Goal: Task Accomplishment & Management: Complete application form

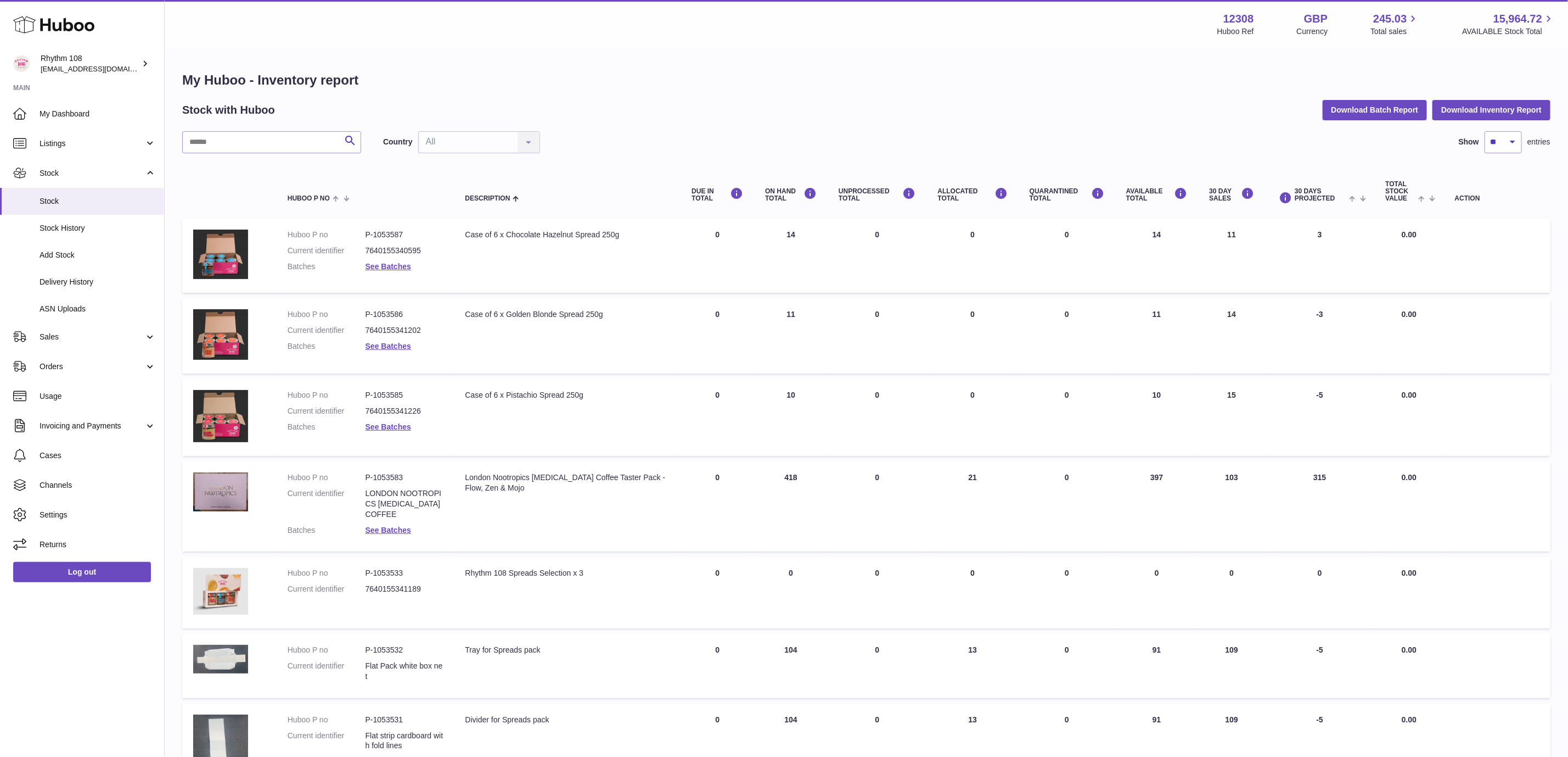
drag, startPoint x: 753, startPoint y: 104, endPoint x: 665, endPoint y: 234, distance: 157.0
click at [749, 106] on div "Stock with Huboo Download Batch Report Download Inventory Report" at bounding box center [866, 109] width 1368 height 20
click at [73, 343] on link "Sales" at bounding box center [82, 337] width 164 height 30
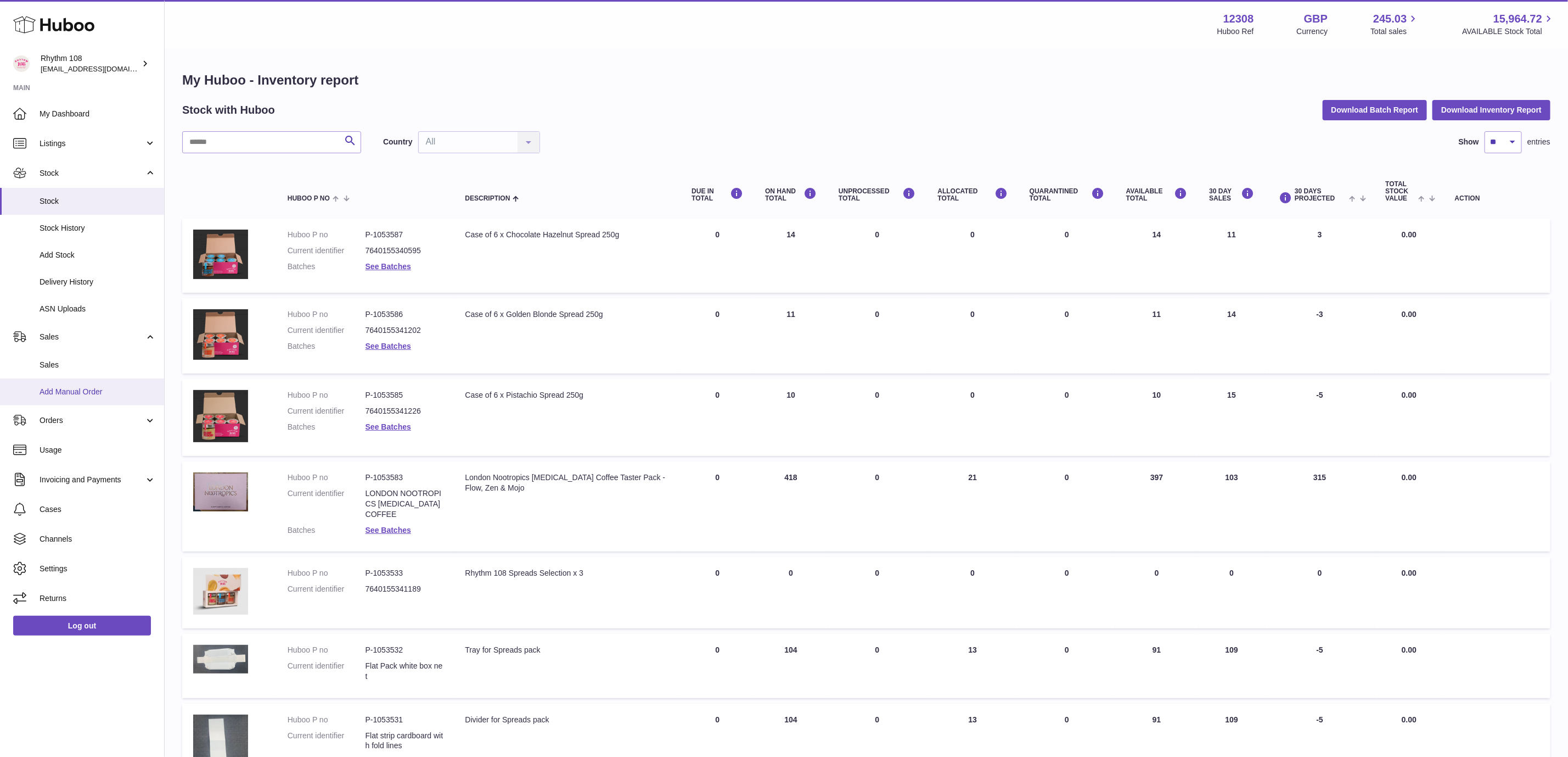
click at [78, 387] on span "Add Manual Order" at bounding box center [98, 392] width 116 height 10
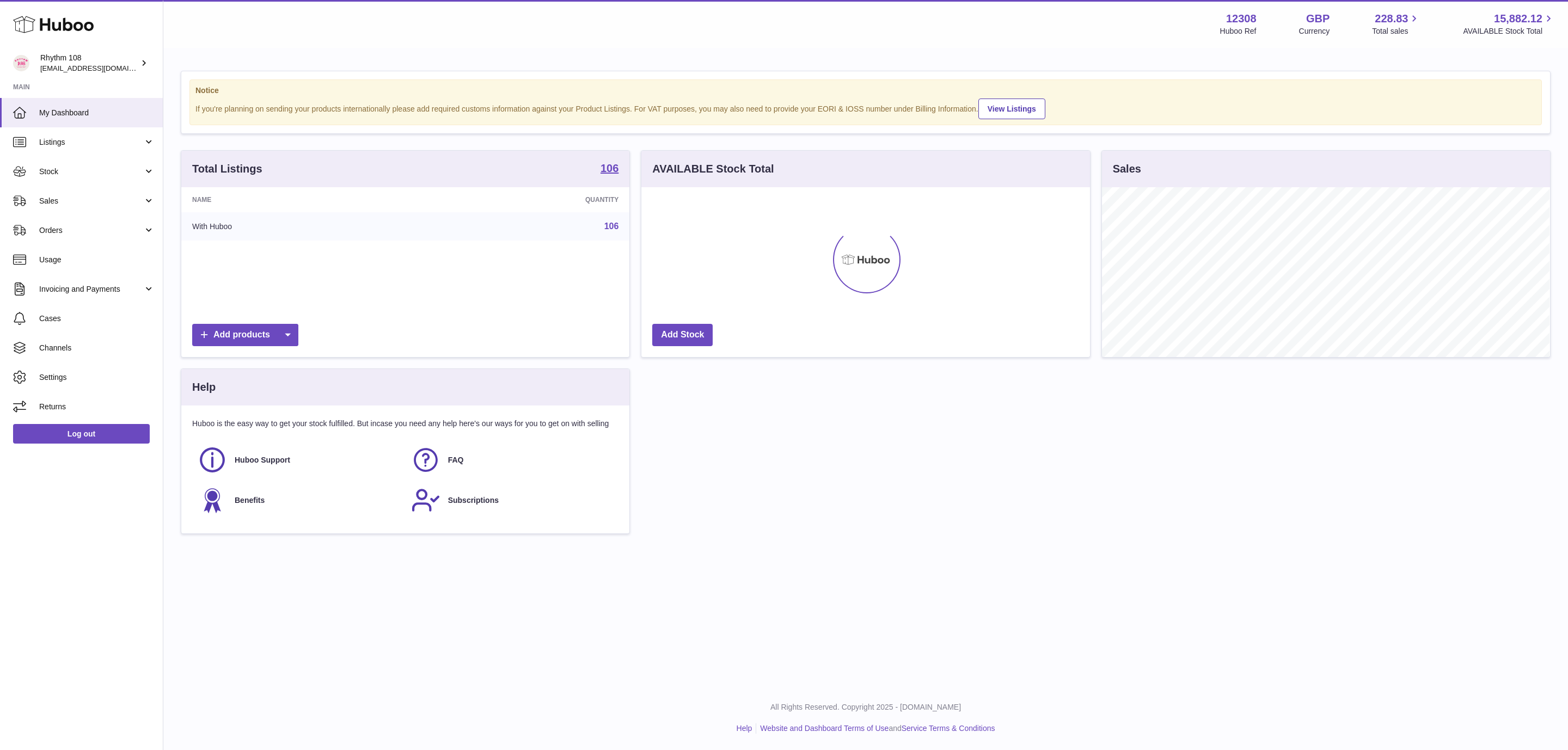
scroll to position [170, 448]
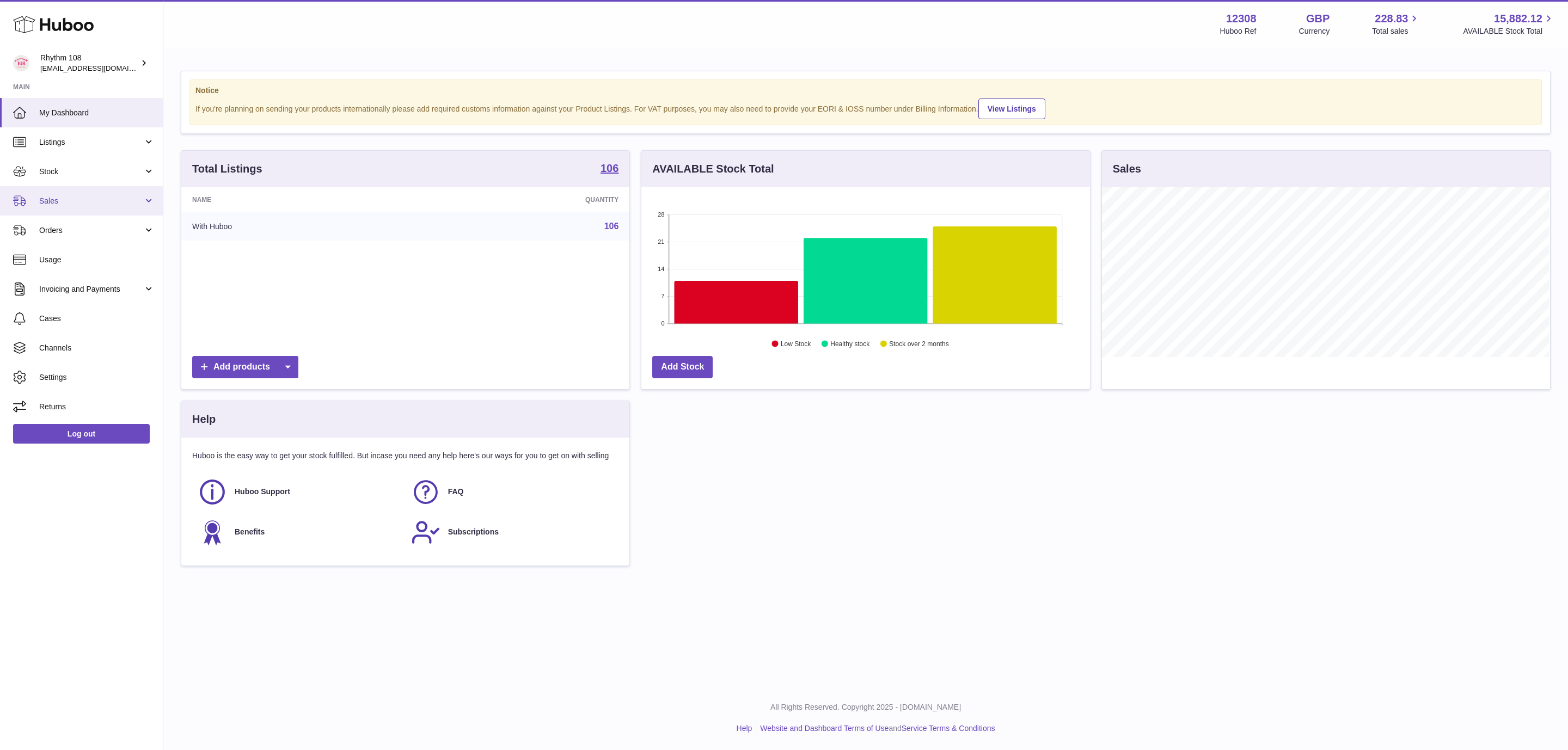
click at [87, 206] on span "Sales" at bounding box center [91, 201] width 104 height 10
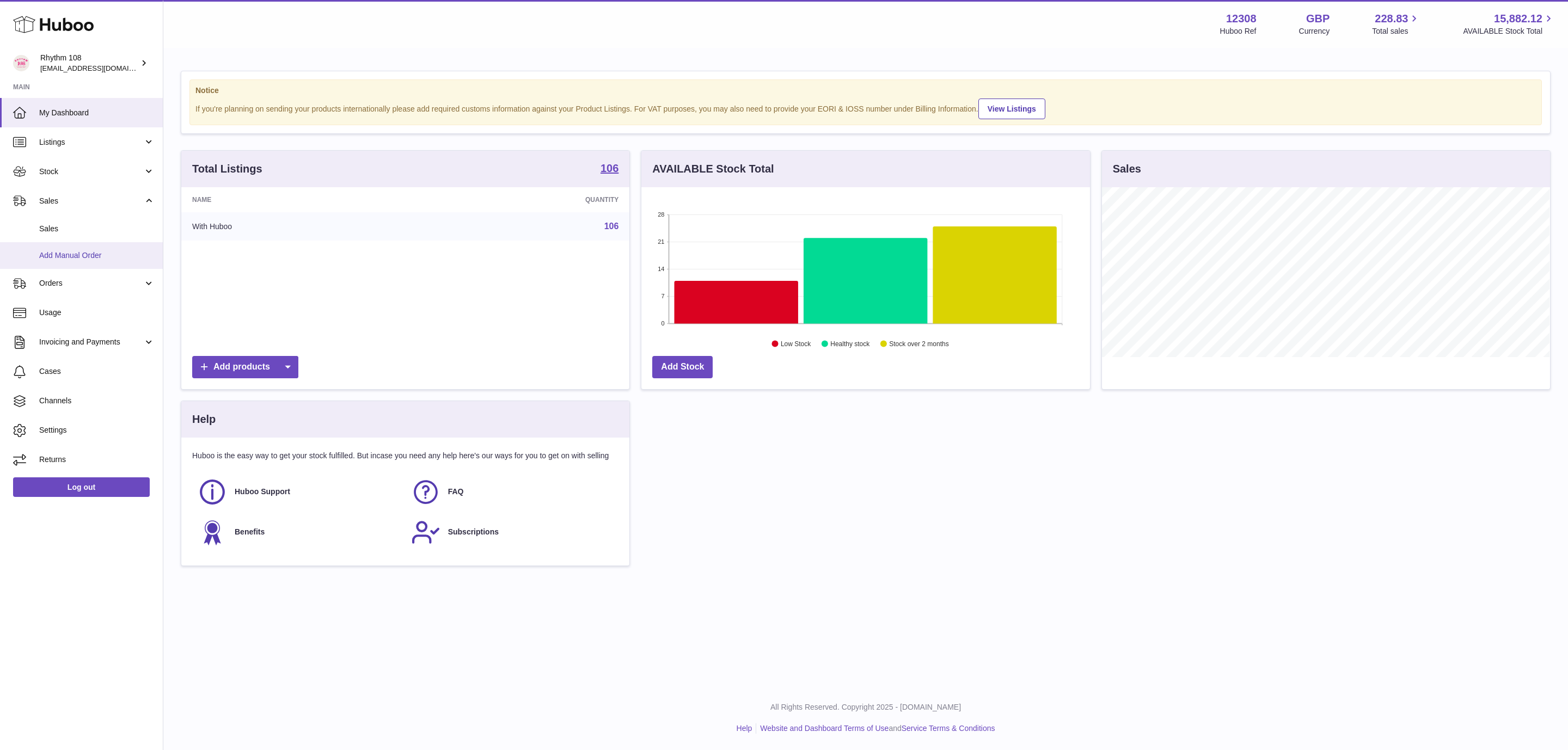
drag, startPoint x: 71, startPoint y: 255, endPoint x: 88, endPoint y: 257, distance: 17.1
click at [72, 255] on span "Add Manual Order" at bounding box center [97, 255] width 115 height 10
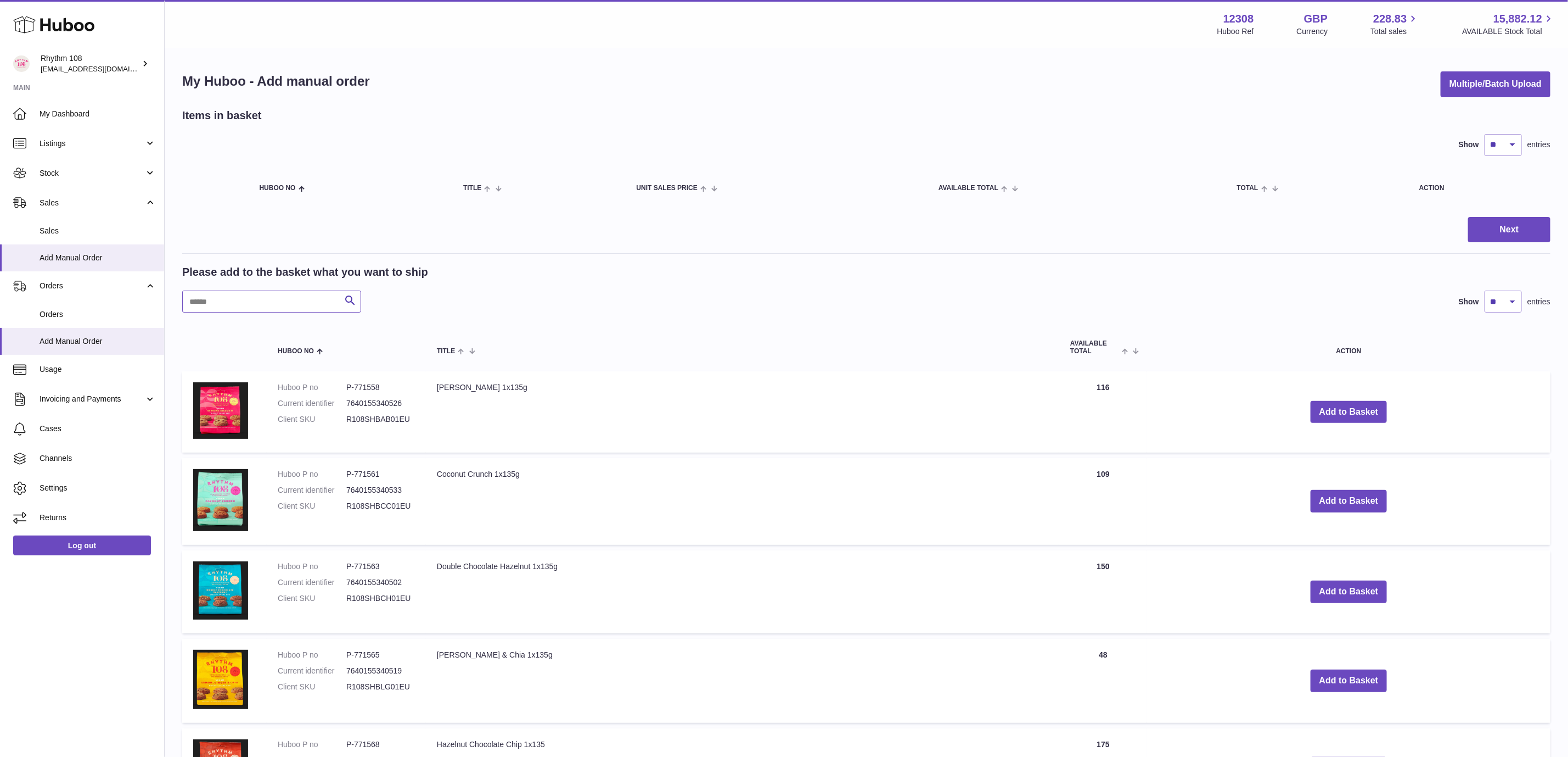
click at [294, 302] on input "text" at bounding box center [271, 301] width 179 height 22
paste input "**********"
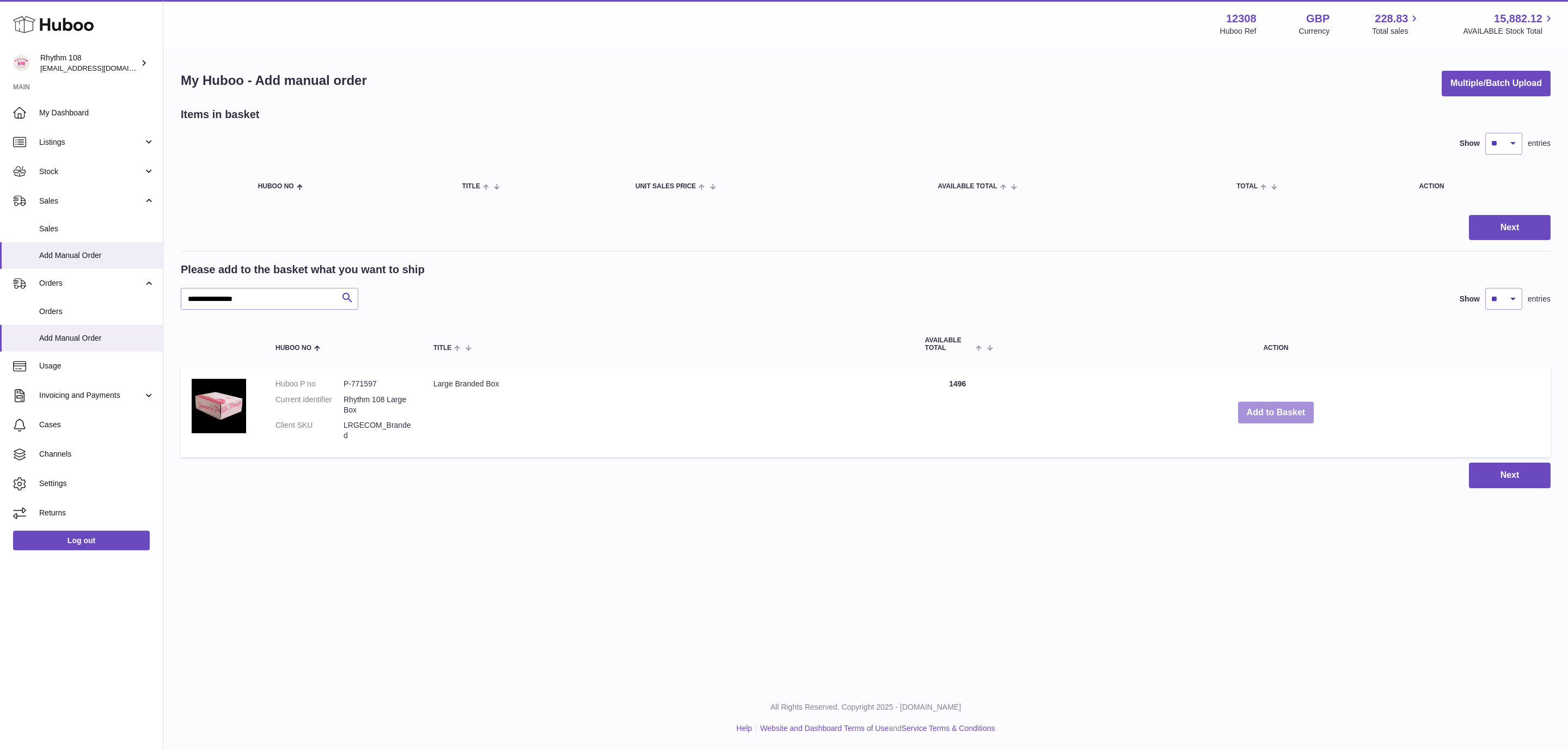
click at [1295, 418] on button "Add to Basket" at bounding box center [1276, 412] width 76 height 22
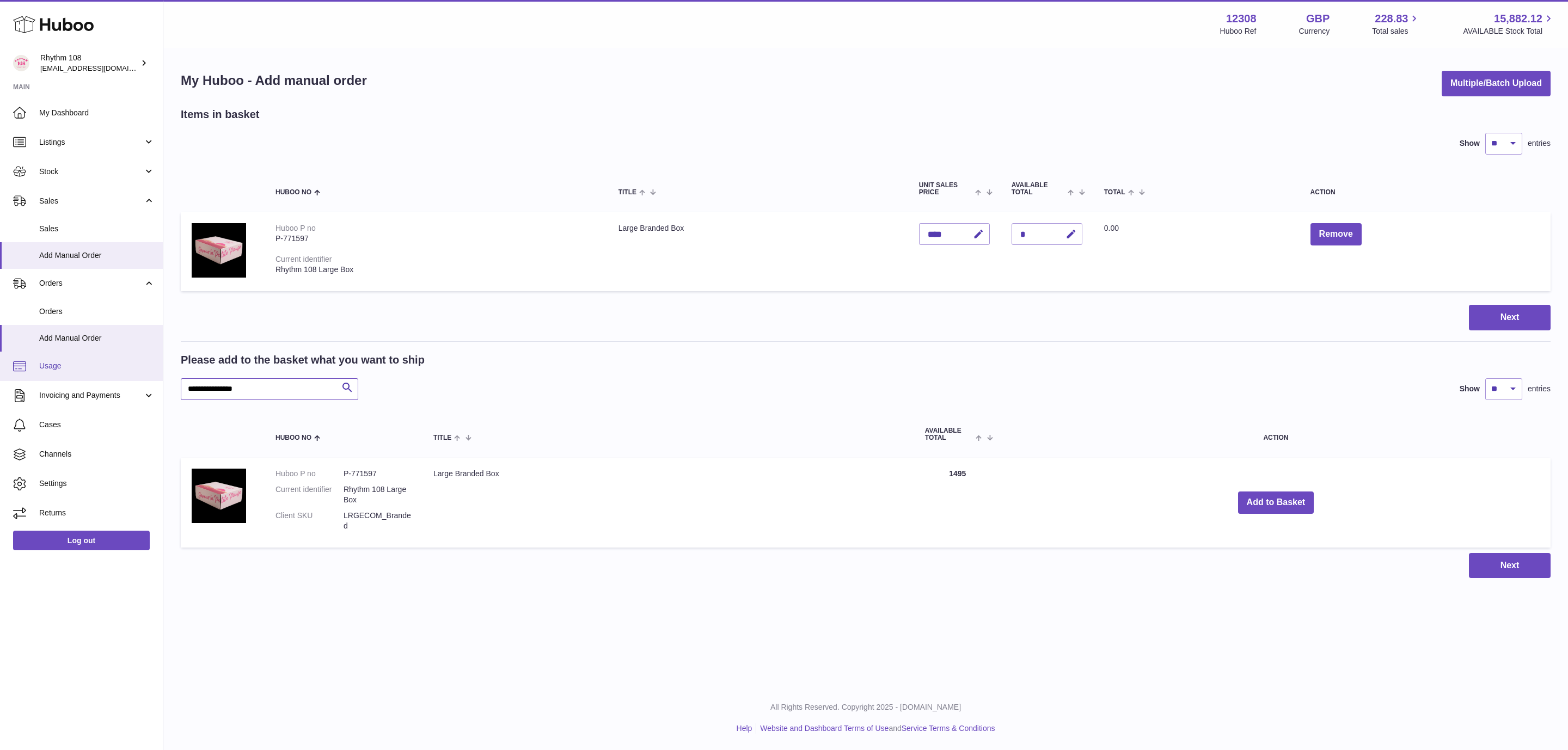
drag, startPoint x: 294, startPoint y: 384, endPoint x: 120, endPoint y: 368, distance: 174.7
click at [121, 368] on div "Huboo Rhythm 108 orders@rhythm108.com Main My Dashboard Listings Not with Huboo…" at bounding box center [784, 375] width 1568 height 750
paste input "text"
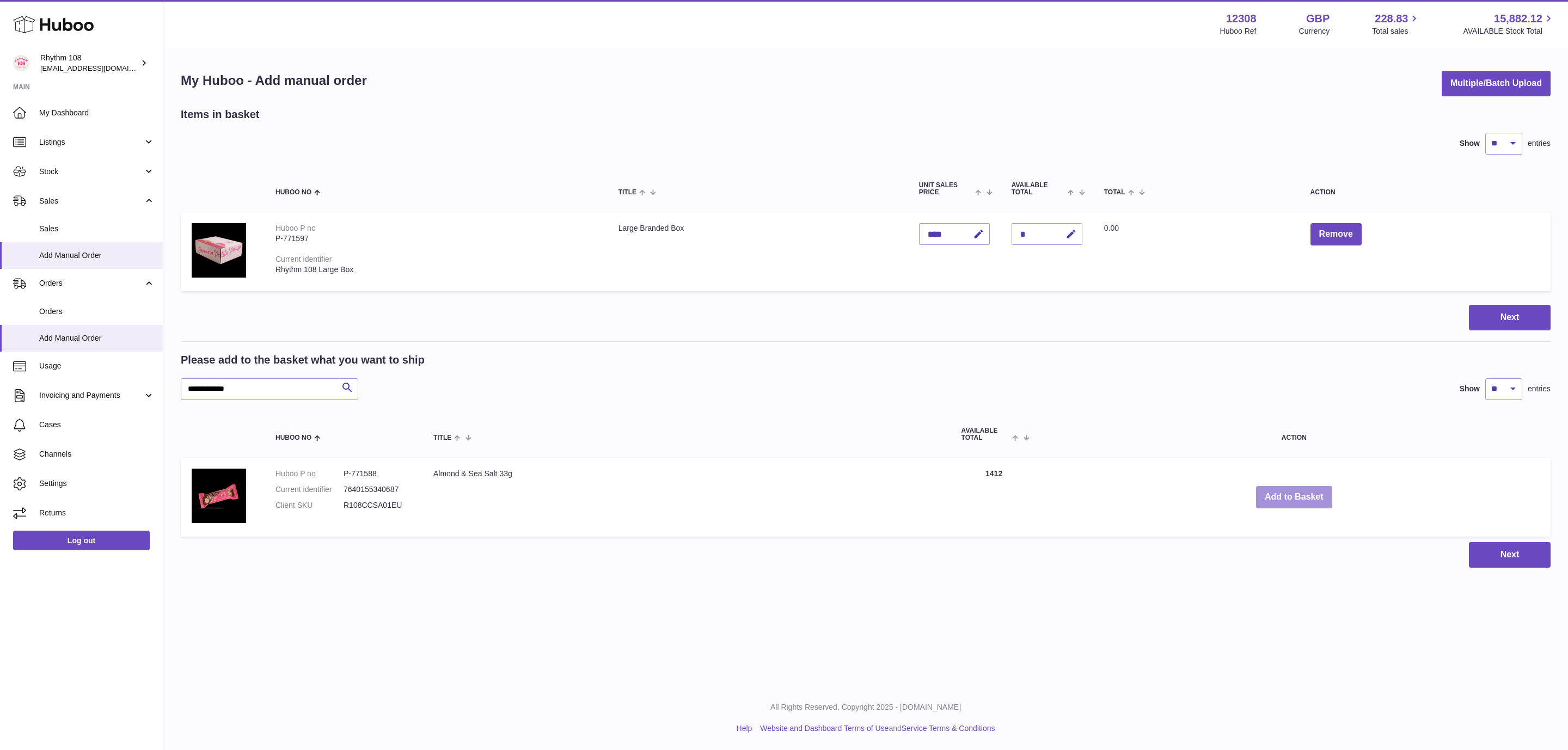
click at [1304, 500] on button "Add to Basket" at bounding box center [1294, 497] width 76 height 22
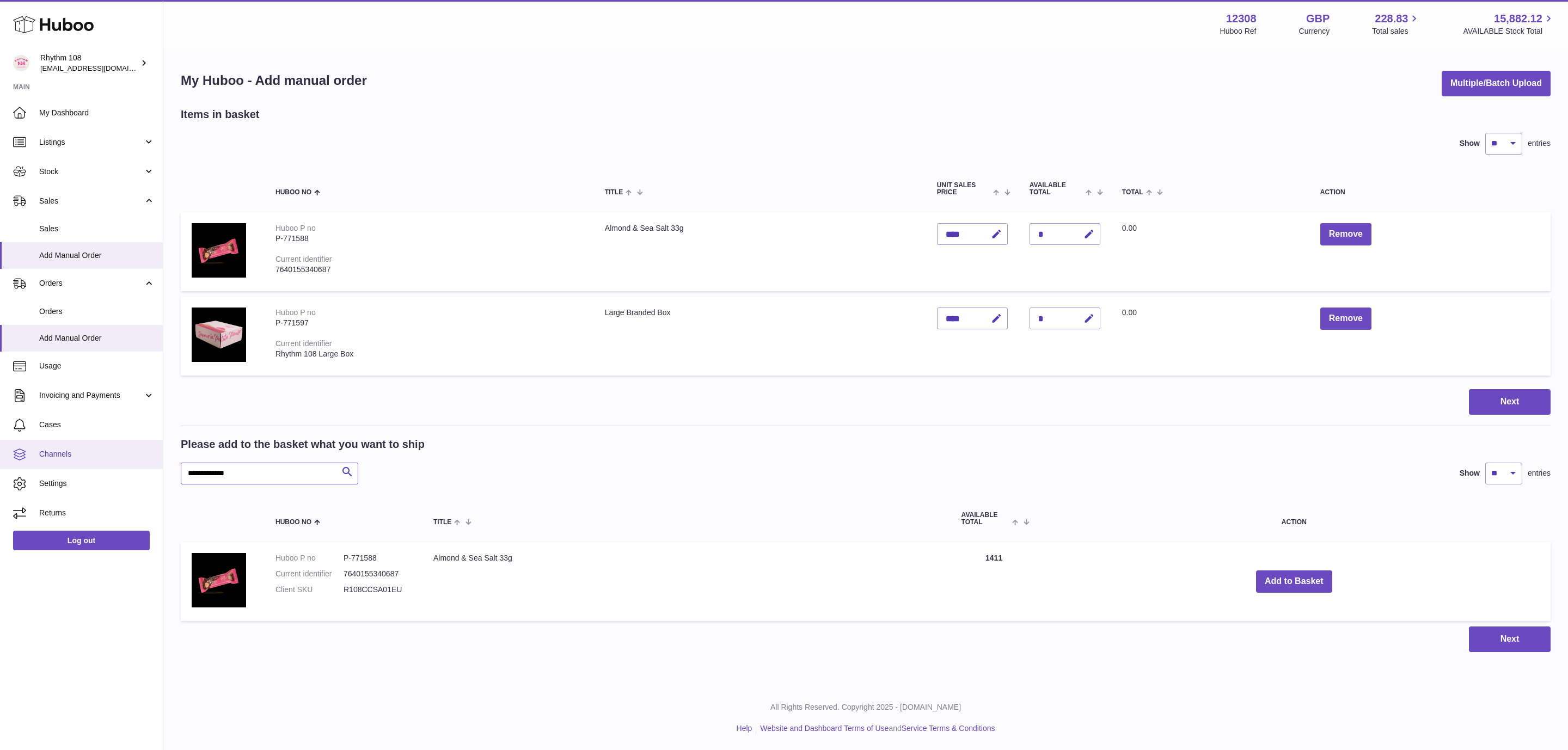
drag, startPoint x: 288, startPoint y: 475, endPoint x: 85, endPoint y: 460, distance: 203.6
click at [87, 460] on div "Huboo Rhythm 108 orders@rhythm108.com Main My Dashboard Listings Not with Huboo…" at bounding box center [784, 375] width 1568 height 750
paste input "text"
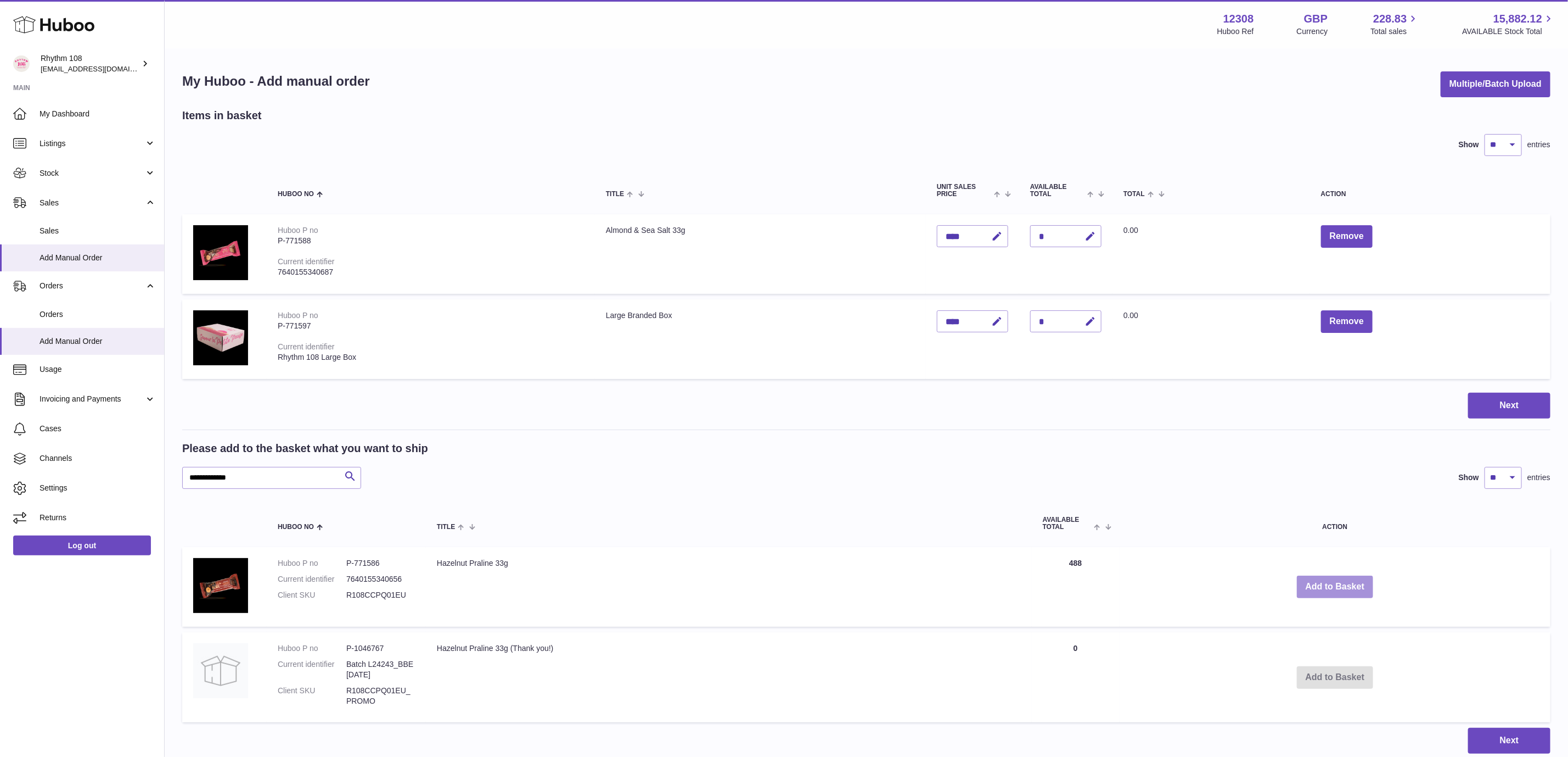
click at [1337, 583] on button "Add to Basket" at bounding box center [1335, 586] width 77 height 22
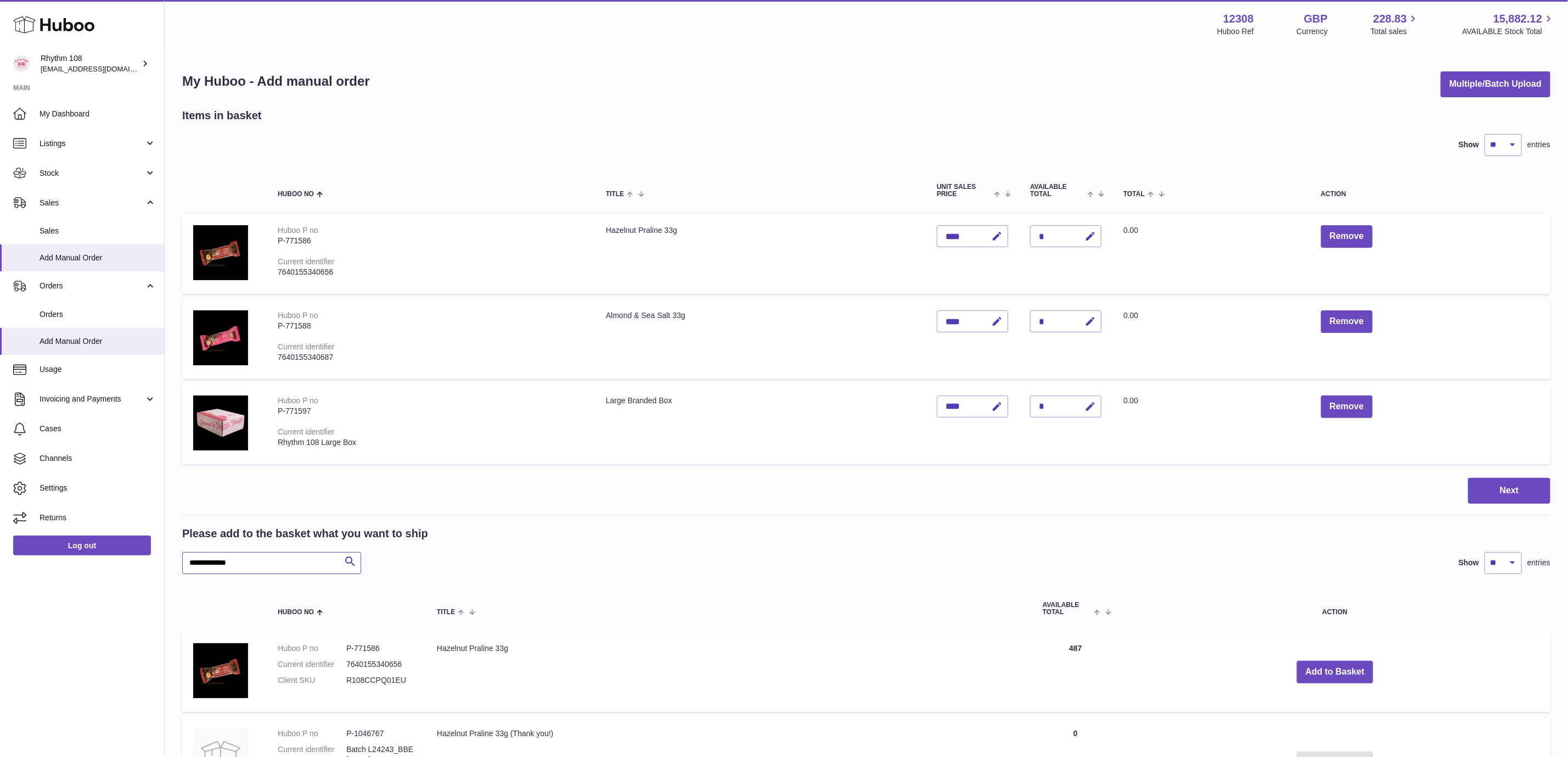
drag, startPoint x: 310, startPoint y: 557, endPoint x: 0, endPoint y: 534, distance: 310.9
click at [0, 534] on div "Huboo Rhythm 108 orders@rhythm108.com Main My Dashboard Listings Not with Huboo…" at bounding box center [784, 462] width 1568 height 926
paste input "text"
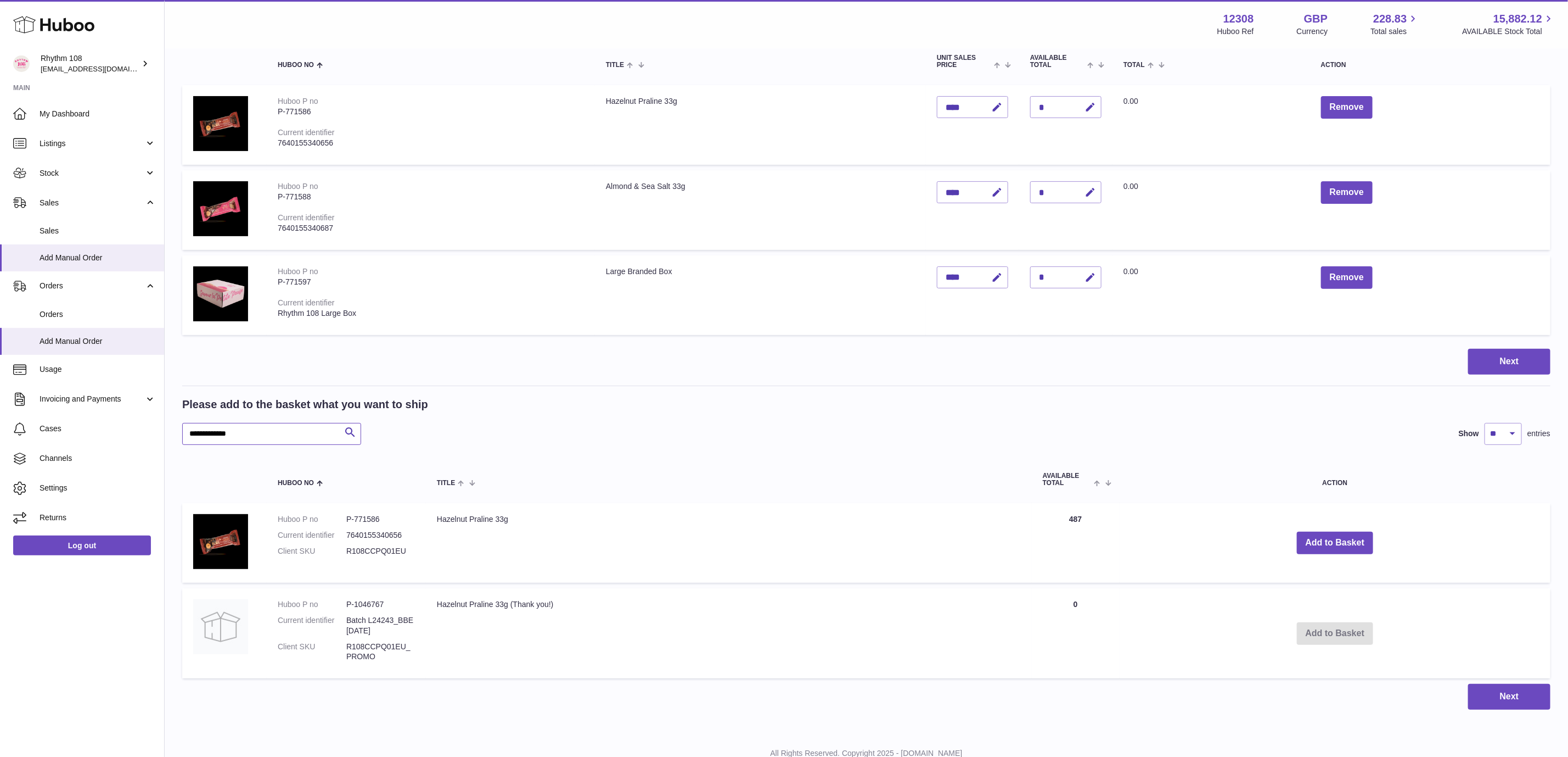
scroll to position [164, 0]
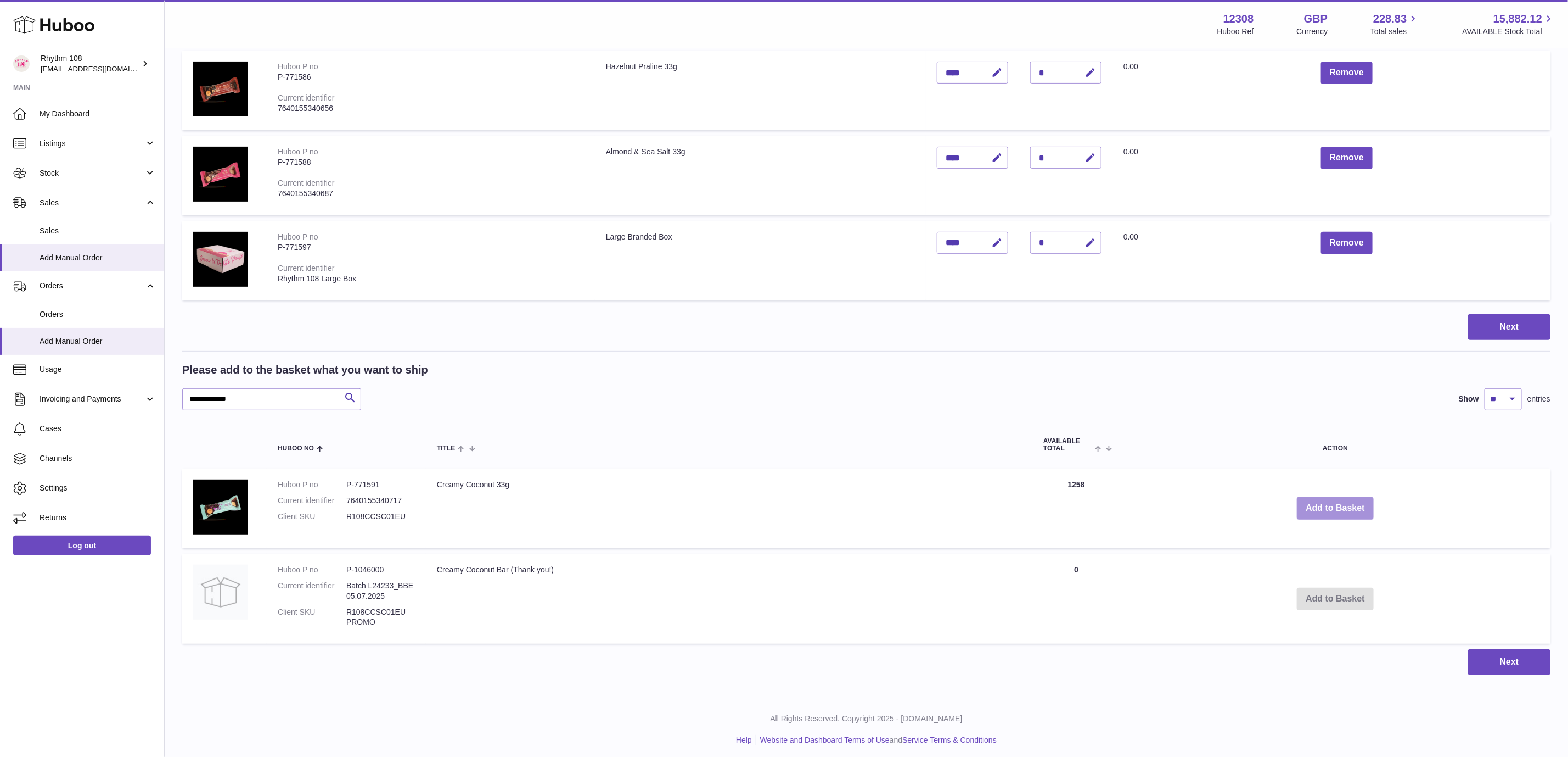
drag, startPoint x: 1337, startPoint y: 496, endPoint x: 1545, endPoint y: 524, distance: 209.9
click at [1339, 497] on button "Add to Basket" at bounding box center [1335, 508] width 77 height 22
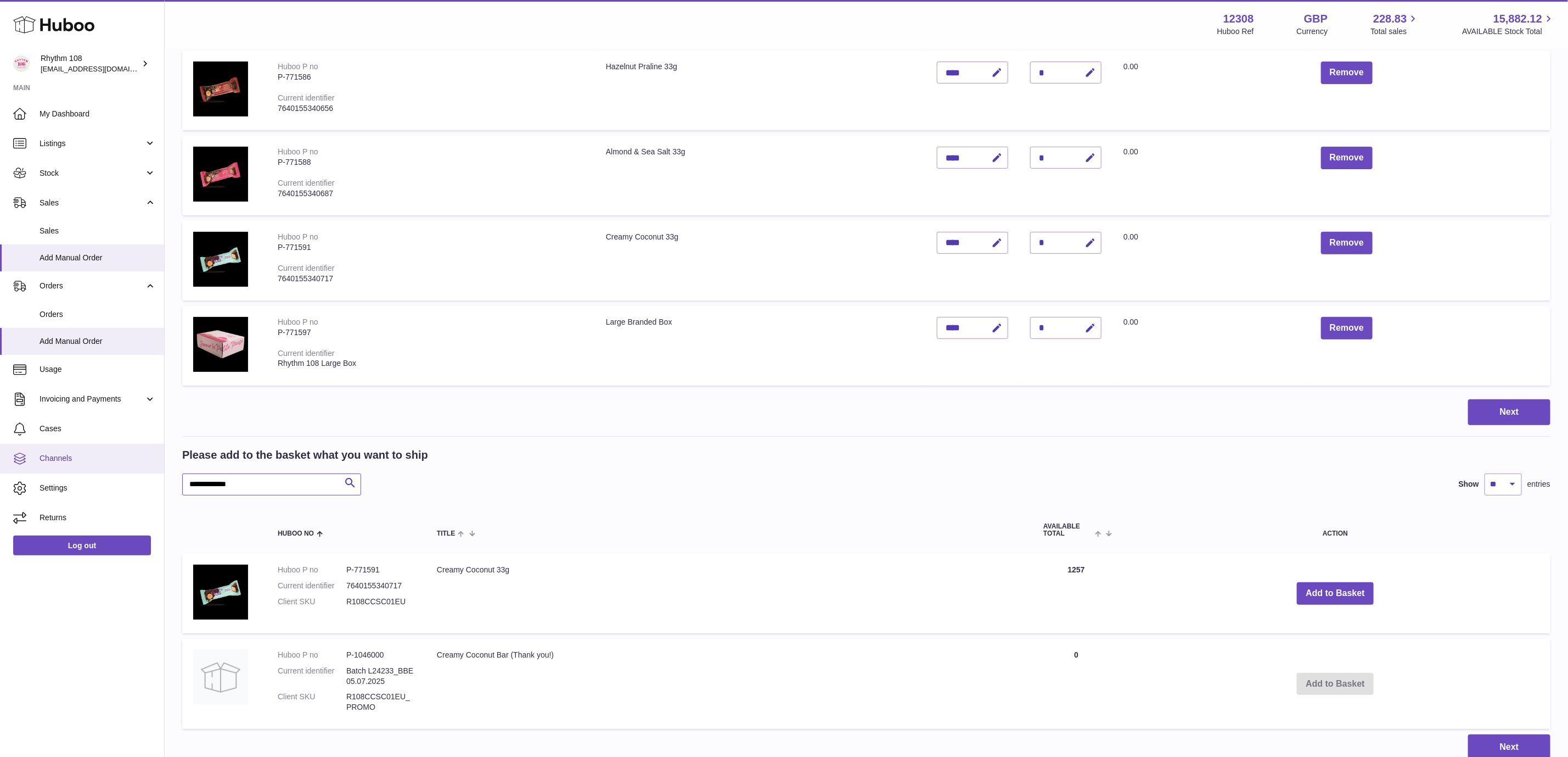
drag, startPoint x: 282, startPoint y: 483, endPoint x: 1, endPoint y: 464, distance: 281.6
click at [0, 464] on div "Huboo Rhythm 108 orders@rhythm108.com Main My Dashboard Listings Not with Huboo…" at bounding box center [784, 342] width 1568 height 1011
paste input "text"
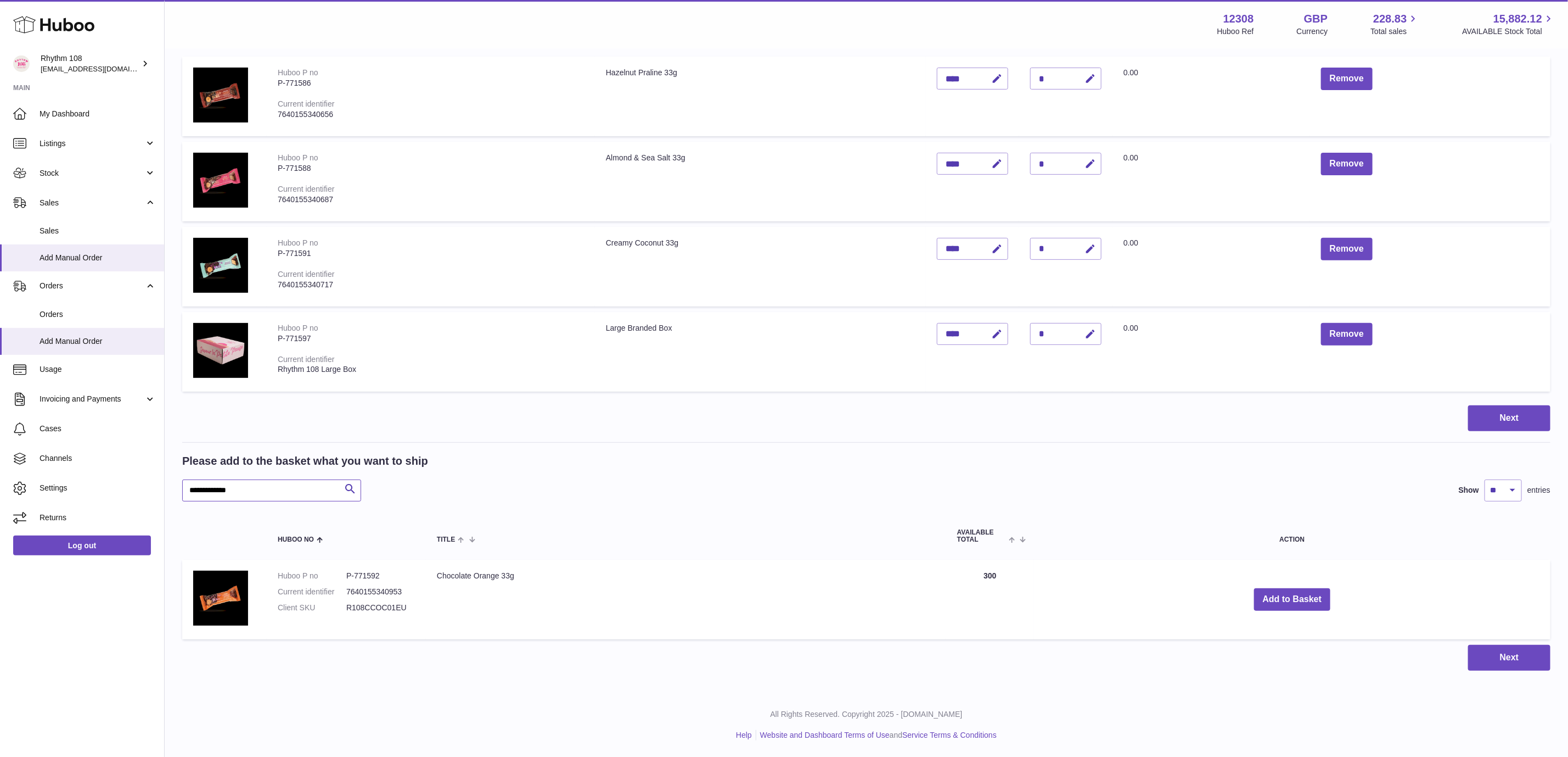
scroll to position [154, 0]
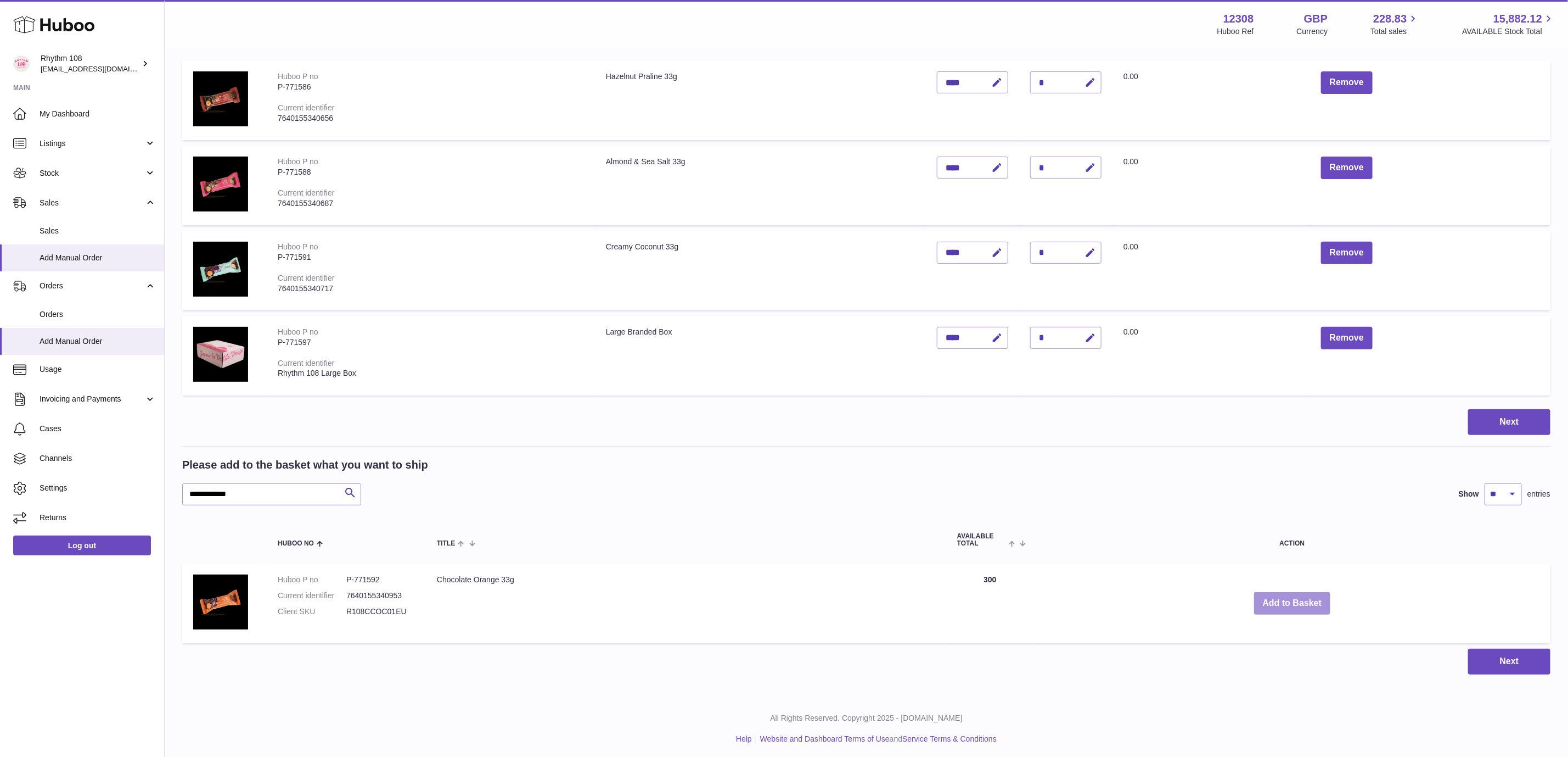
click at [1313, 601] on button "Add to Basket" at bounding box center [1292, 603] width 77 height 22
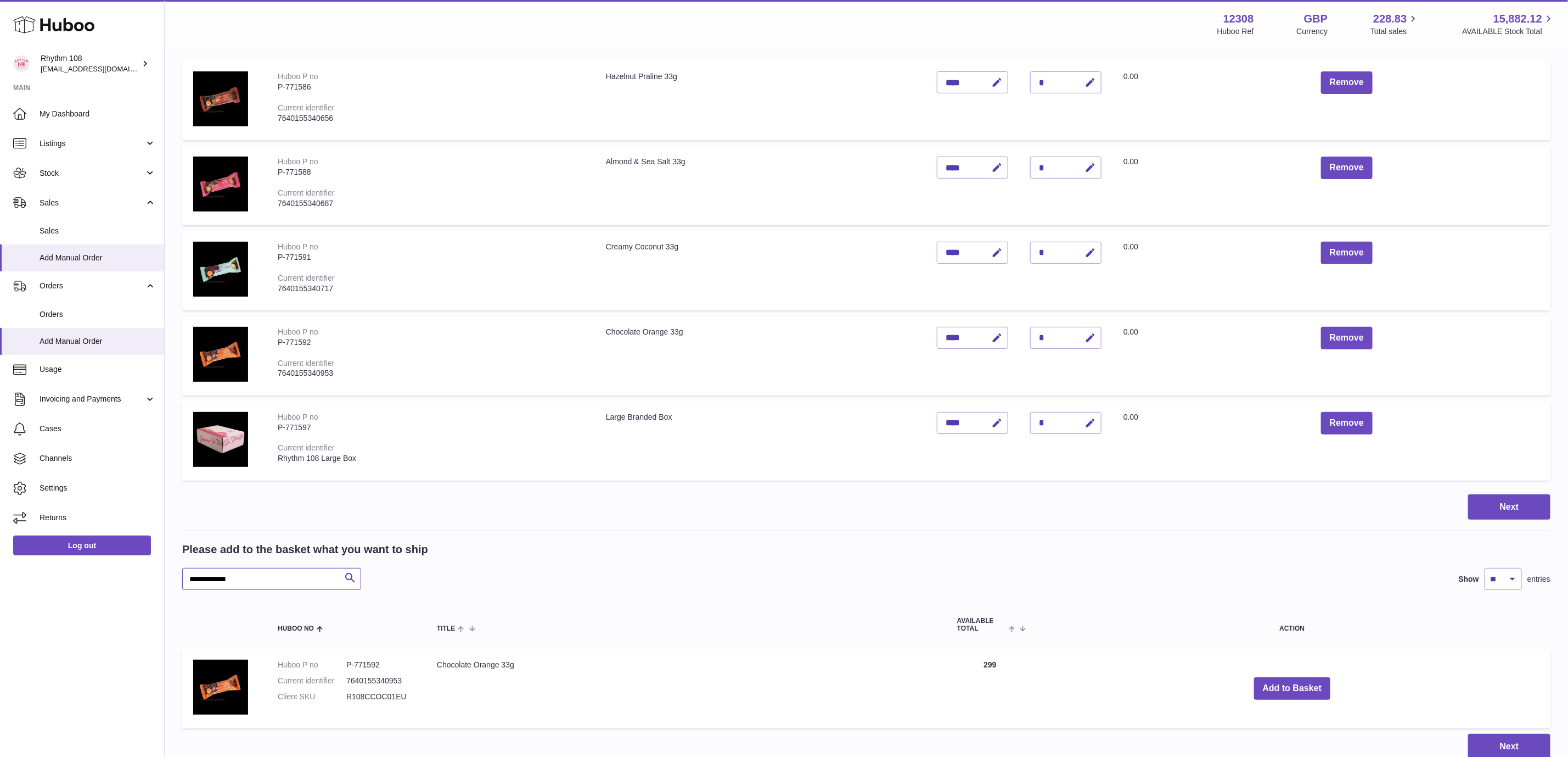
drag, startPoint x: 297, startPoint y: 575, endPoint x: 321, endPoint y: 573, distance: 24.1
click at [0, 565] on div "Huboo Rhythm 108 orders@rhythm108.com Main My Dashboard Listings Not with Huboo…" at bounding box center [784, 345] width 1568 height 999
paste input "text"
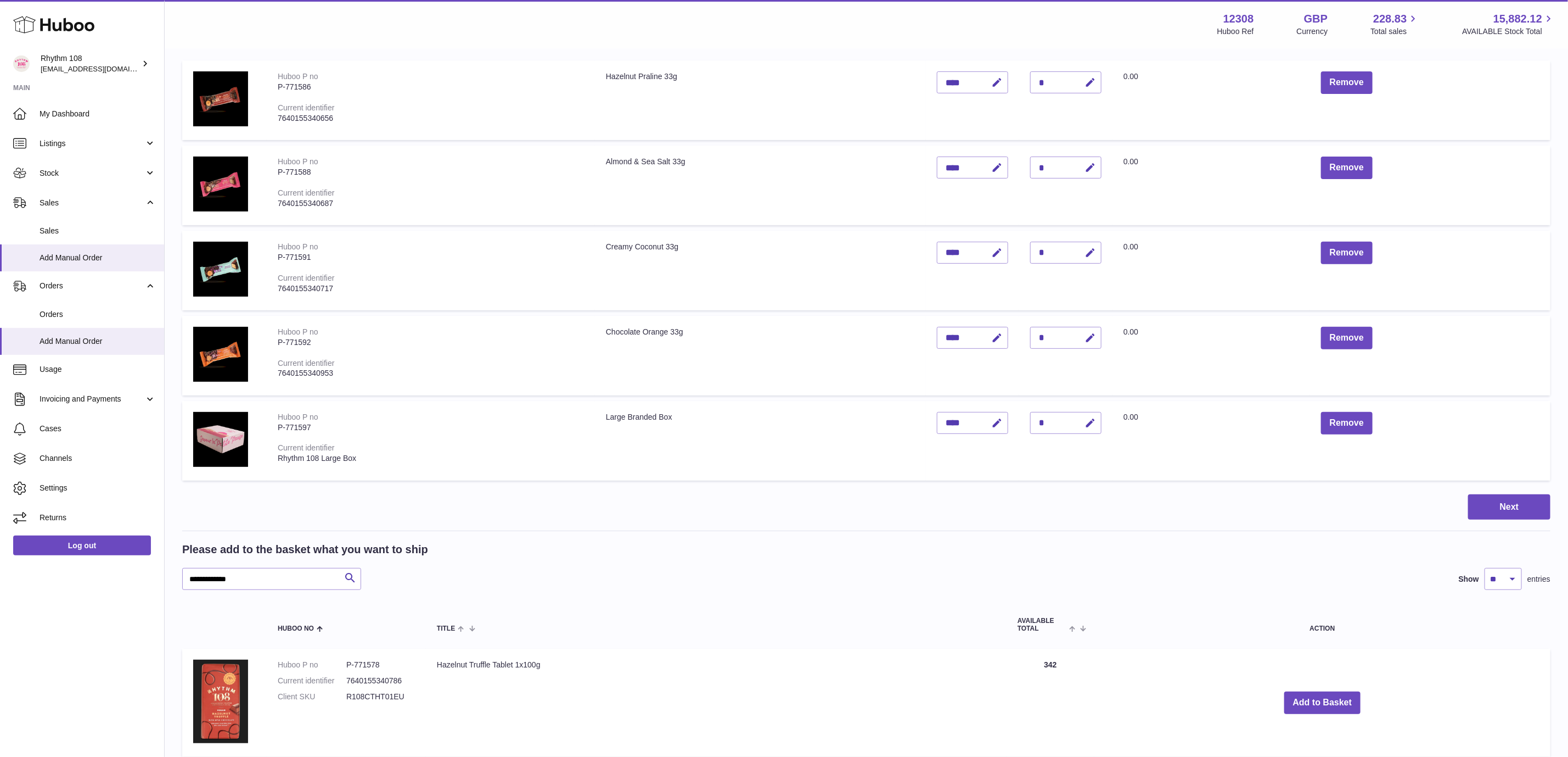
click at [1338, 686] on td "Add to Basket" at bounding box center [1322, 703] width 456 height 109
click at [1336, 697] on button "Add to Basket" at bounding box center [1323, 703] width 77 height 22
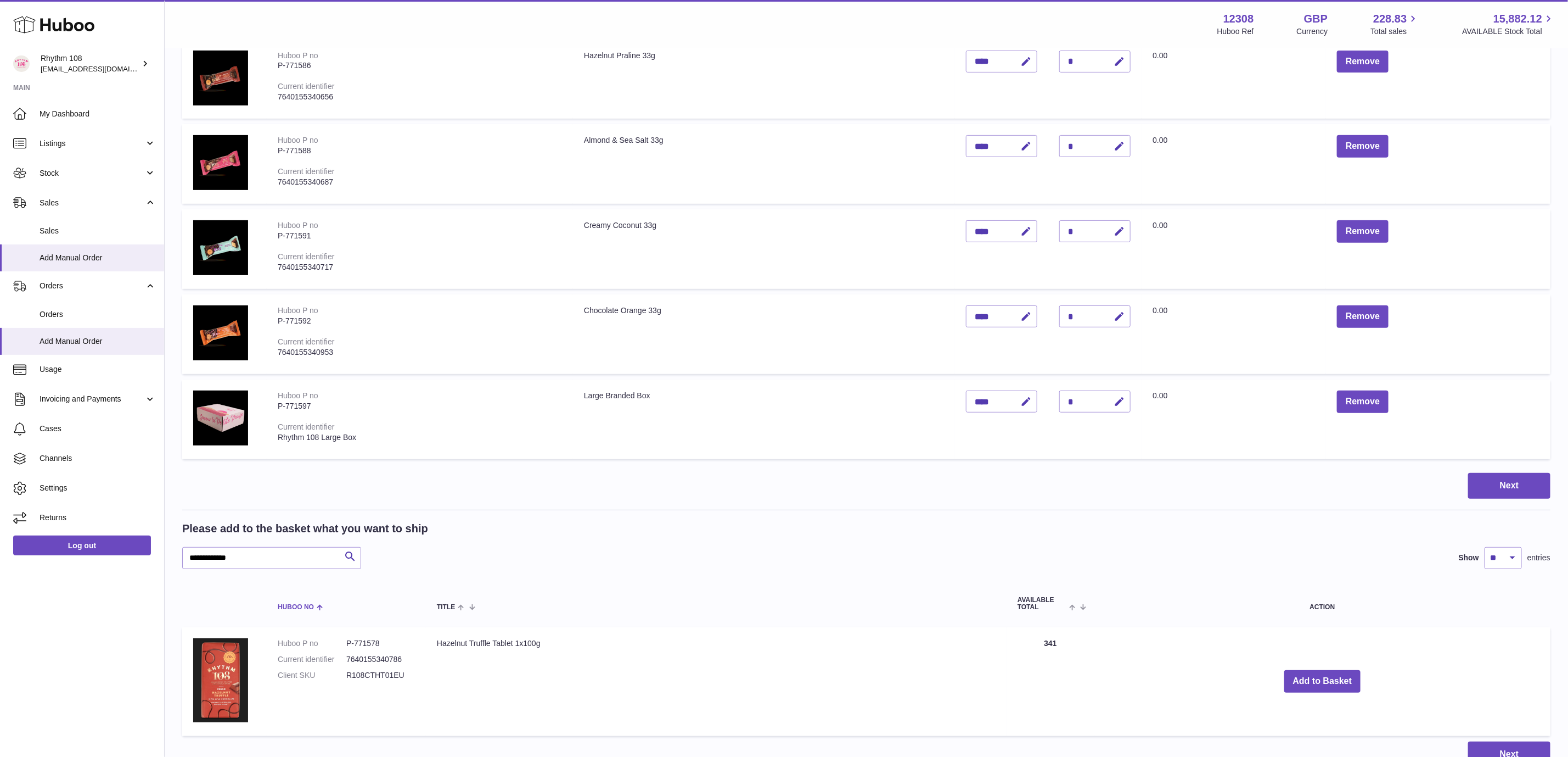
scroll to position [318, 0]
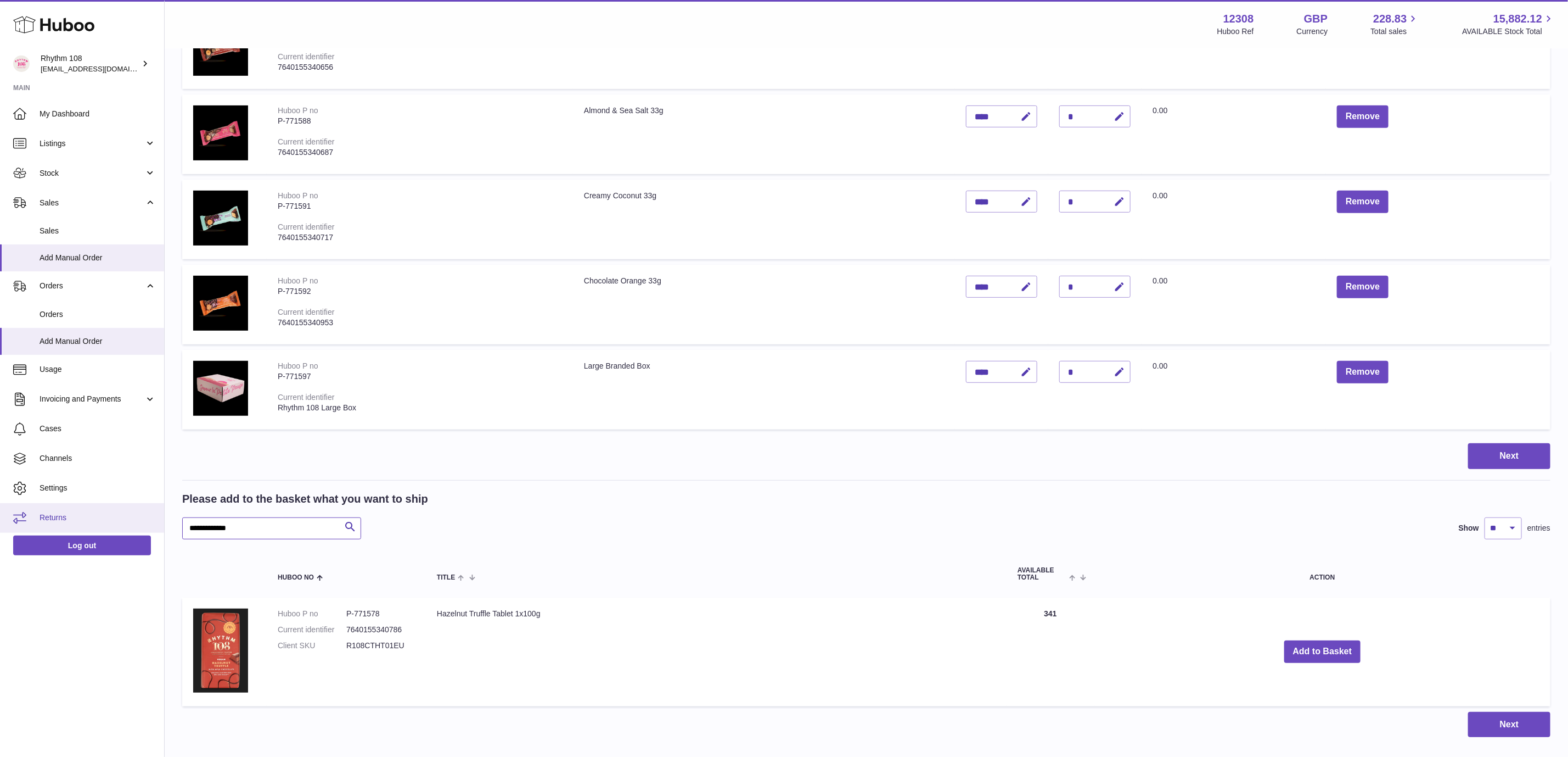
drag, startPoint x: 279, startPoint y: 521, endPoint x: 10, endPoint y: 503, distance: 269.6
click at [10, 503] on div "Huboo Rhythm 108 orders@rhythm108.com Main My Dashboard Listings Not with Huboo…" at bounding box center [784, 253] width 1568 height 1143
paste input "text"
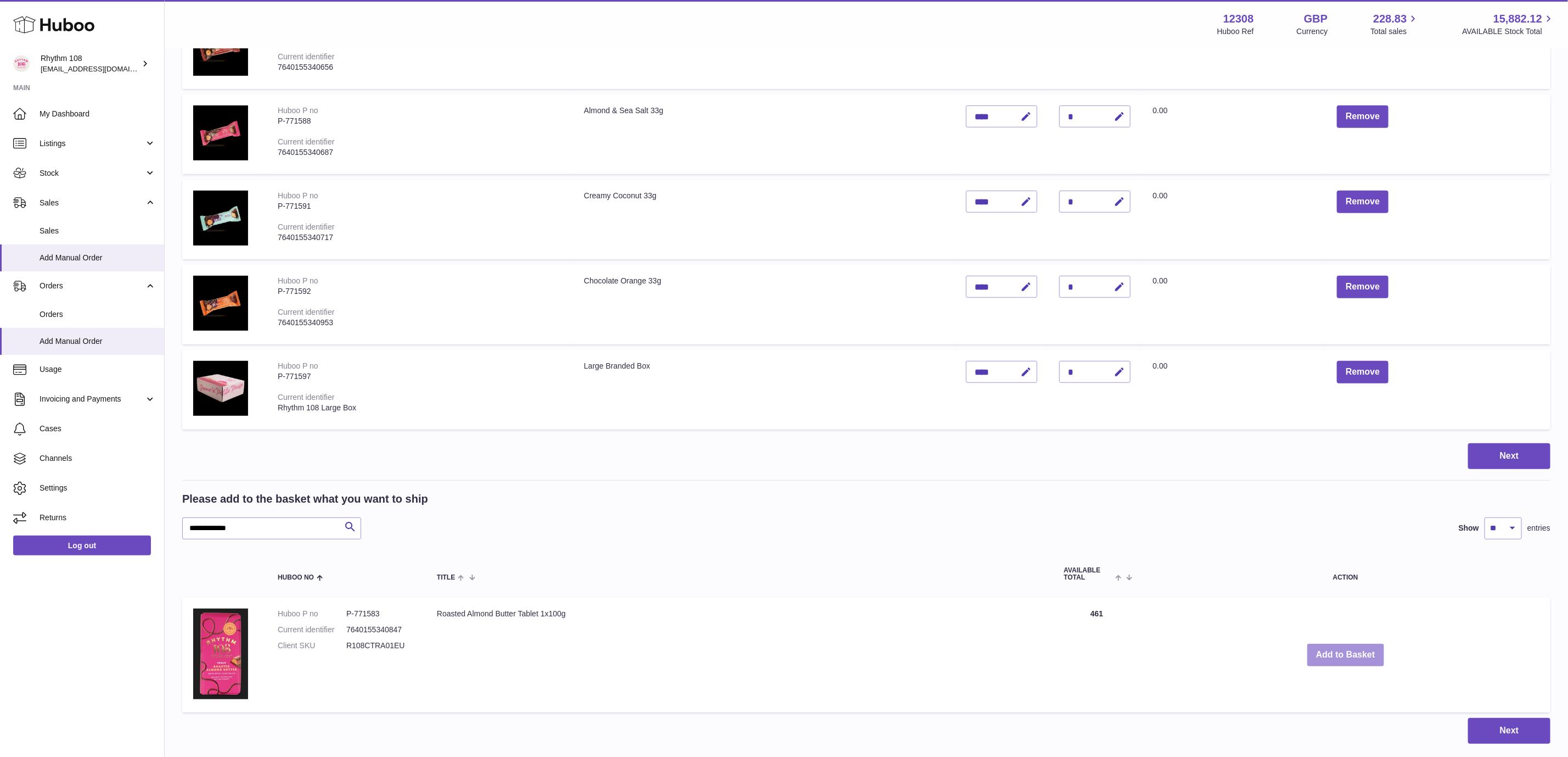
click at [1341, 649] on button "Add to Basket" at bounding box center [1346, 655] width 77 height 22
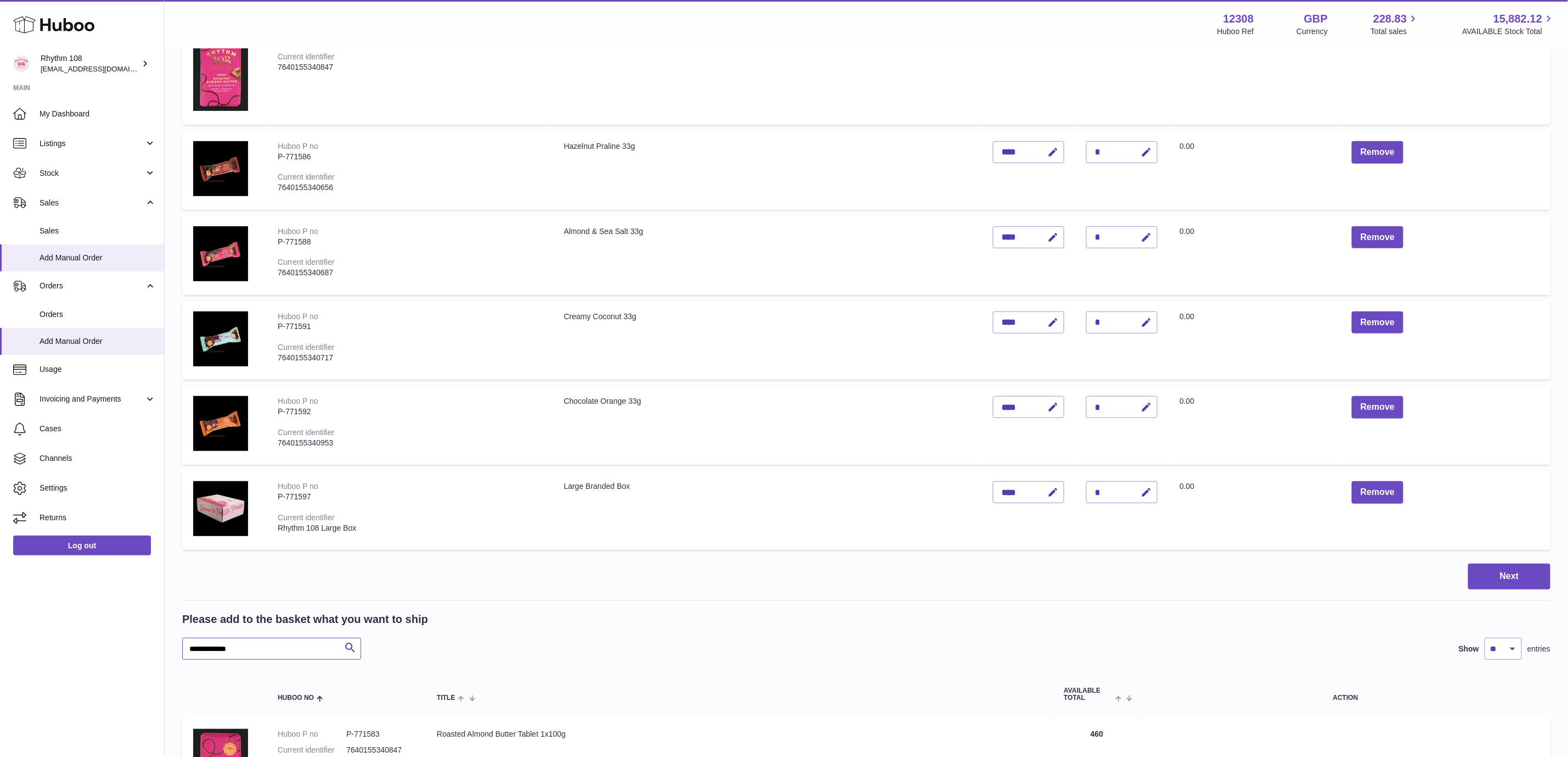
drag, startPoint x: 284, startPoint y: 651, endPoint x: 4, endPoint y: 635, distance: 280.5
click at [4, 635] on div "Huboo Rhythm 108 orders@rhythm108.com Main My Dashboard Listings Not with Huboo…" at bounding box center [784, 316] width 1568 height 1269
paste input "text"
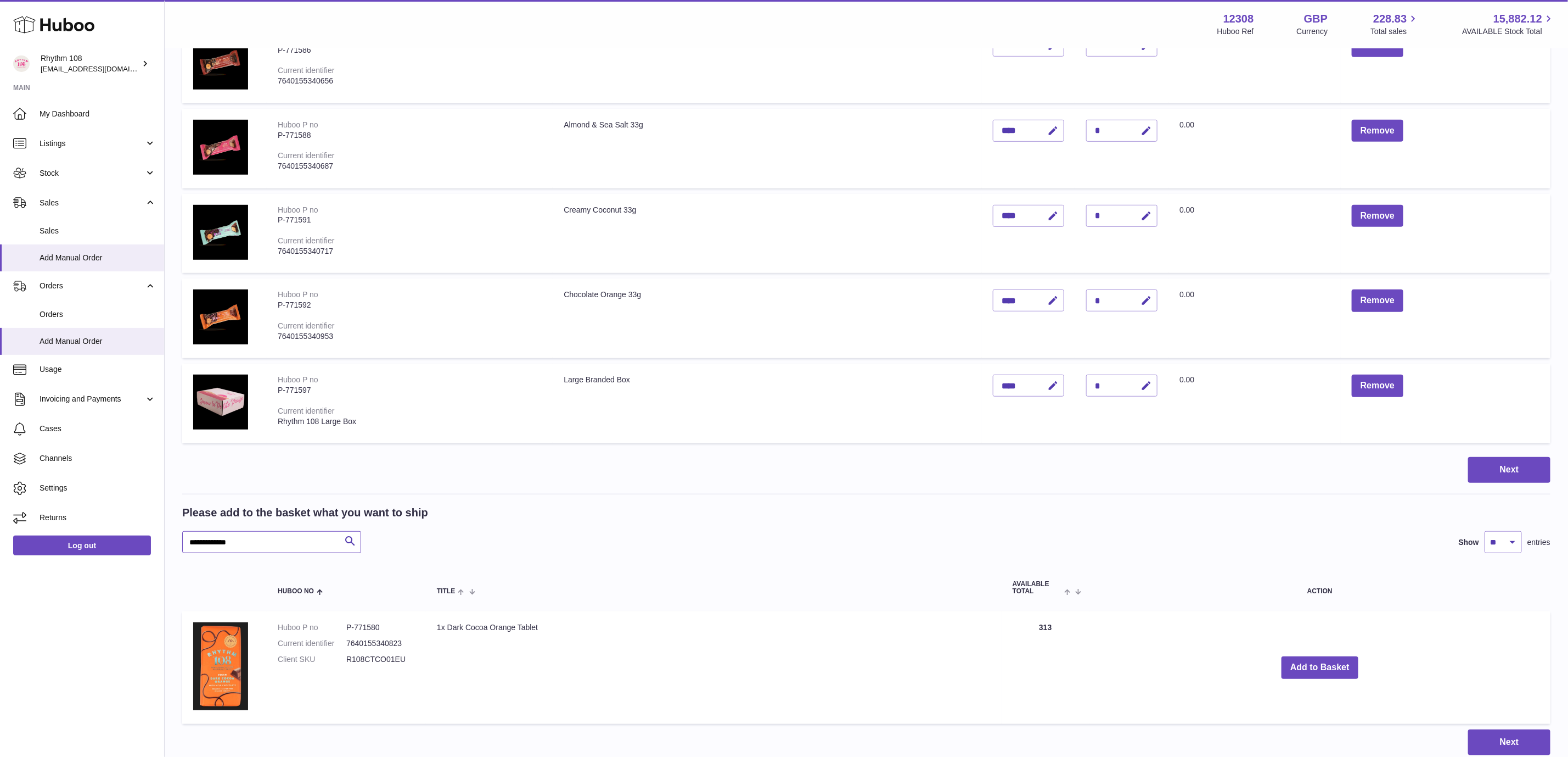
scroll to position [504, 0]
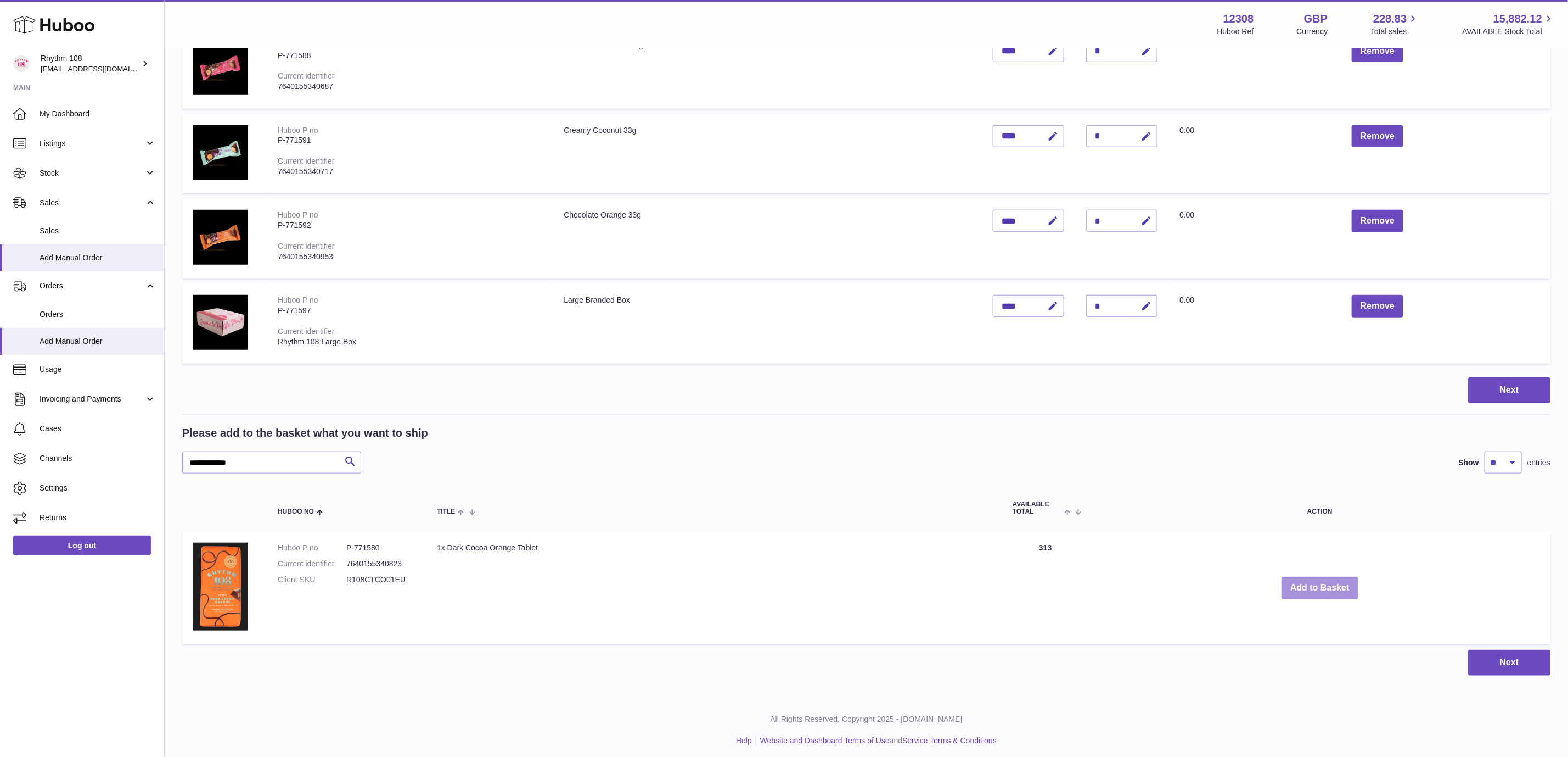
click at [1336, 583] on button "Add to Basket" at bounding box center [1320, 588] width 77 height 22
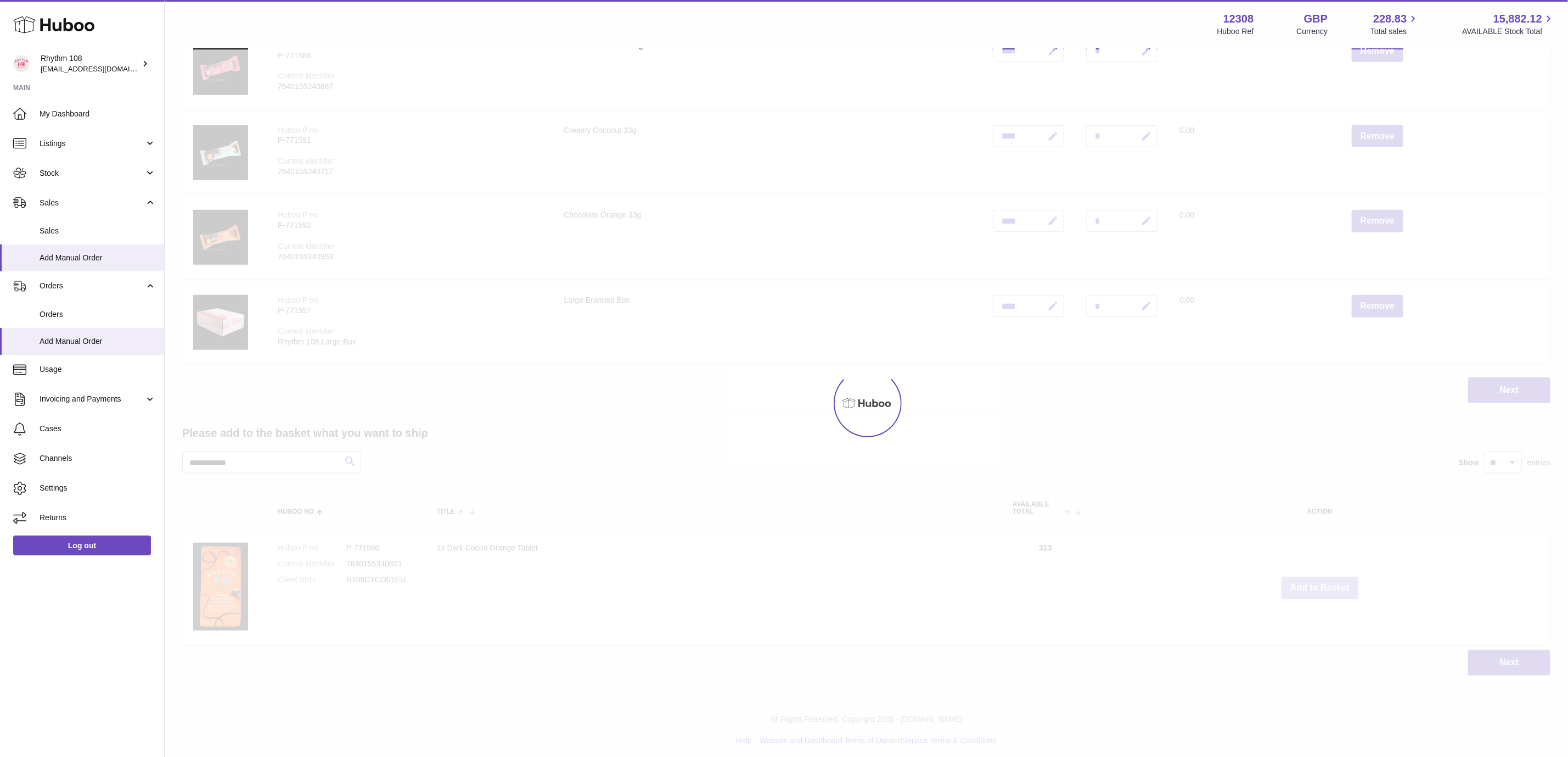
scroll to position [623, 0]
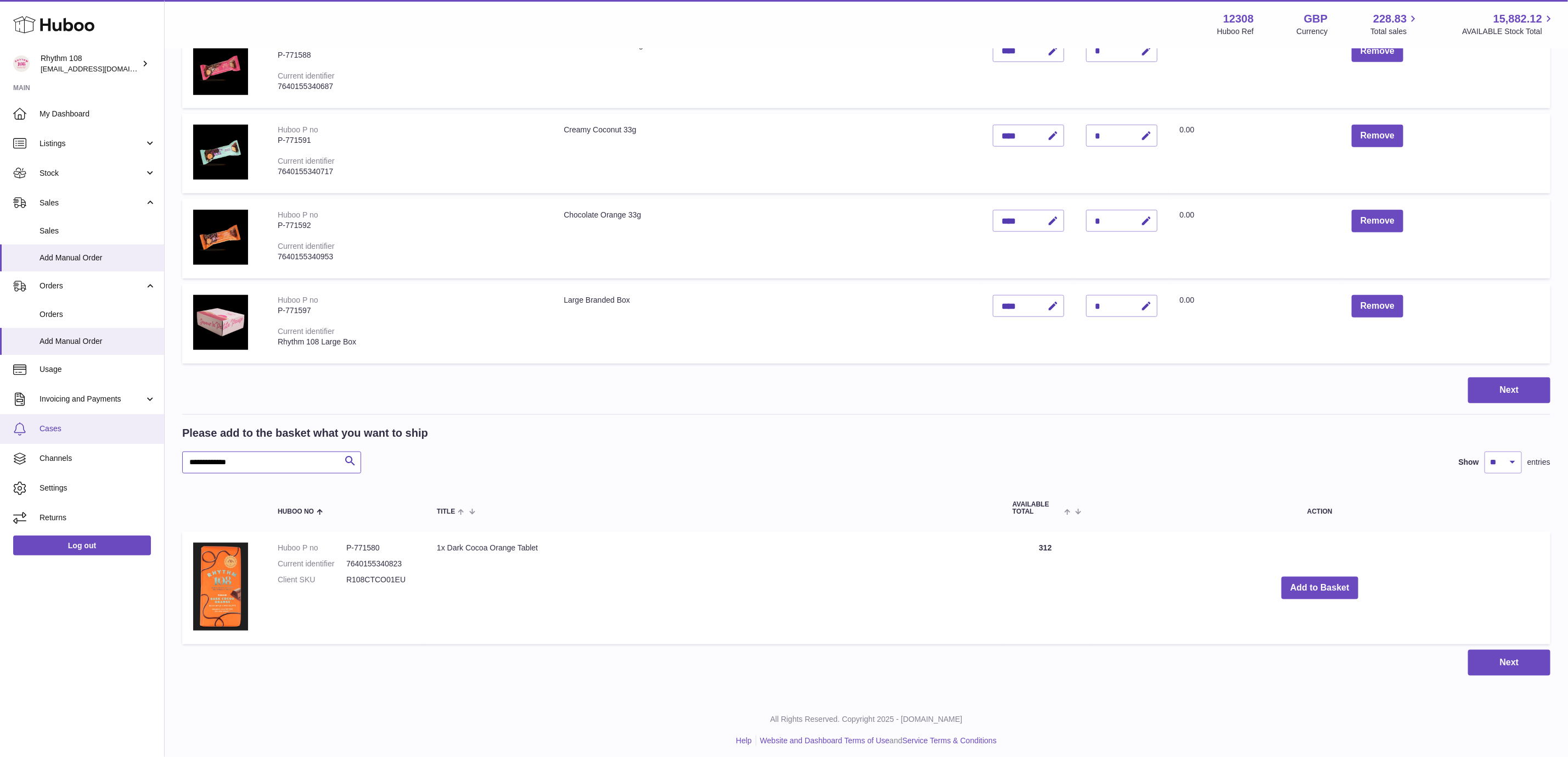
drag, startPoint x: 299, startPoint y: 460, endPoint x: 0, endPoint y: 441, distance: 299.6
click at [0, 441] on div "Huboo Rhythm 108 orders@rhythm108.com Main My Dashboard Listings Not with Huboo…" at bounding box center [784, 69] width 1568 height 1385
paste input "*"
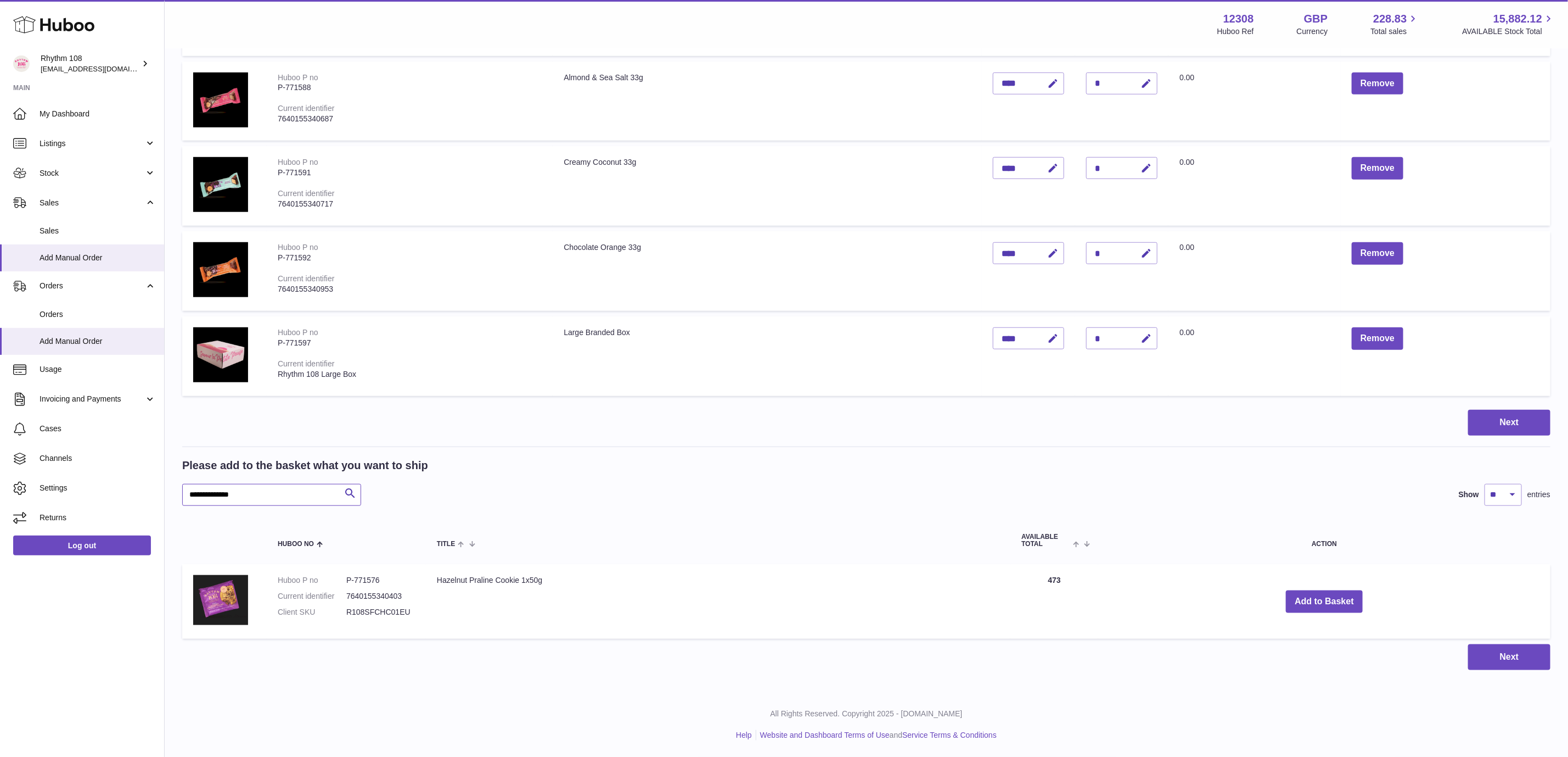
scroll to position [585, 0]
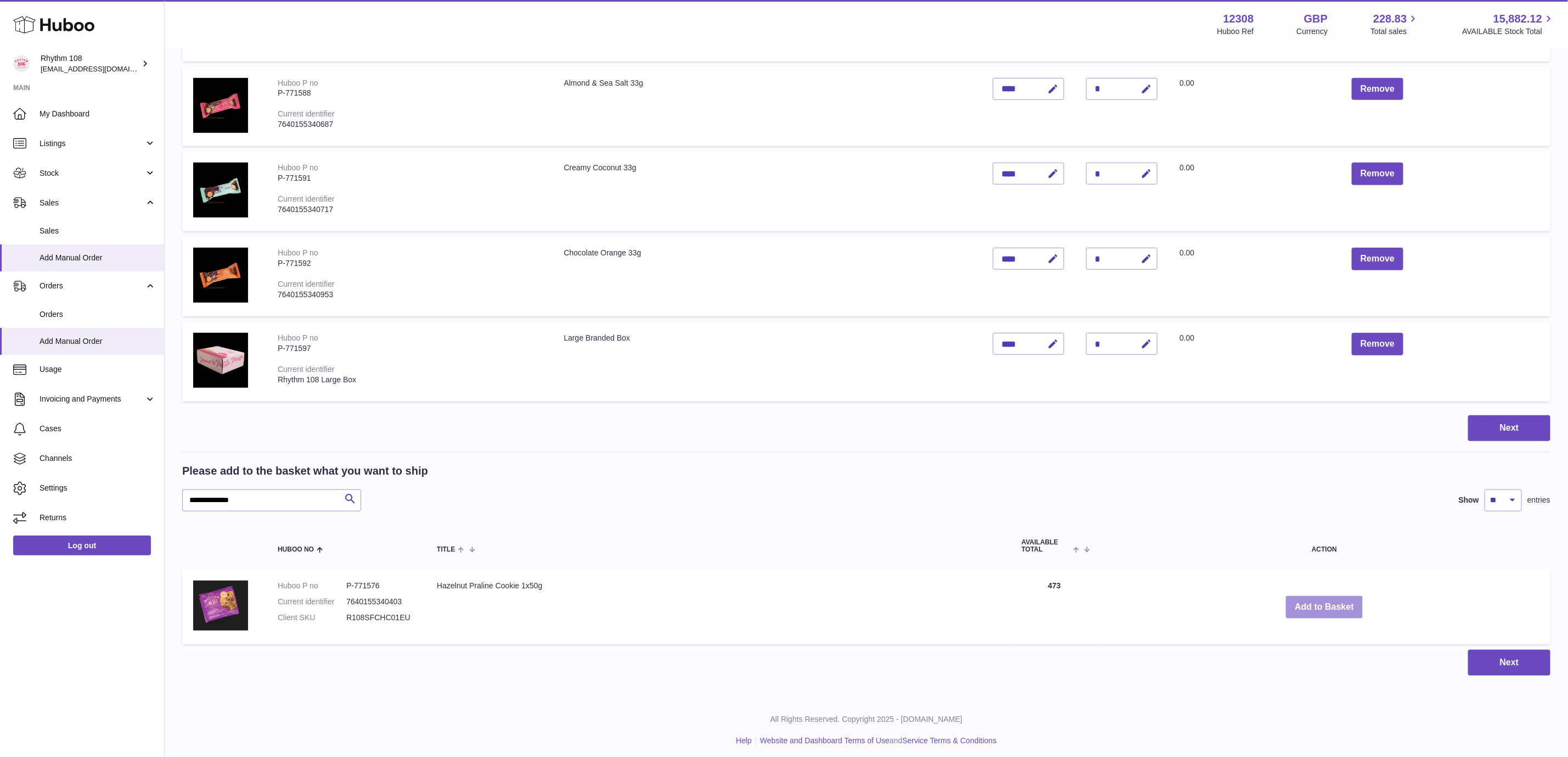
click at [1340, 601] on button "Add to Basket" at bounding box center [1324, 606] width 77 height 22
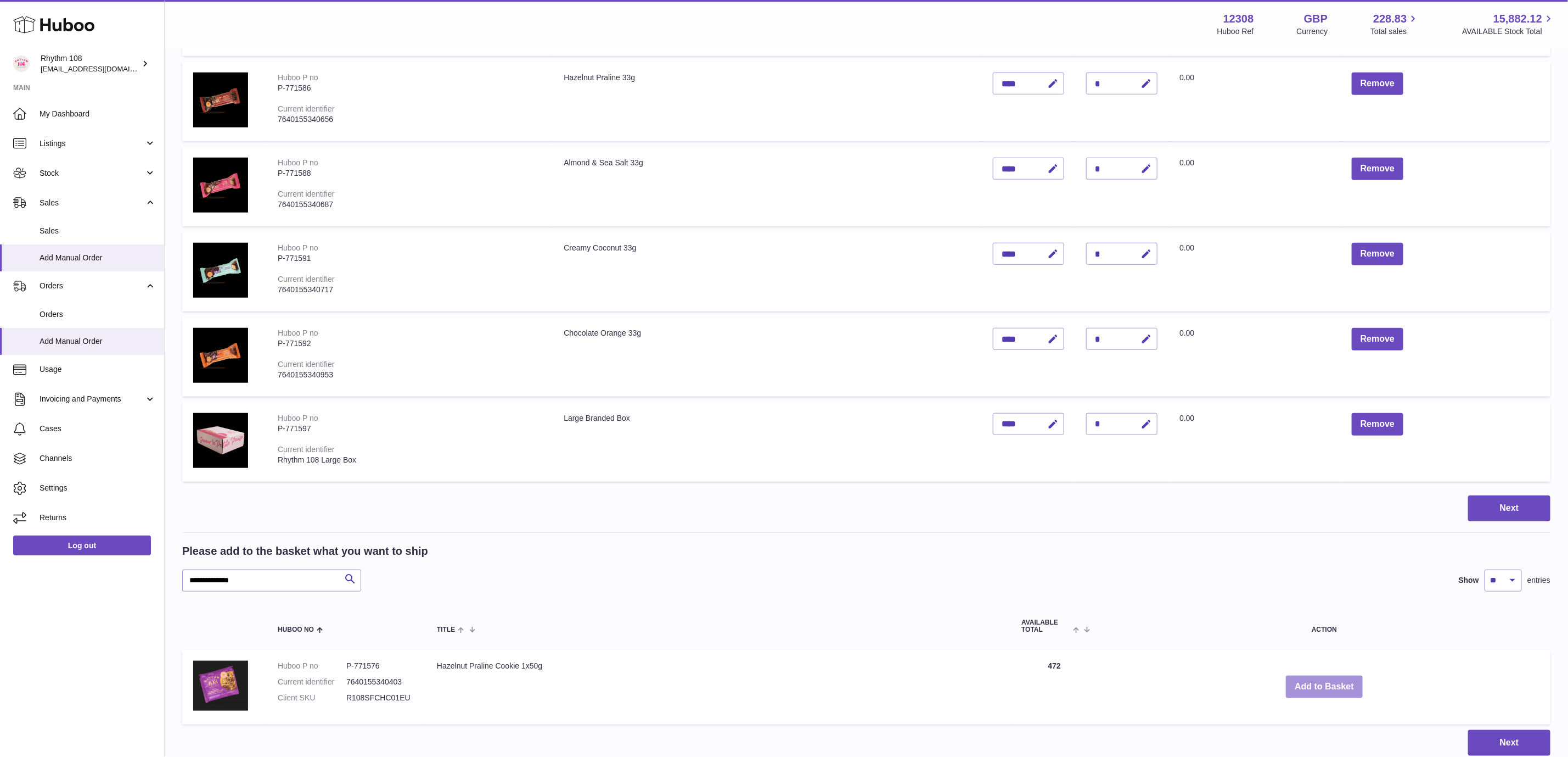
scroll to position [664, 0]
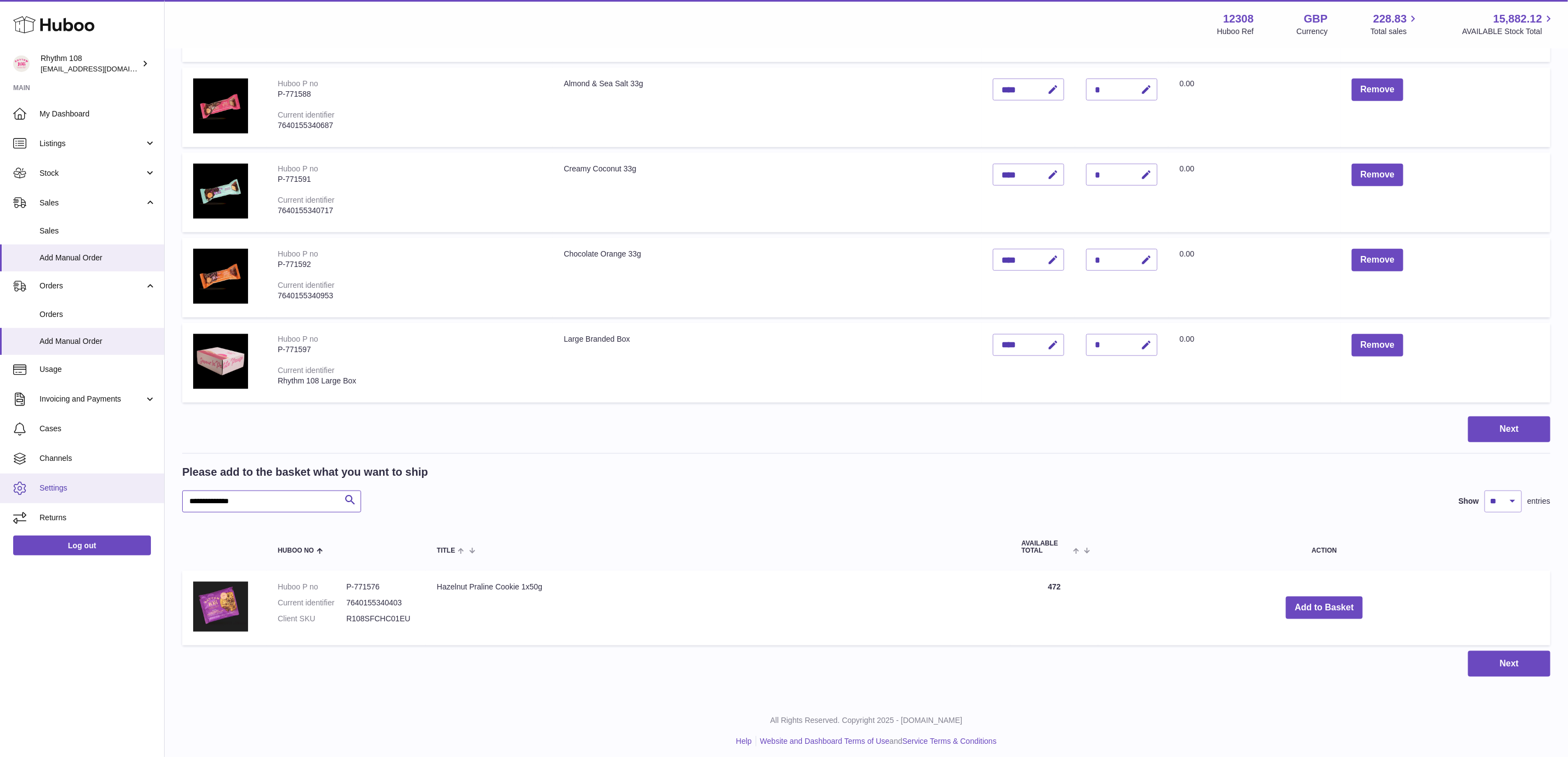
drag, startPoint x: 277, startPoint y: 493, endPoint x: 28, endPoint y: 481, distance: 249.3
click at [28, 481] on div "Huboo Rhythm 108 orders@rhythm108.com Main My Dashboard Listings Not with Huboo…" at bounding box center [784, 49] width 1568 height 1427
paste input "text"
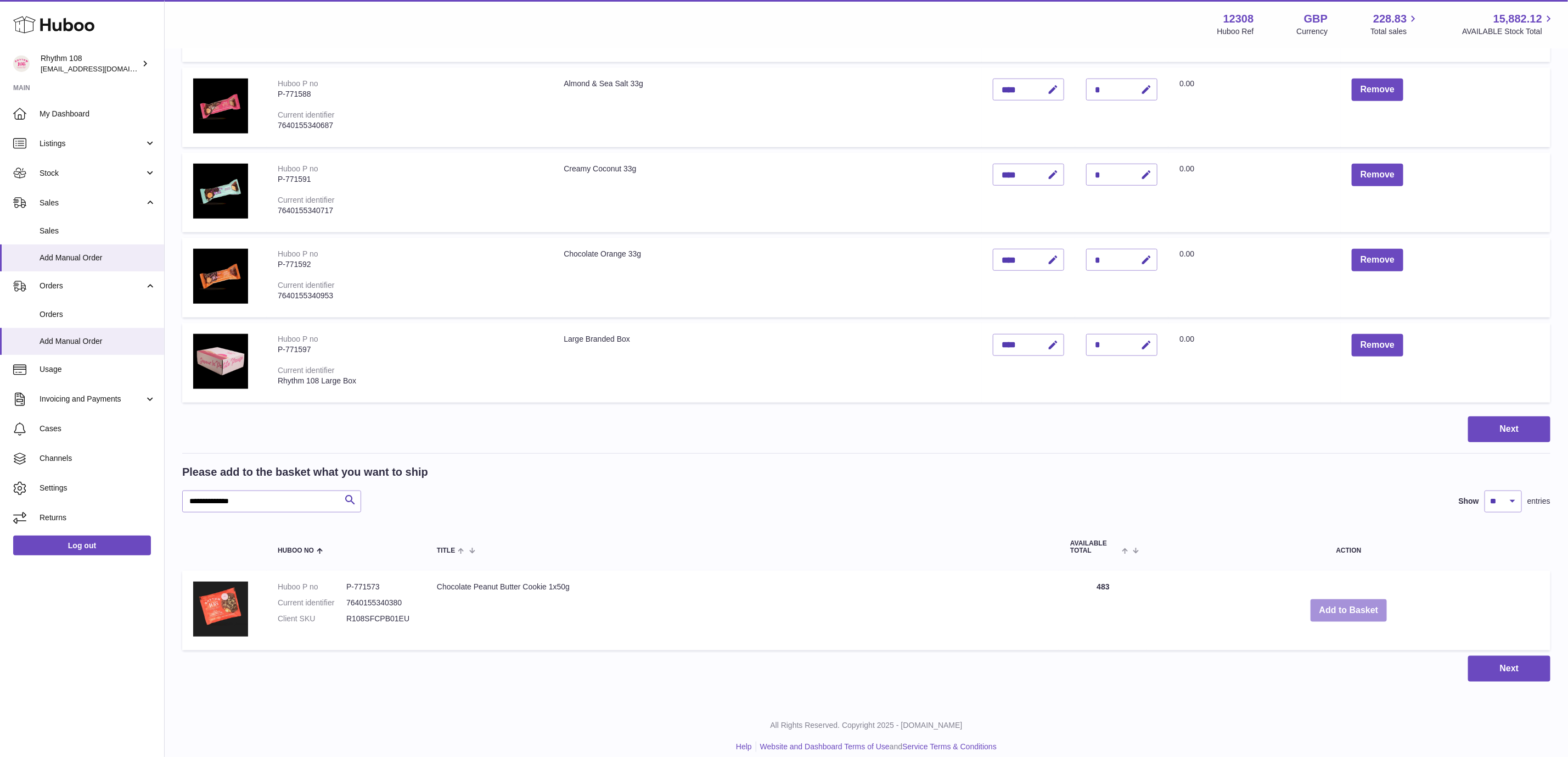
click at [1319, 601] on button "Add to Basket" at bounding box center [1349, 610] width 77 height 22
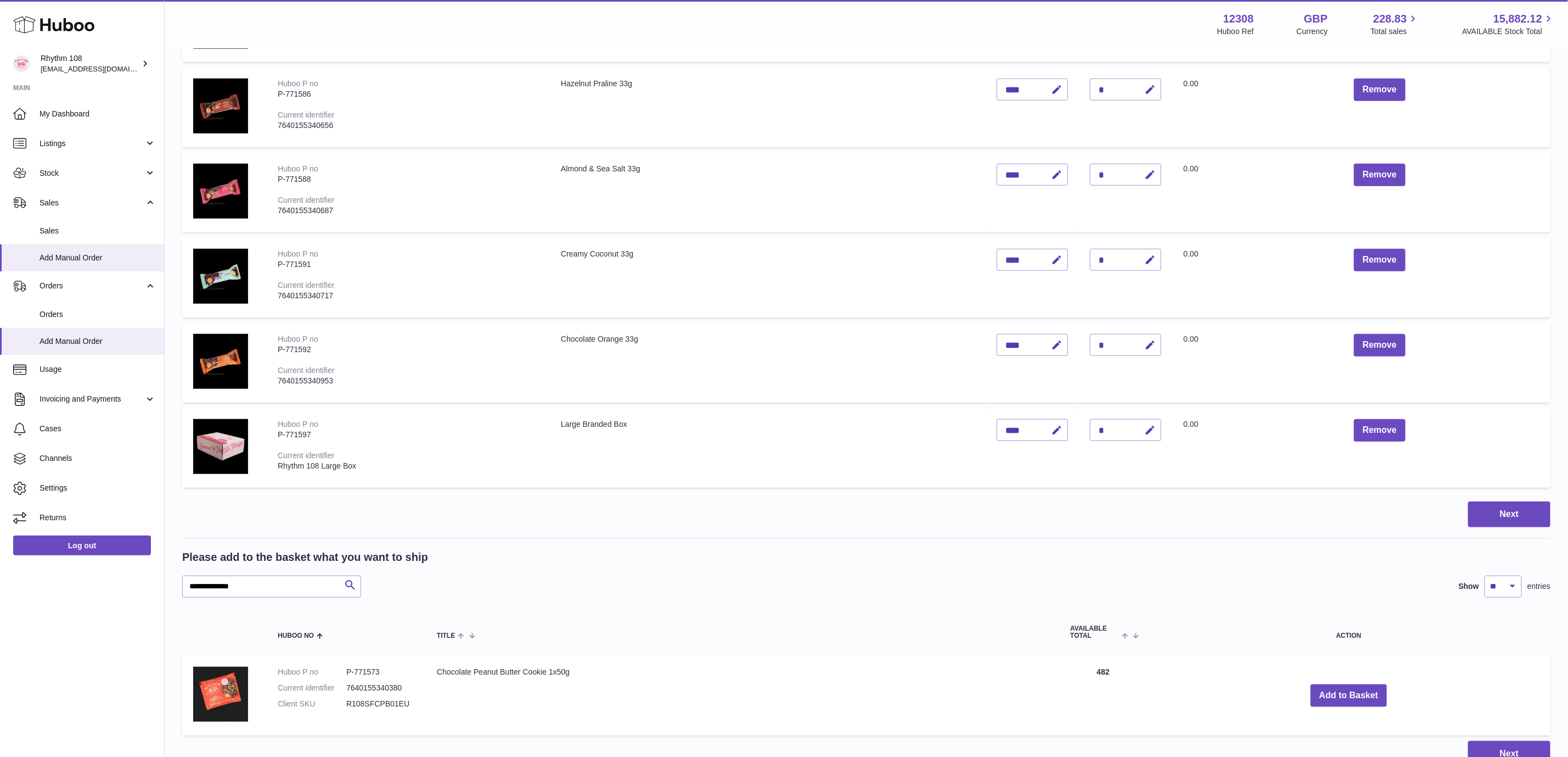
scroll to position [748, 0]
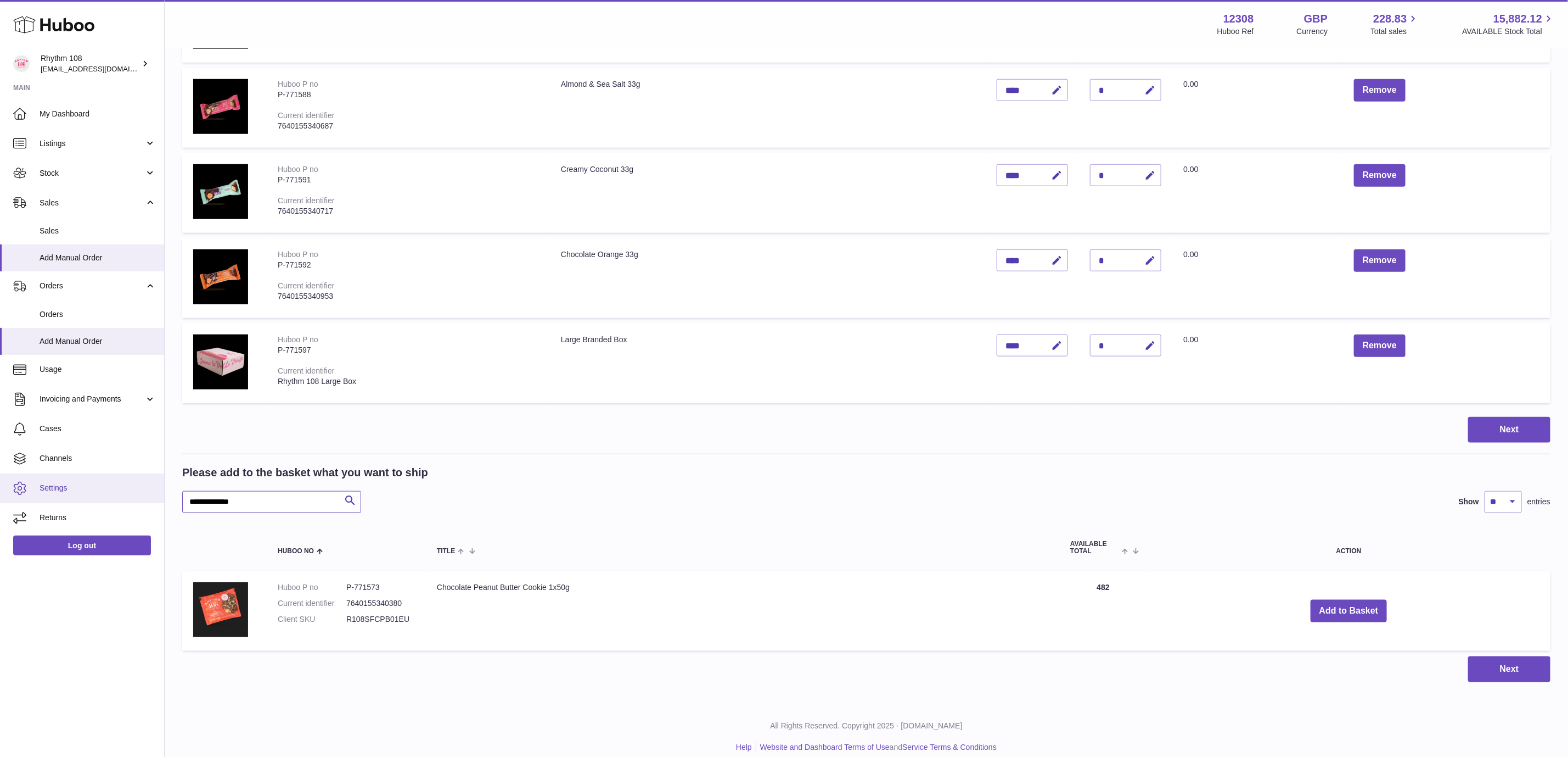
drag, startPoint x: 124, startPoint y: 484, endPoint x: 65, endPoint y: 481, distance: 59.1
click at [54, 480] on div "Huboo Rhythm 108 orders@rhythm108.com Main My Dashboard Listings Not with Huboo…" at bounding box center [784, 10] width 1568 height 1518
paste input "text"
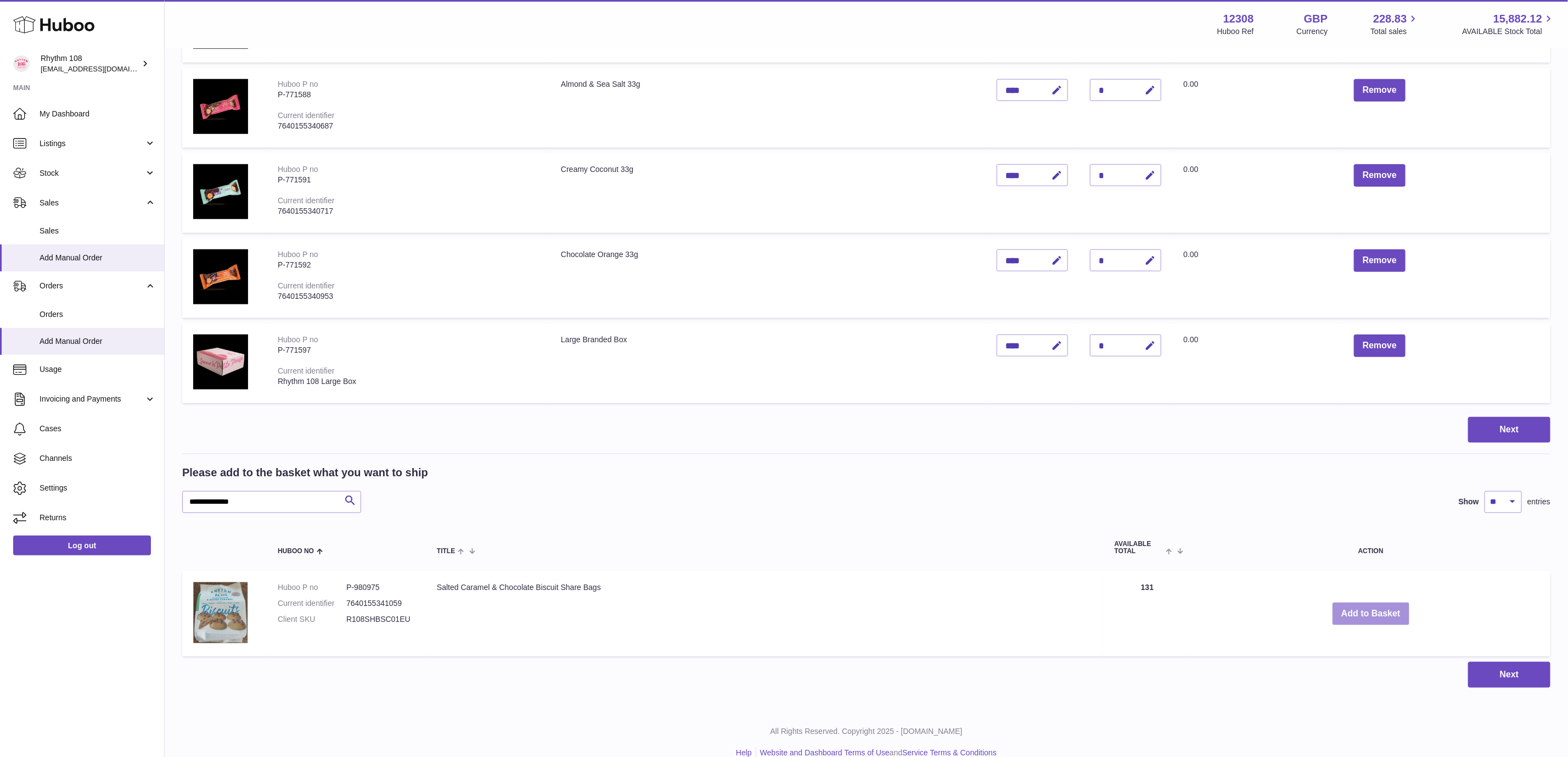
drag, startPoint x: 1367, startPoint y: 609, endPoint x: 1467, endPoint y: 653, distance: 109.3
click at [1368, 609] on button "Add to Basket" at bounding box center [1371, 614] width 77 height 22
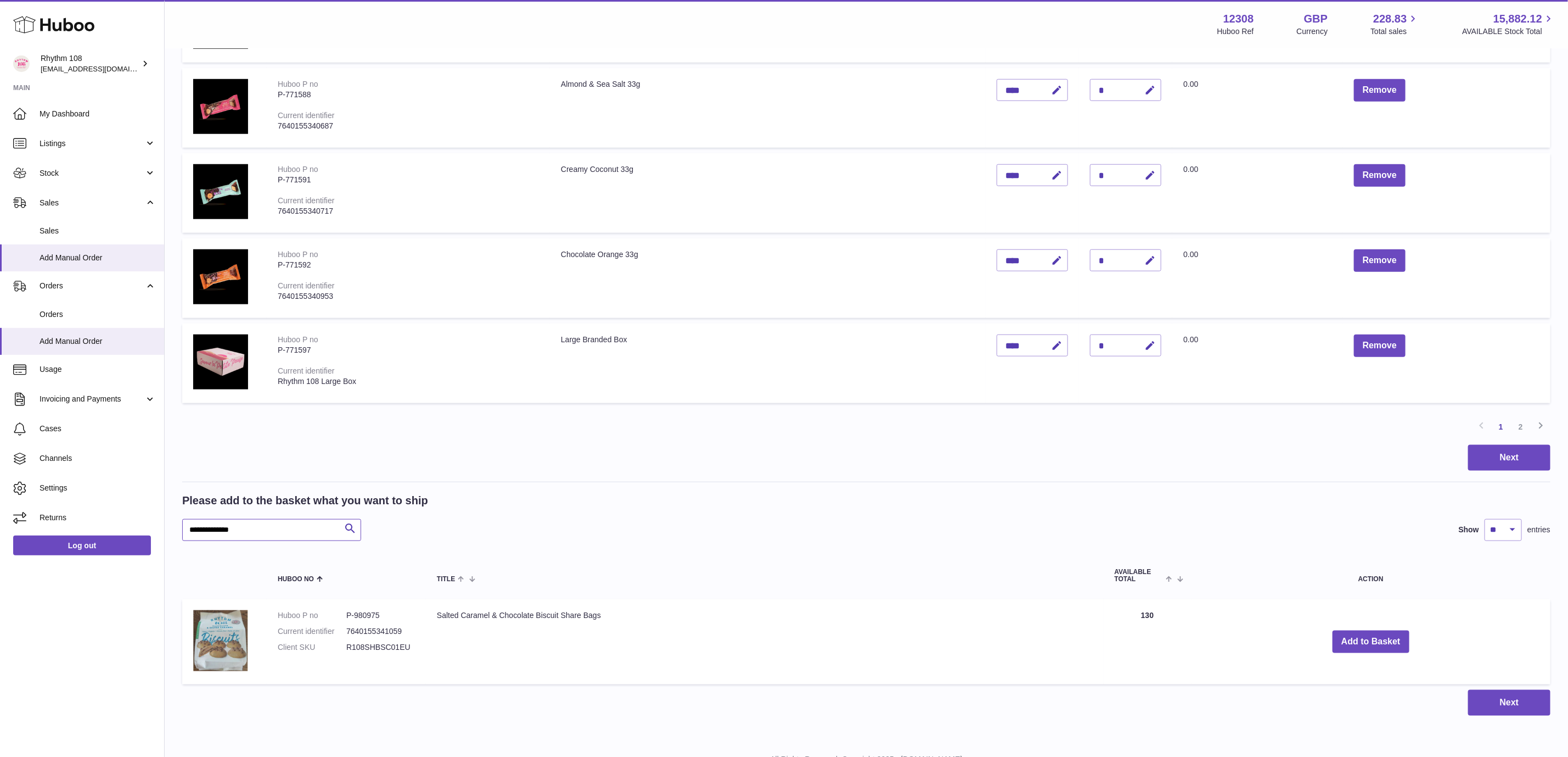
drag, startPoint x: 272, startPoint y: 529, endPoint x: 609, endPoint y: 551, distance: 337.7
click at [88, 521] on div "Huboo Rhythm 108 orders@rhythm108.com Main My Dashboard Listings Not with Huboo…" at bounding box center [784, 27] width 1568 height 1551
paste input "text"
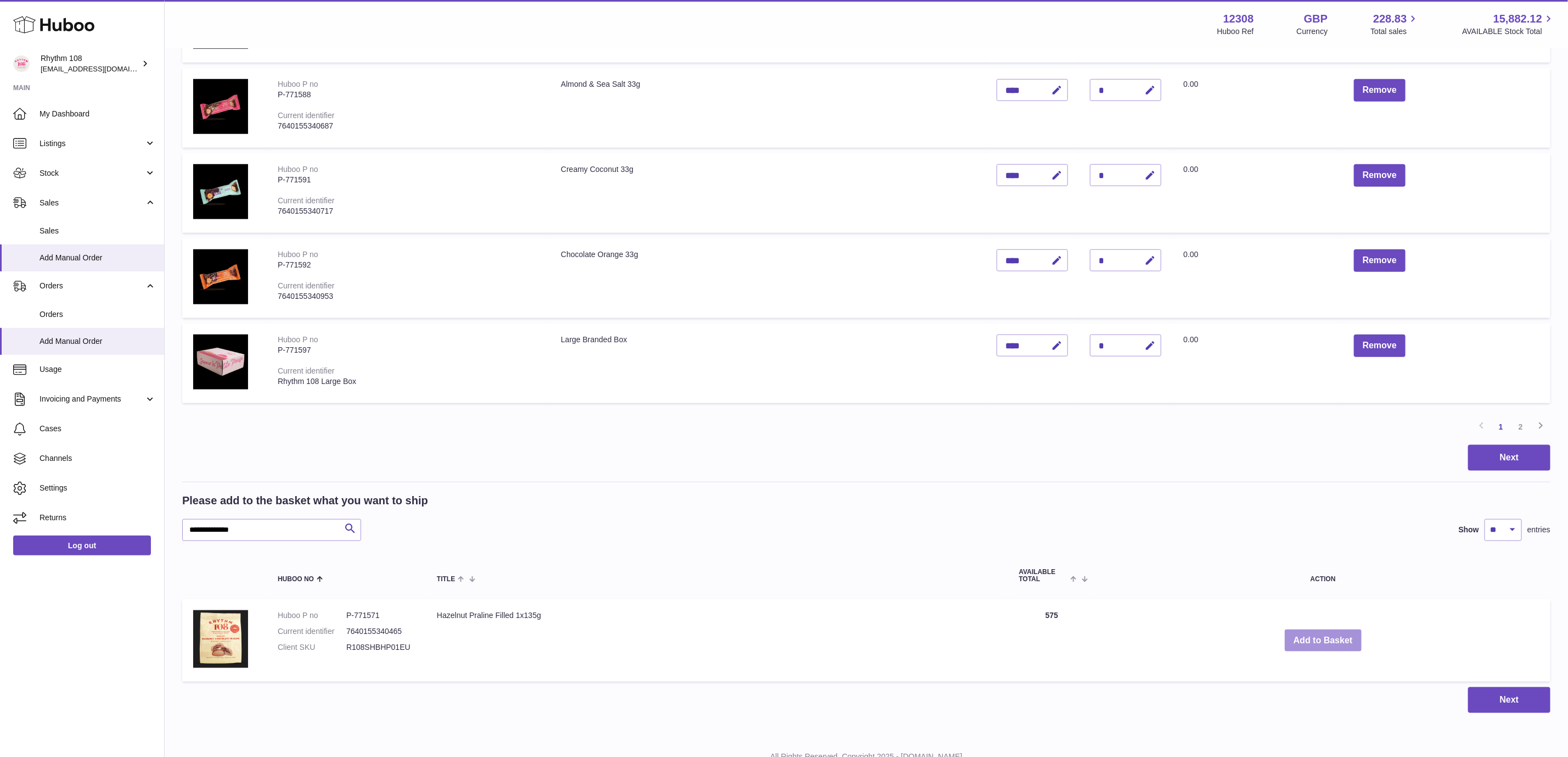
click at [1316, 630] on button "Add to Basket" at bounding box center [1324, 640] width 77 height 22
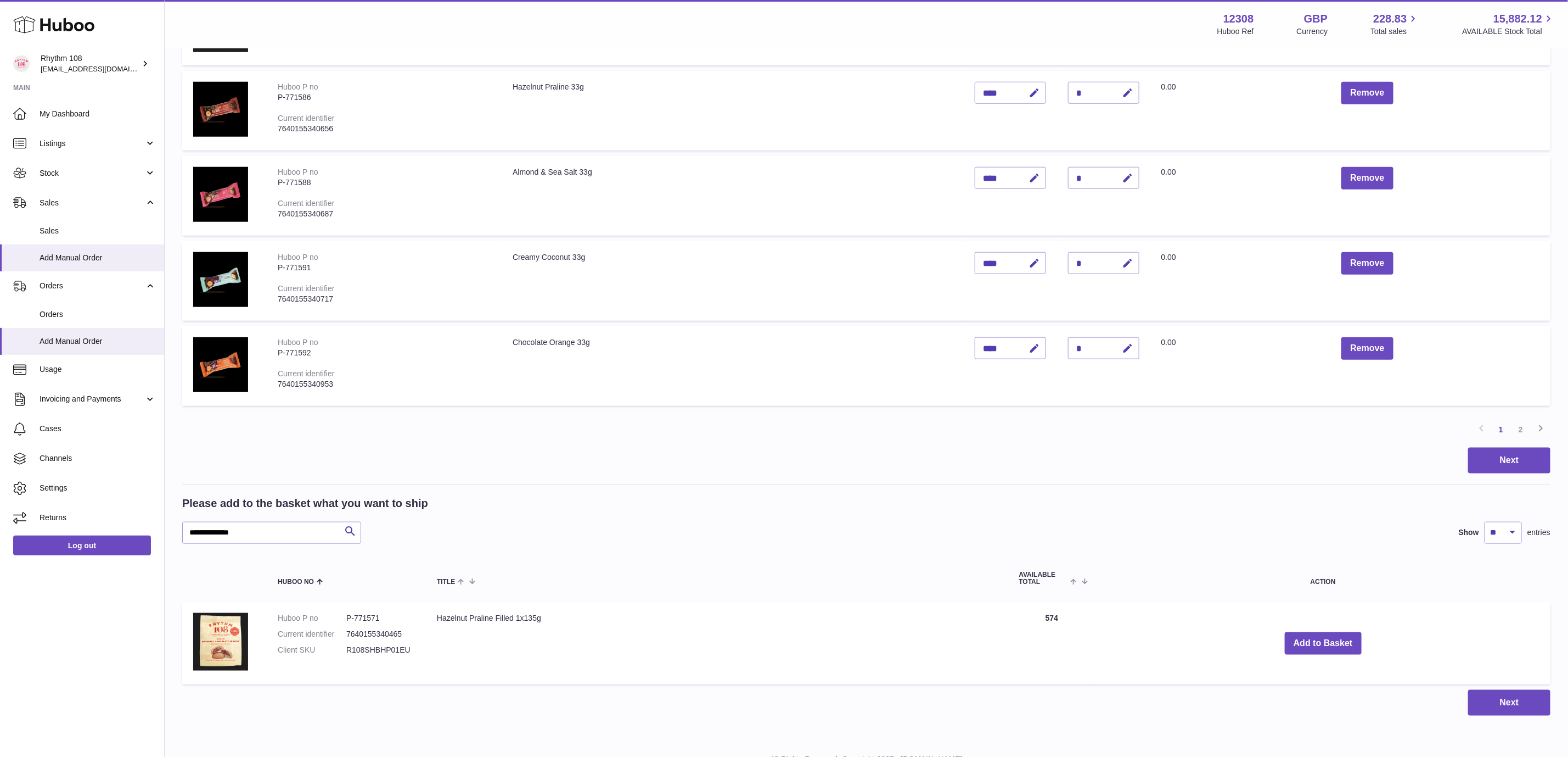
scroll to position [788, 0]
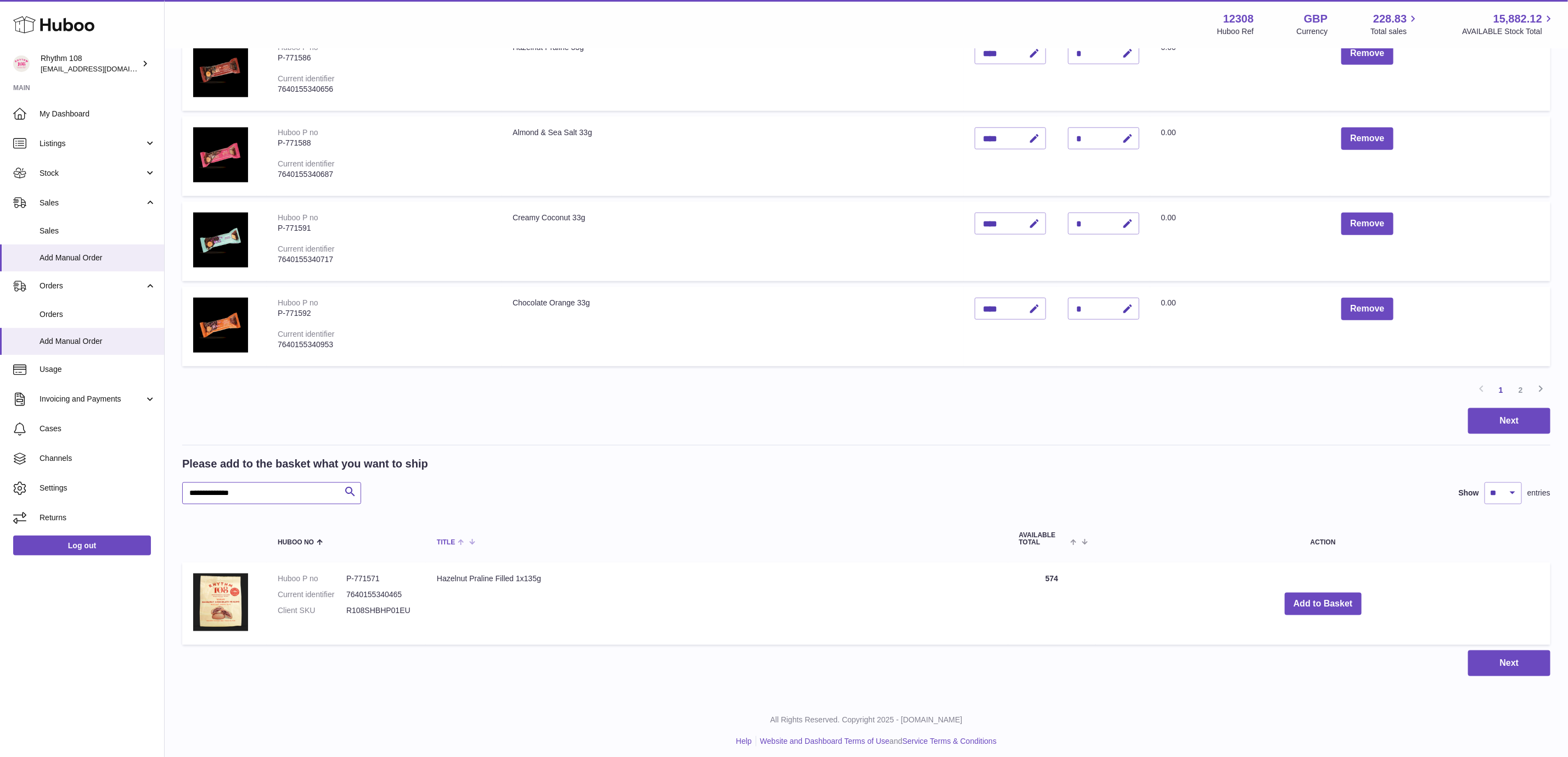
drag, startPoint x: 290, startPoint y: 491, endPoint x: 558, endPoint y: 542, distance: 272.8
paste input "text"
click at [1341, 601] on button "Add to Basket" at bounding box center [1339, 604] width 77 height 22
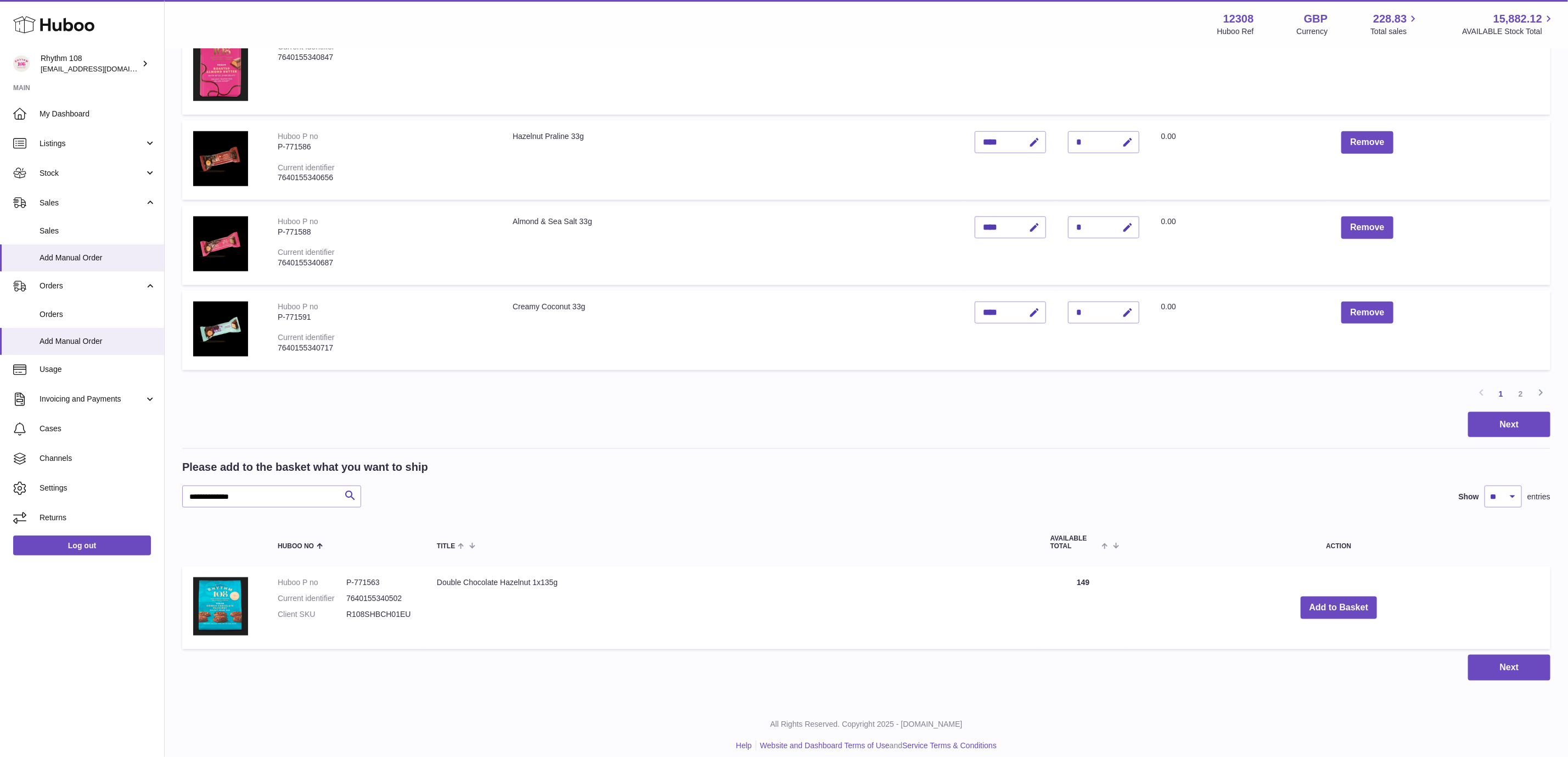
scroll to position [792, 0]
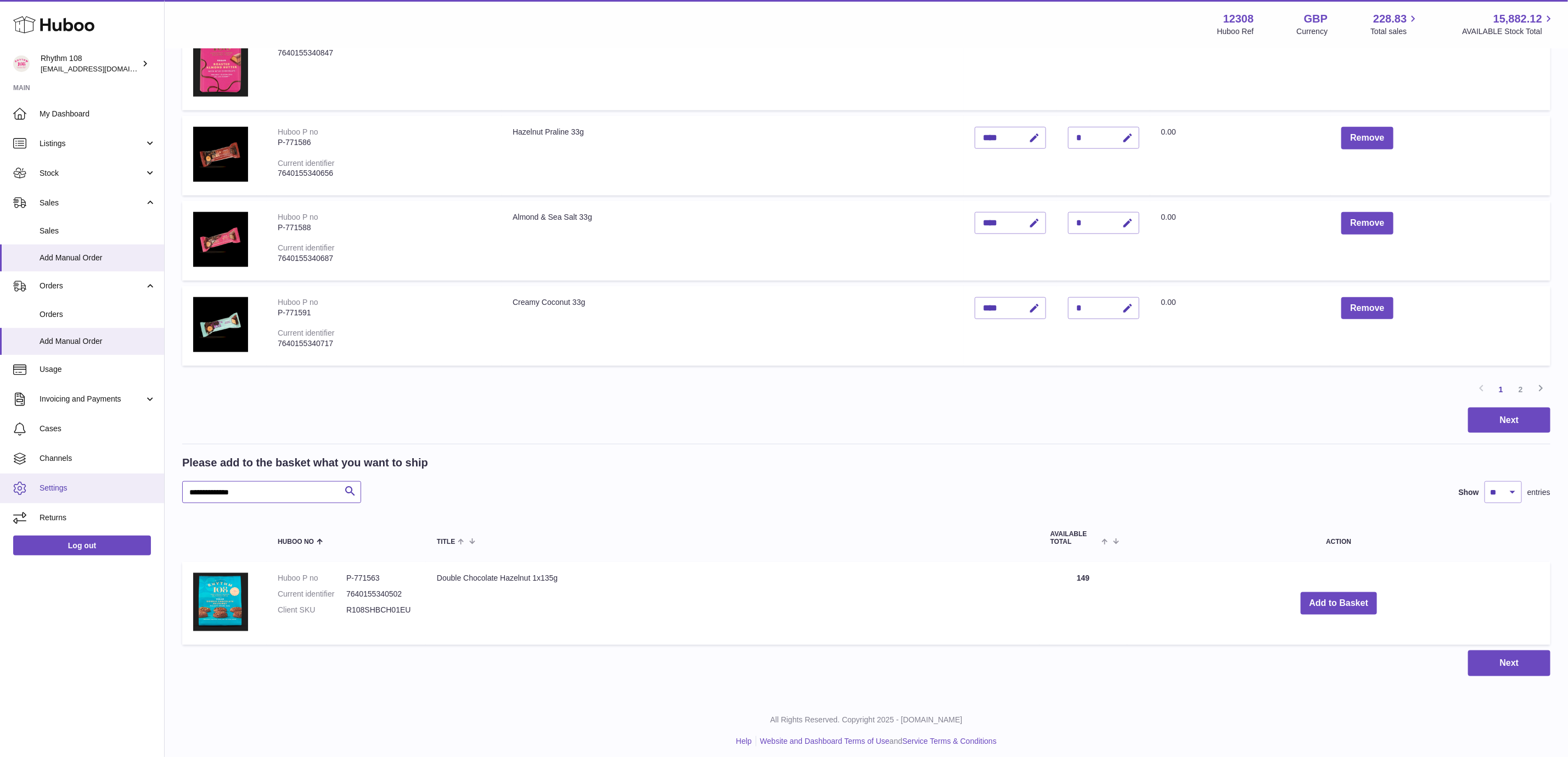
drag, startPoint x: 64, startPoint y: 481, endPoint x: 30, endPoint y: 480, distance: 34.0
paste input "text"
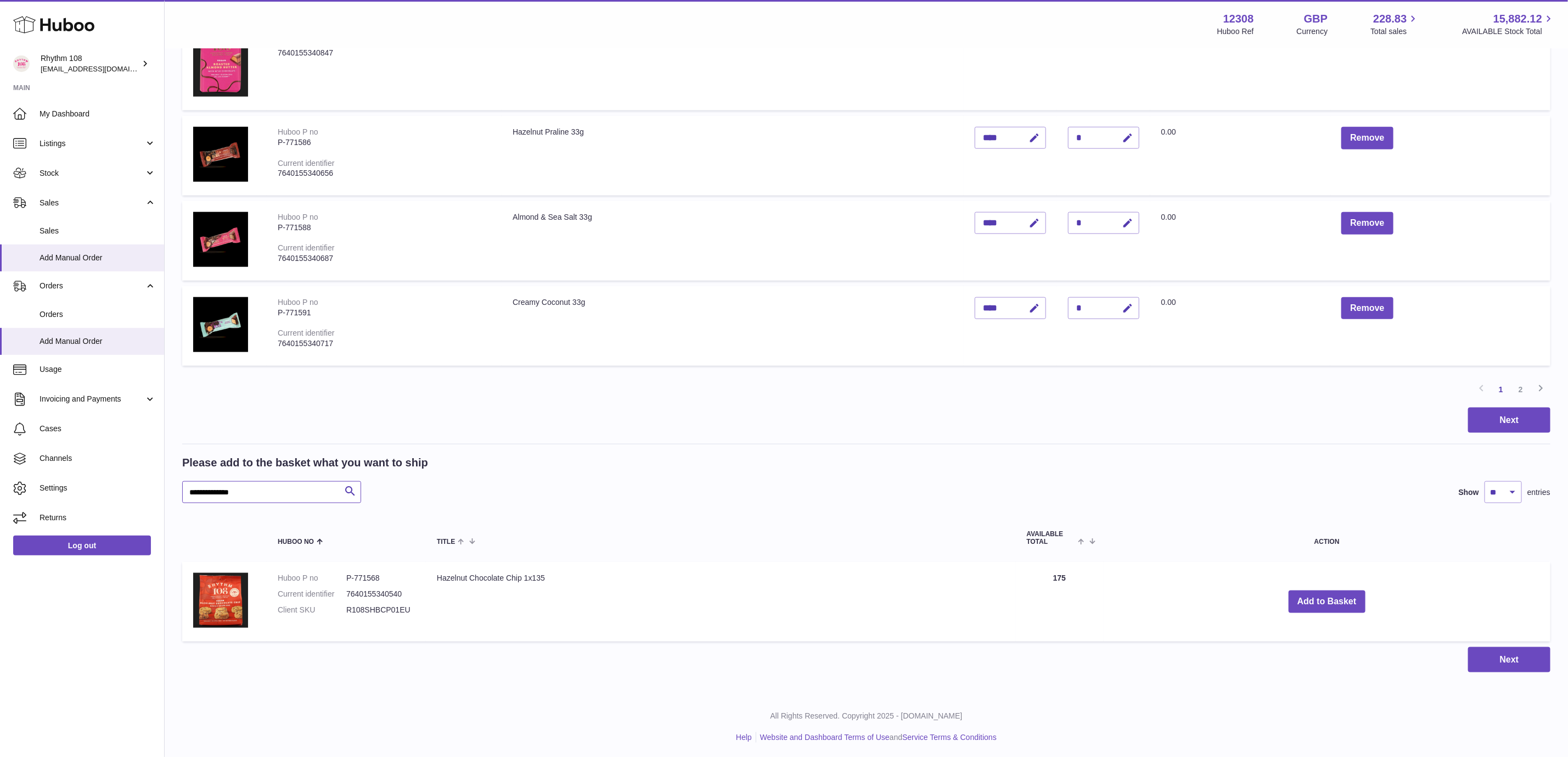
scroll to position [790, 0]
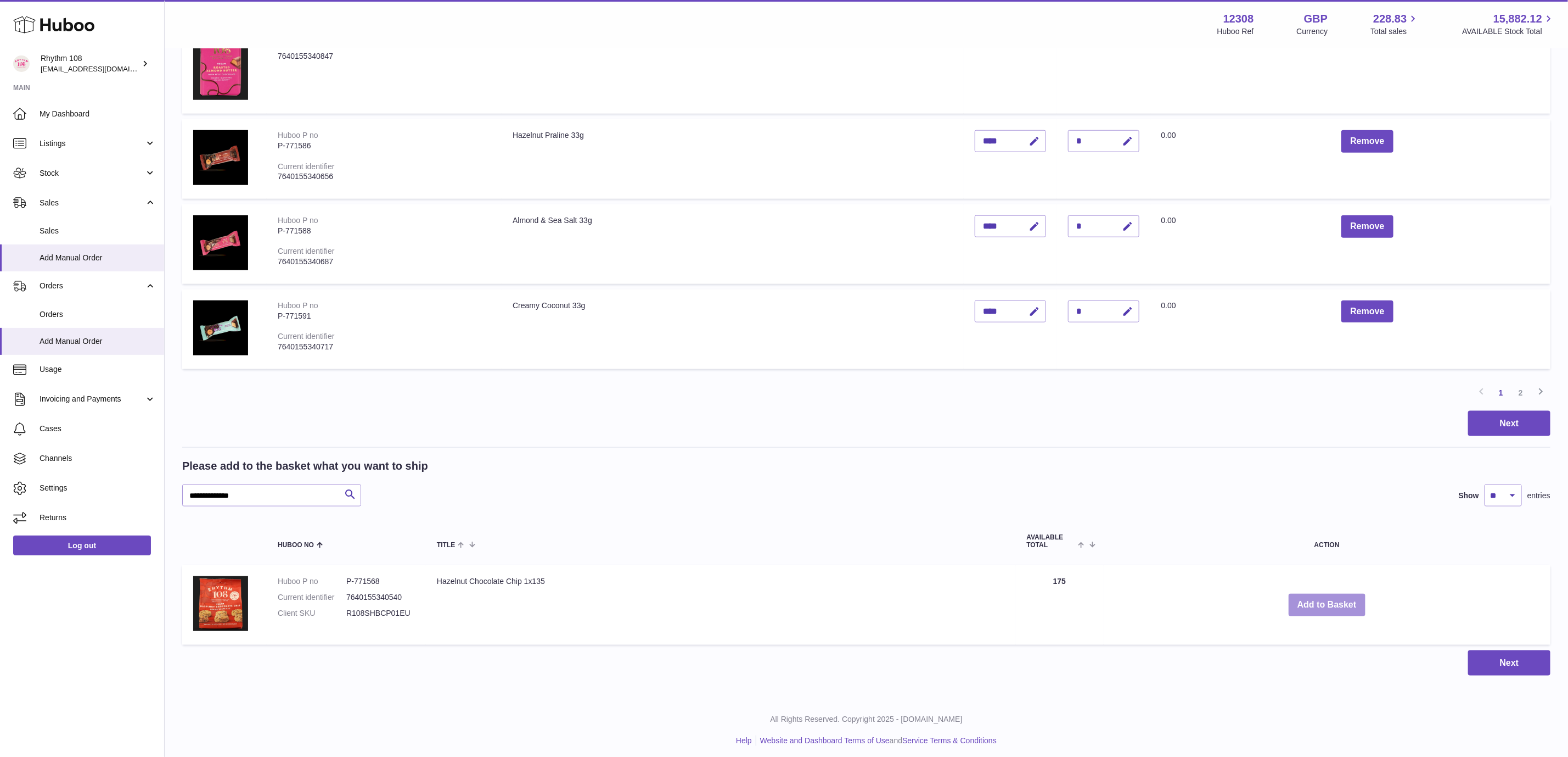
click at [1333, 595] on button "Add to Basket" at bounding box center [1327, 604] width 77 height 22
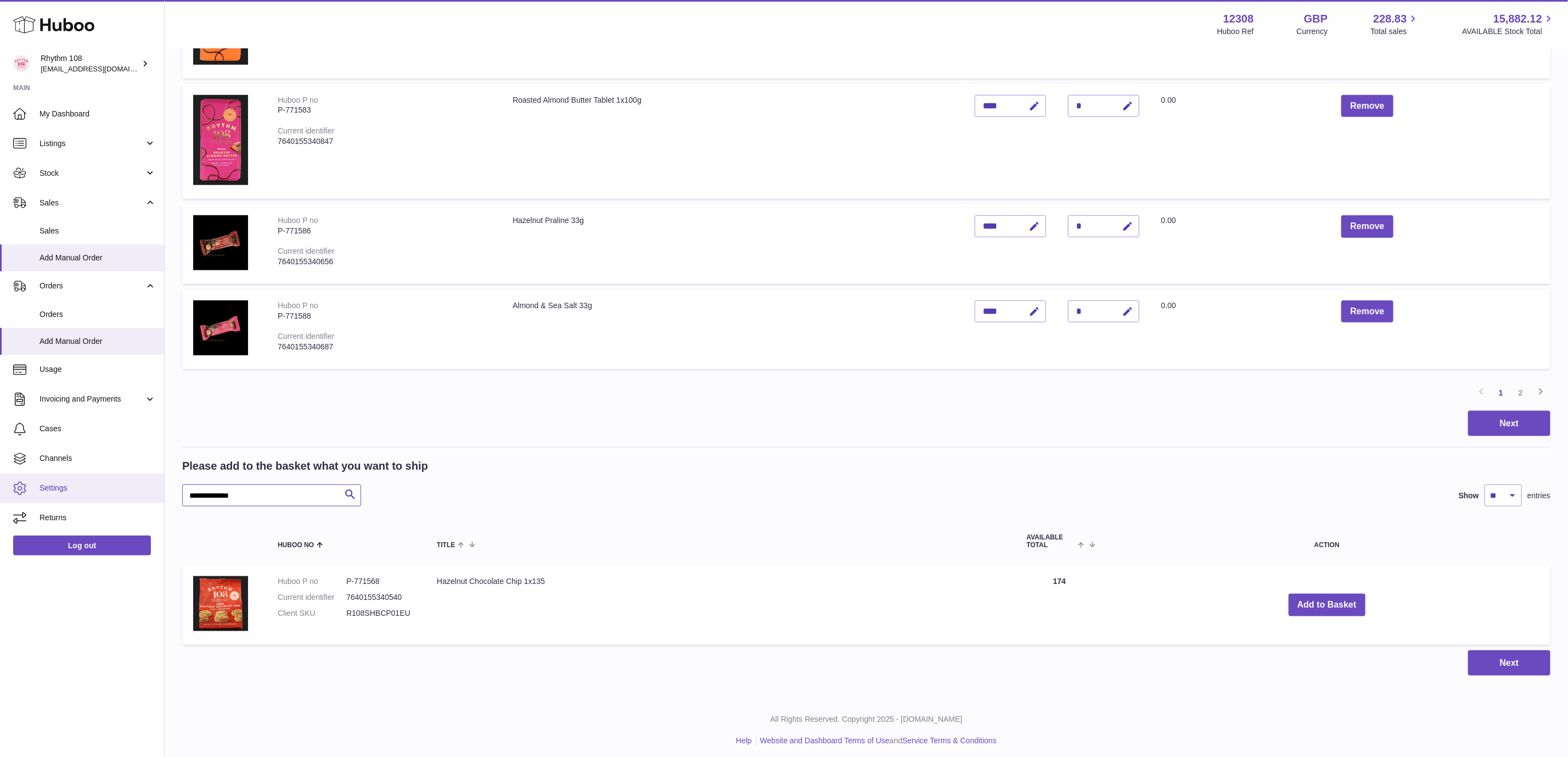
drag, startPoint x: 282, startPoint y: 491, endPoint x: 112, endPoint y: 486, distance: 170.1
paste input "text"
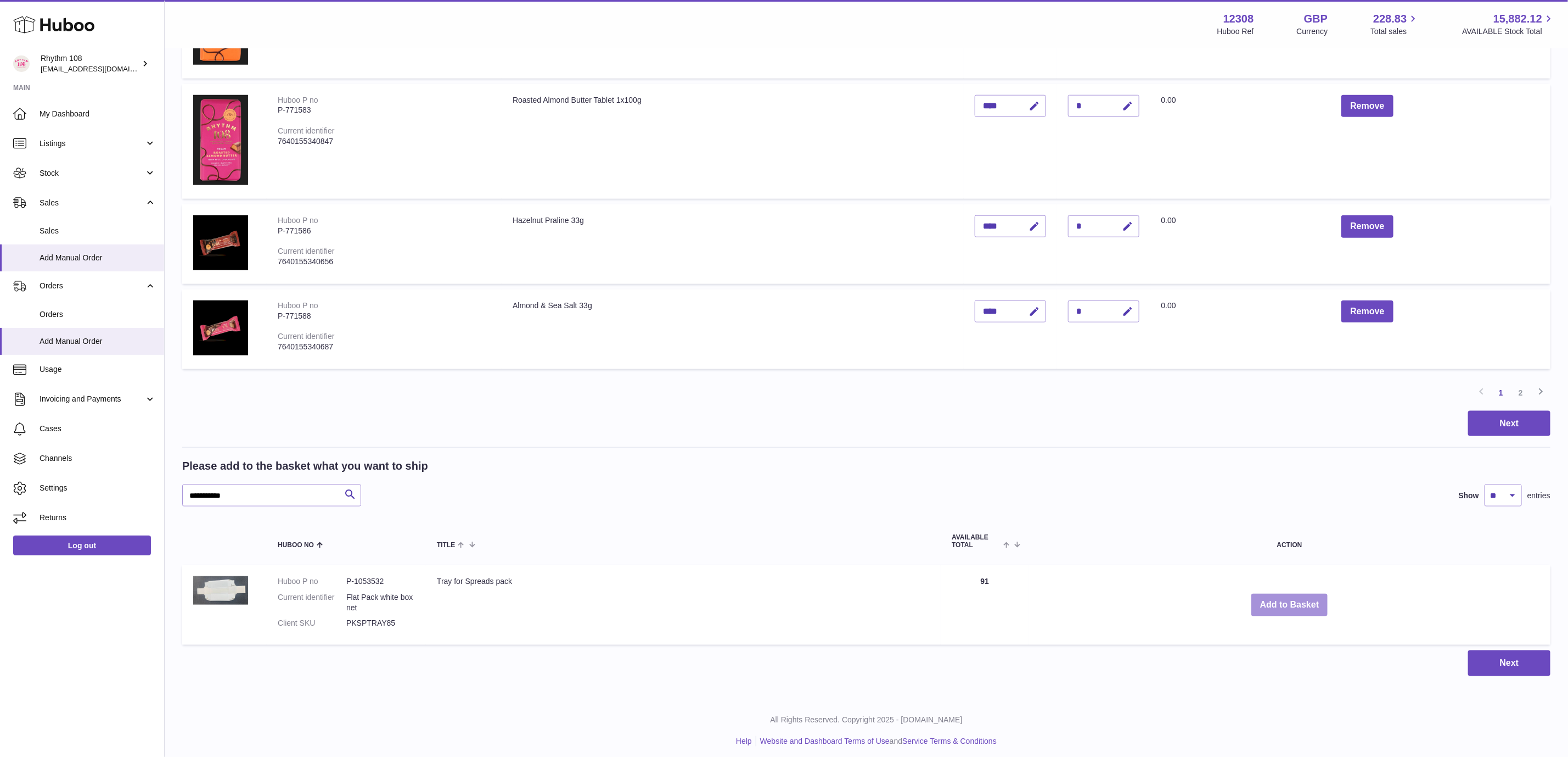
click at [1297, 602] on button "Add to Basket" at bounding box center [1290, 604] width 77 height 22
drag, startPoint x: 269, startPoint y: 486, endPoint x: 456, endPoint y: 509, distance: 188.4
paste input "*"
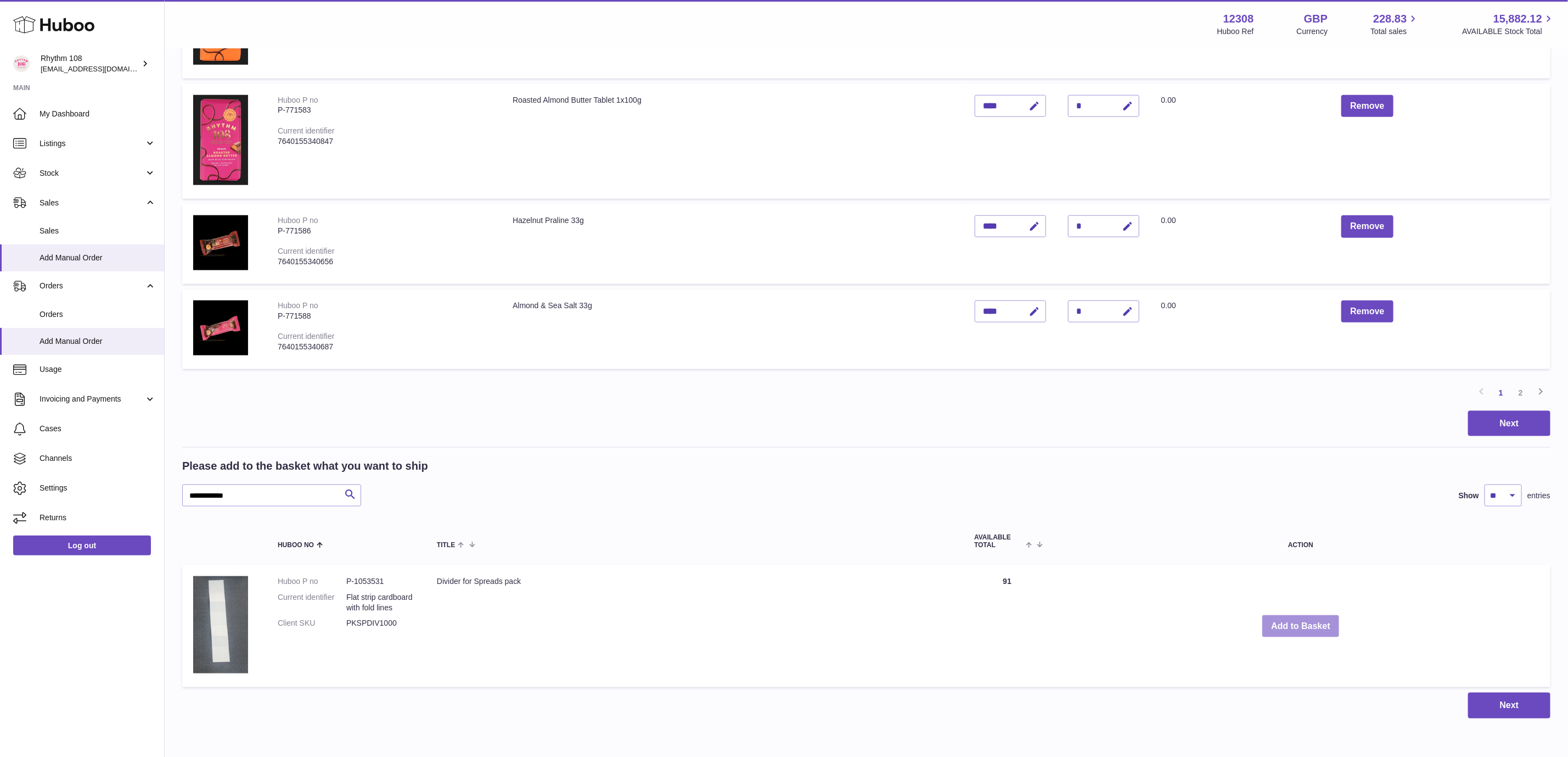
click at [1305, 619] on button "Add to Basket" at bounding box center [1301, 626] width 77 height 22
drag, startPoint x: 279, startPoint y: 484, endPoint x: 142, endPoint y: 455, distance: 140.0
click at [4, 454] on div "Huboo Rhythm 108 orders@rhythm108.com Main My Dashboard Listings Not with Huboo…" at bounding box center [784, 7] width 1568 height 1594
paste input "text"
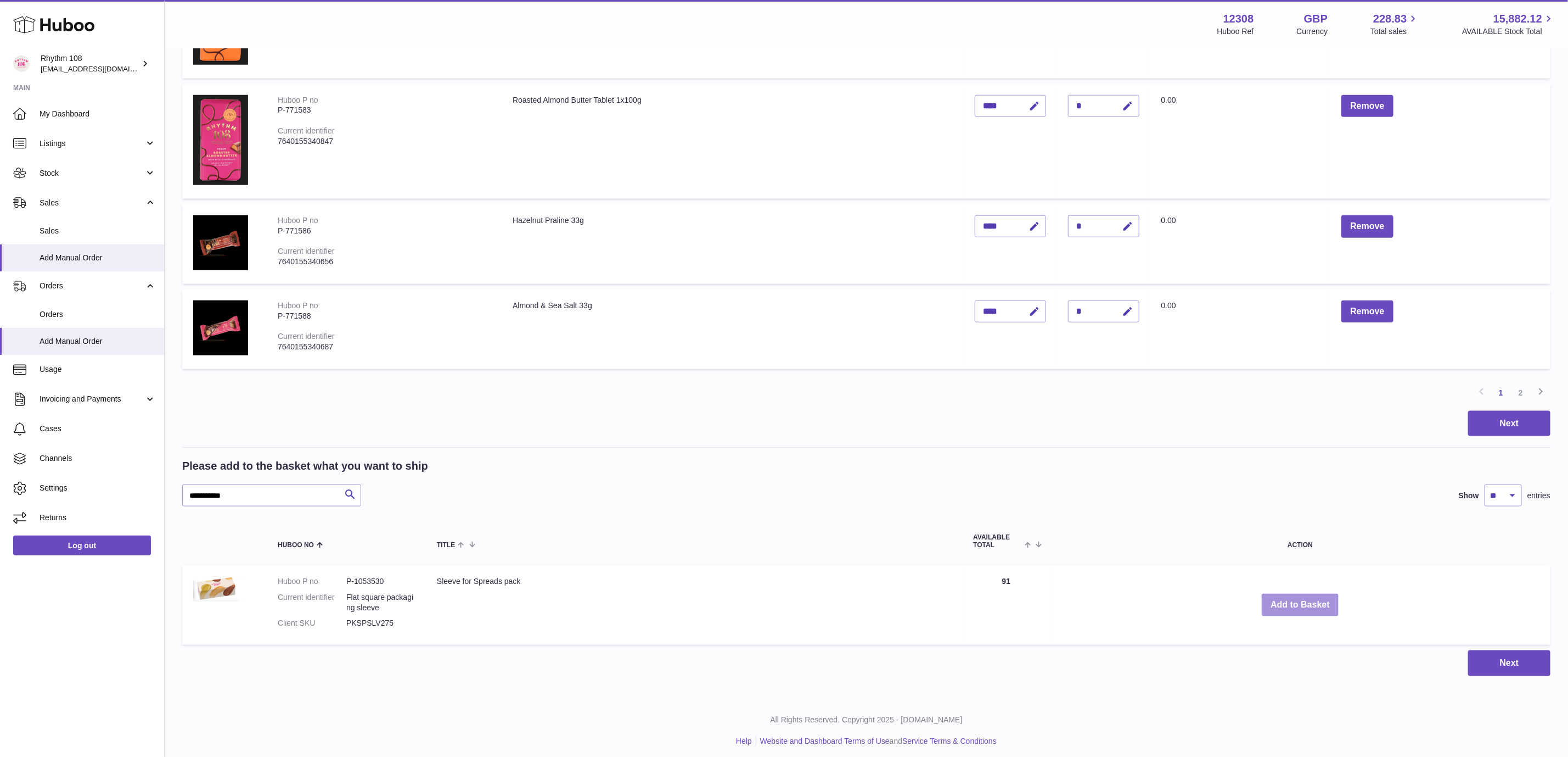
click at [1319, 601] on button "Add to Basket" at bounding box center [1300, 604] width 77 height 22
drag, startPoint x: 261, startPoint y: 490, endPoint x: 195, endPoint y: 494, distance: 66.1
paste input "**"
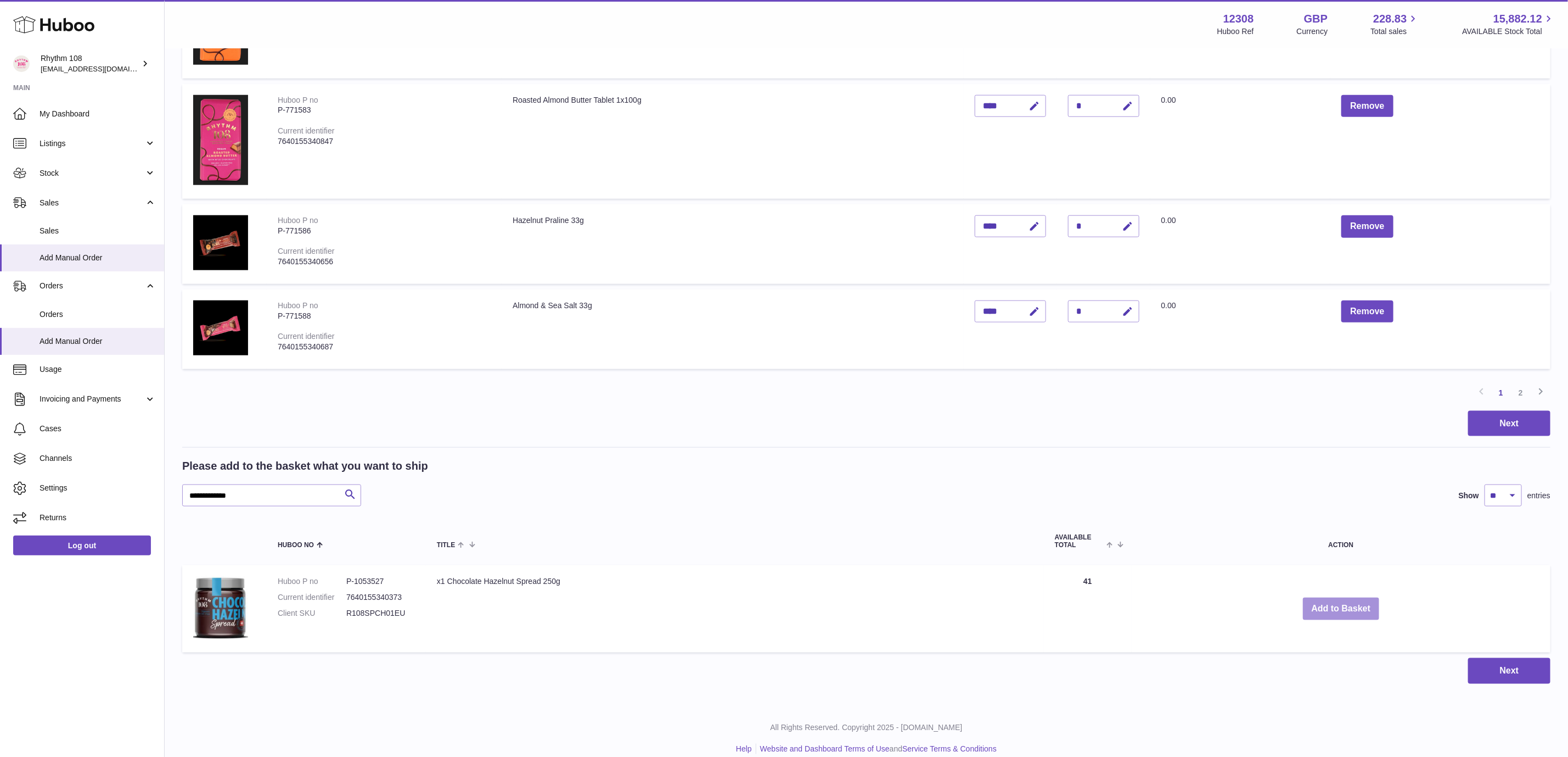
click at [1329, 601] on button "Add to Basket" at bounding box center [1342, 609] width 77 height 22
drag, startPoint x: 203, startPoint y: 488, endPoint x: 291, endPoint y: 517, distance: 92.7
paste input "text"
click at [1331, 605] on button "Add to Basket" at bounding box center [1326, 609] width 77 height 22
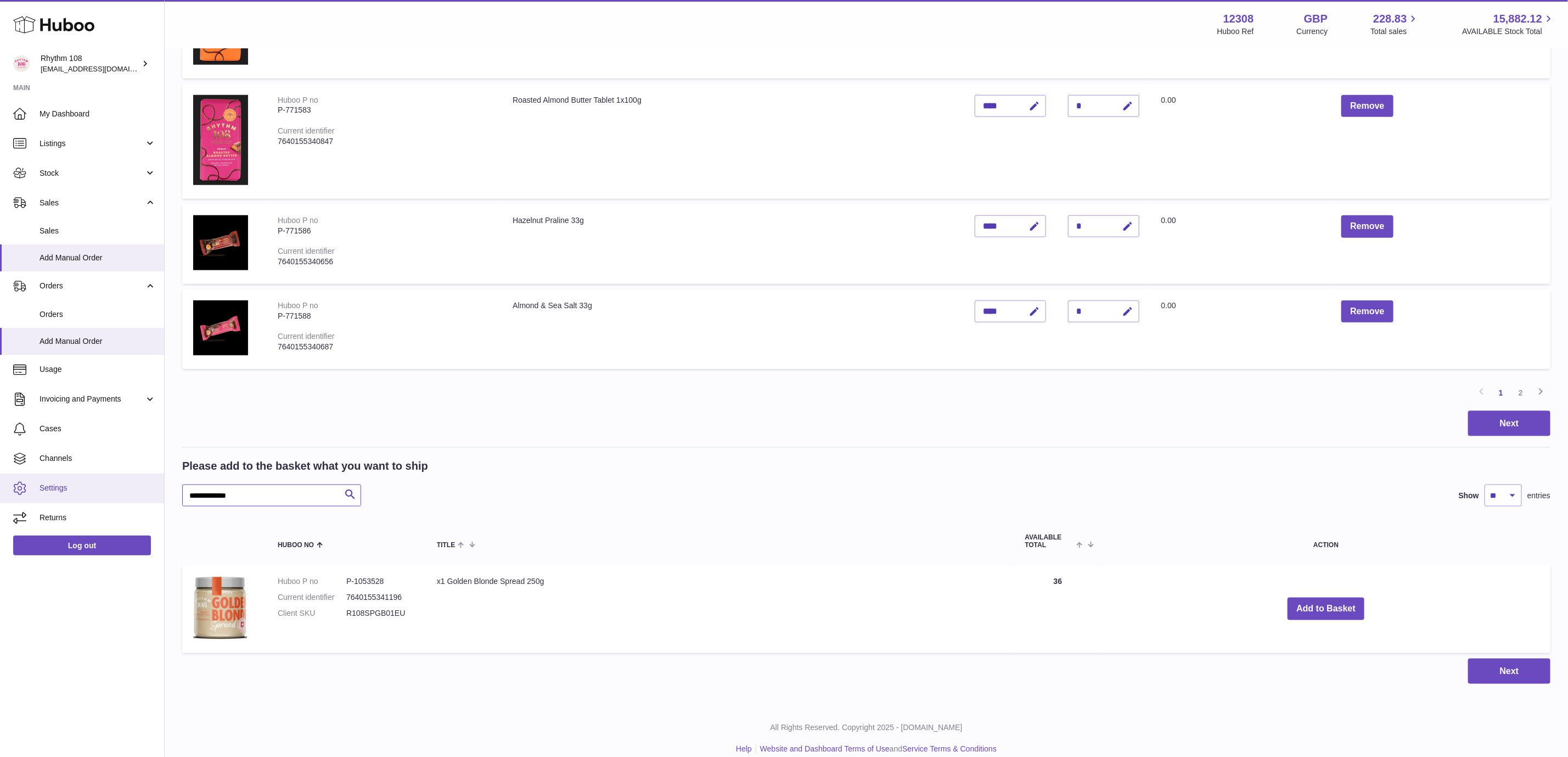
drag, startPoint x: 302, startPoint y: 490, endPoint x: 30, endPoint y: 473, distance: 272.5
paste input "text"
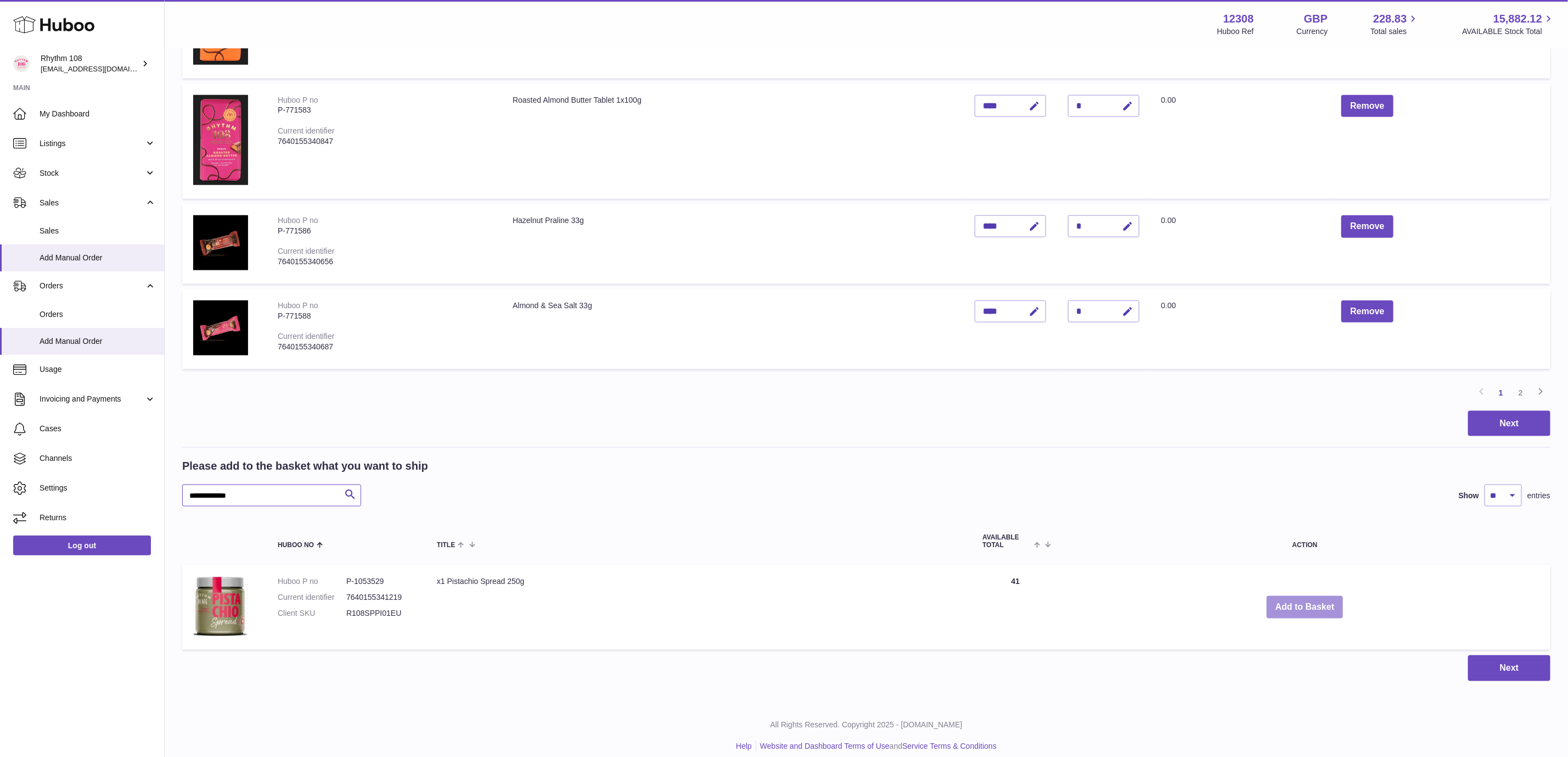
type input "**********"
click at [1318, 600] on button "Add to Basket" at bounding box center [1305, 606] width 77 height 22
click at [1113, 424] on div "Next" at bounding box center [866, 424] width 1368 height 26
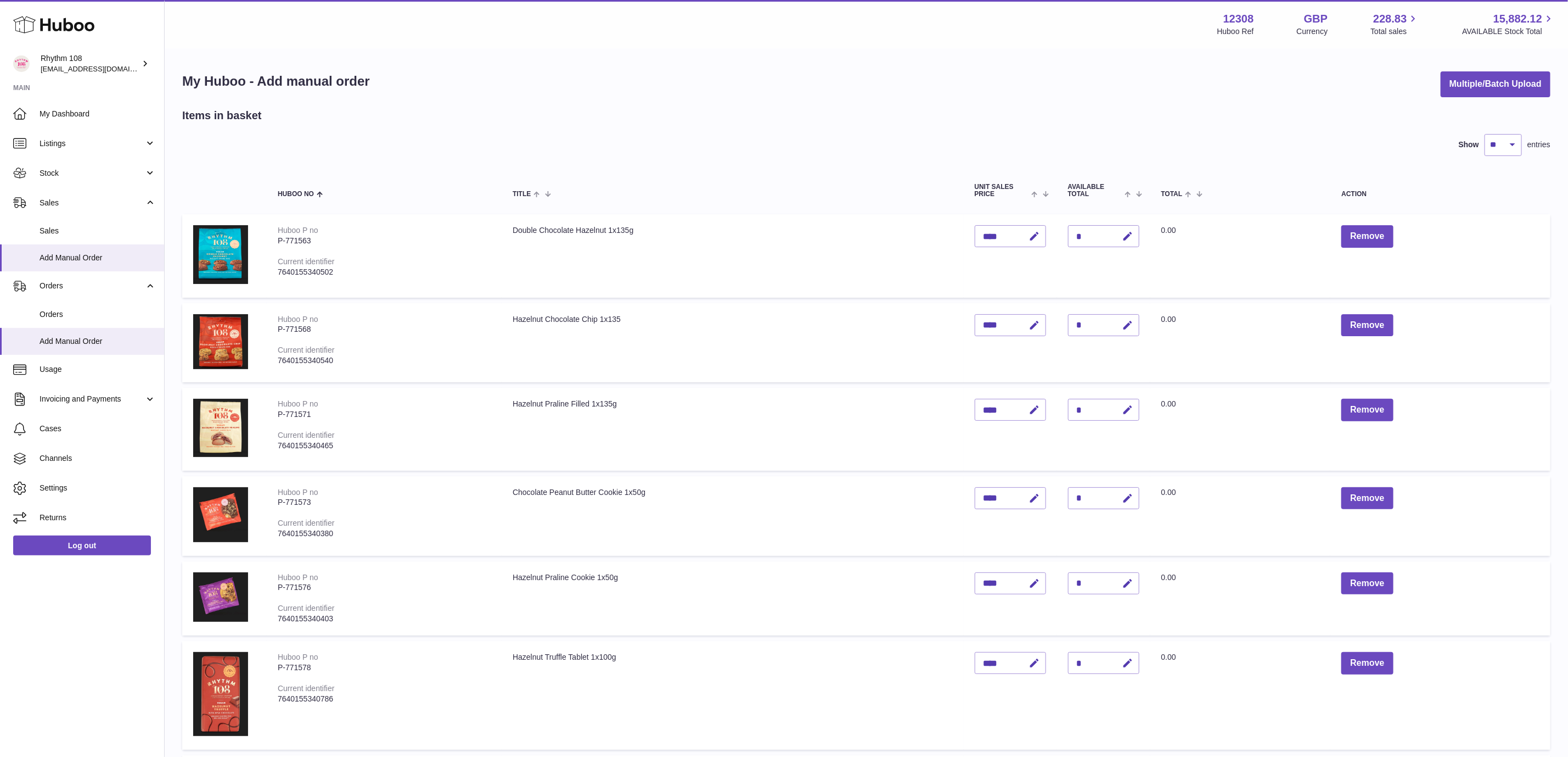
click at [1522, 144] on div "Show ** ** ** *** entries" at bounding box center [1502, 145] width 97 height 22
click at [1514, 144] on select "** ** ** ***" at bounding box center [1504, 145] width 38 height 22
select select "***"
click at [1485, 134] on select "** ** ** ***" at bounding box center [1504, 145] width 38 height 22
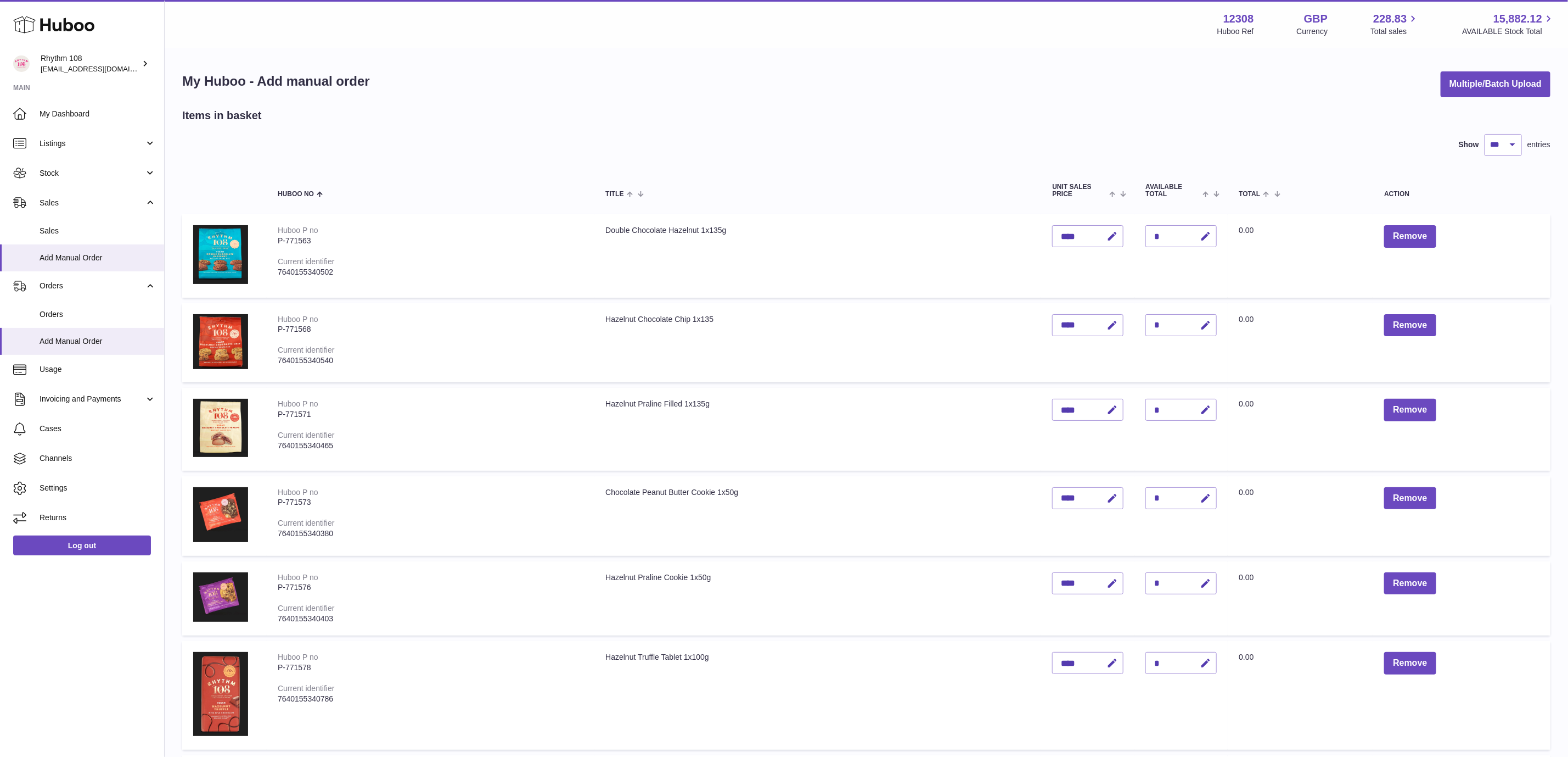
drag, startPoint x: 887, startPoint y: 56, endPoint x: 881, endPoint y: 56, distance: 6.0
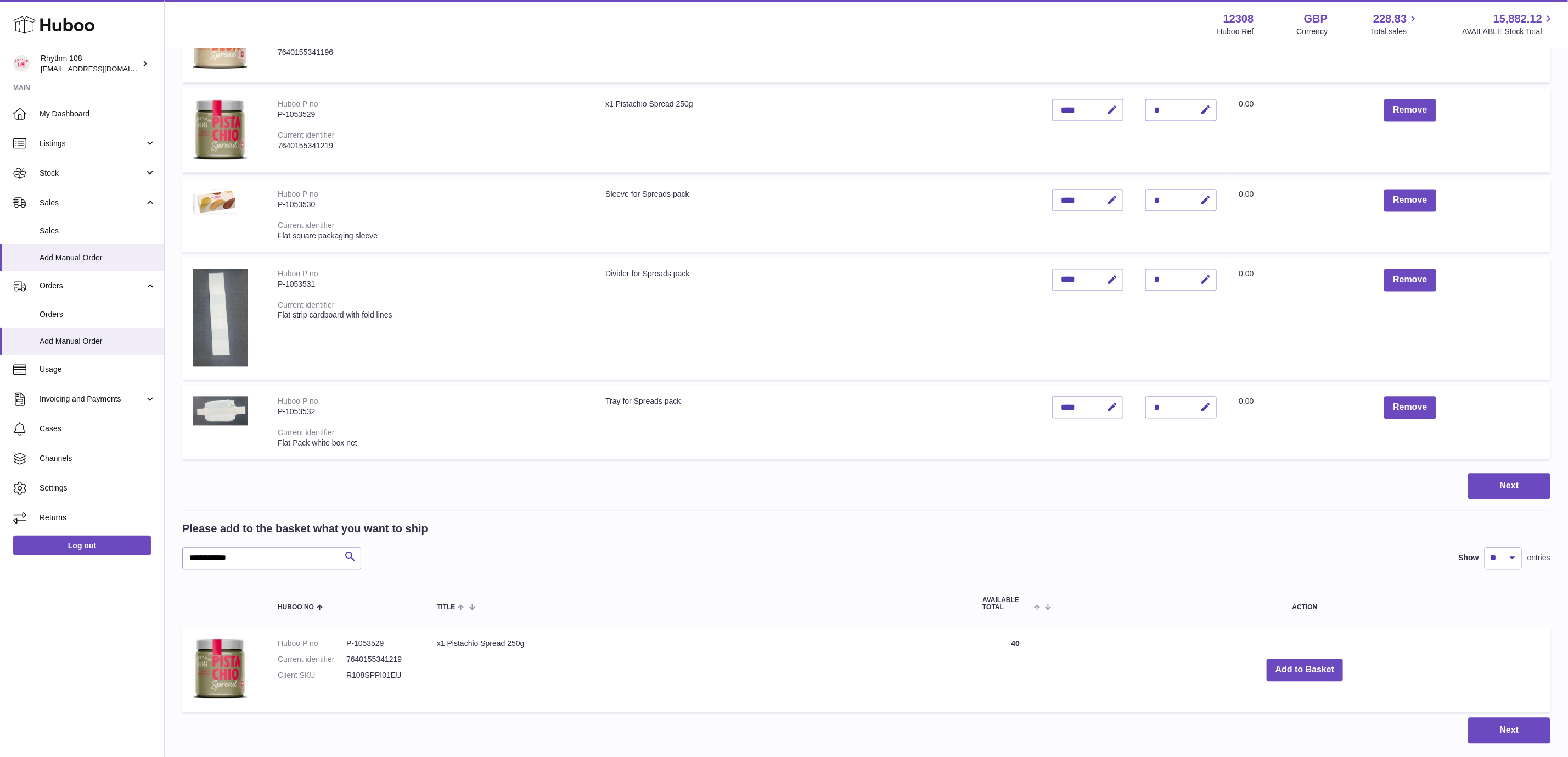
scroll to position [1672, 0]
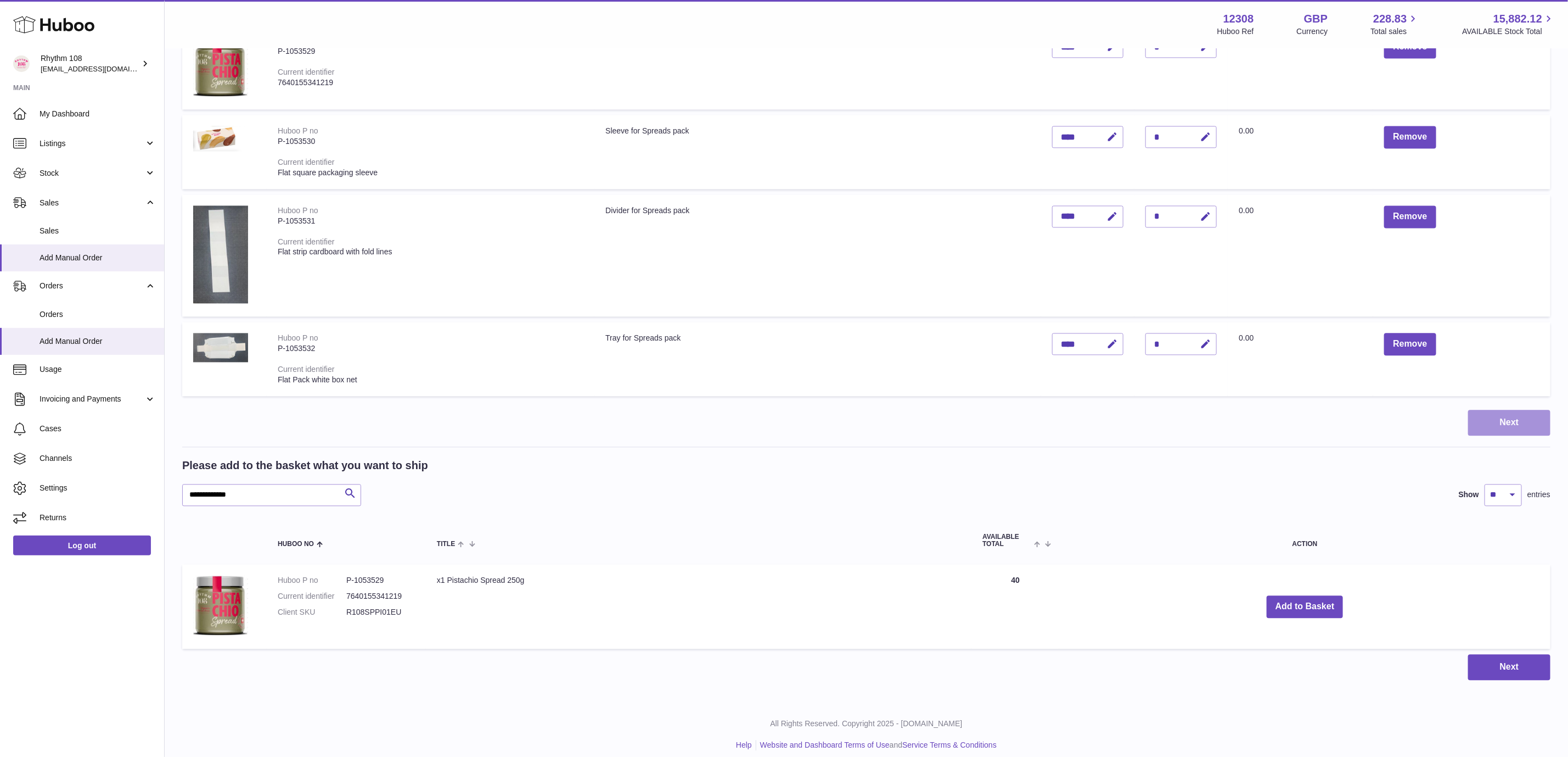
click at [1510, 418] on button "Next" at bounding box center [1509, 423] width 82 height 26
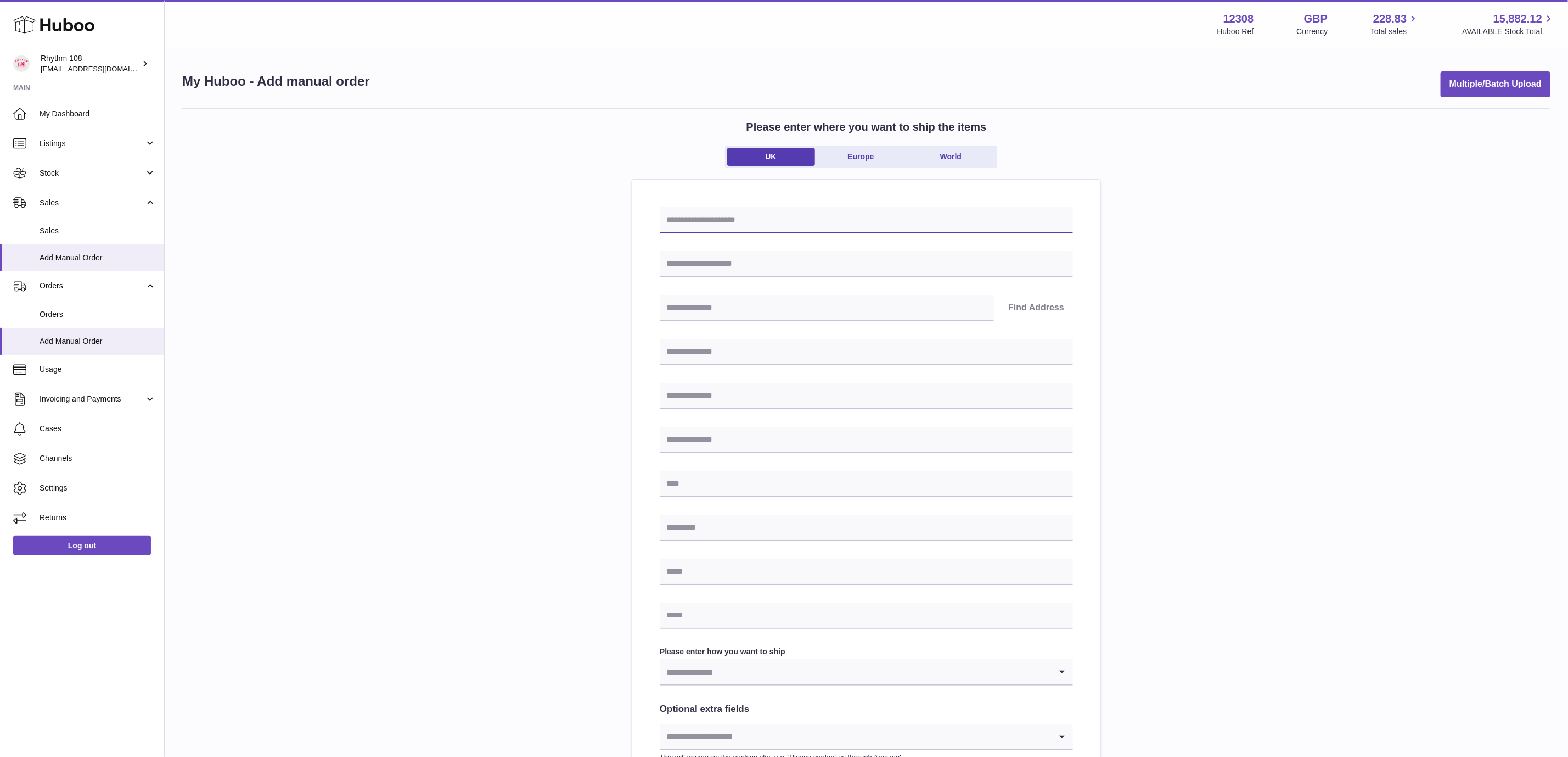
drag, startPoint x: 748, startPoint y: 226, endPoint x: 846, endPoint y: 229, distance: 98.0
click at [748, 226] on input "text" at bounding box center [866, 220] width 414 height 26
drag, startPoint x: 753, startPoint y: 218, endPoint x: 525, endPoint y: 216, distance: 228.0
click at [526, 215] on div "**********" at bounding box center [866, 491] width 1368 height 765
type input "**********"
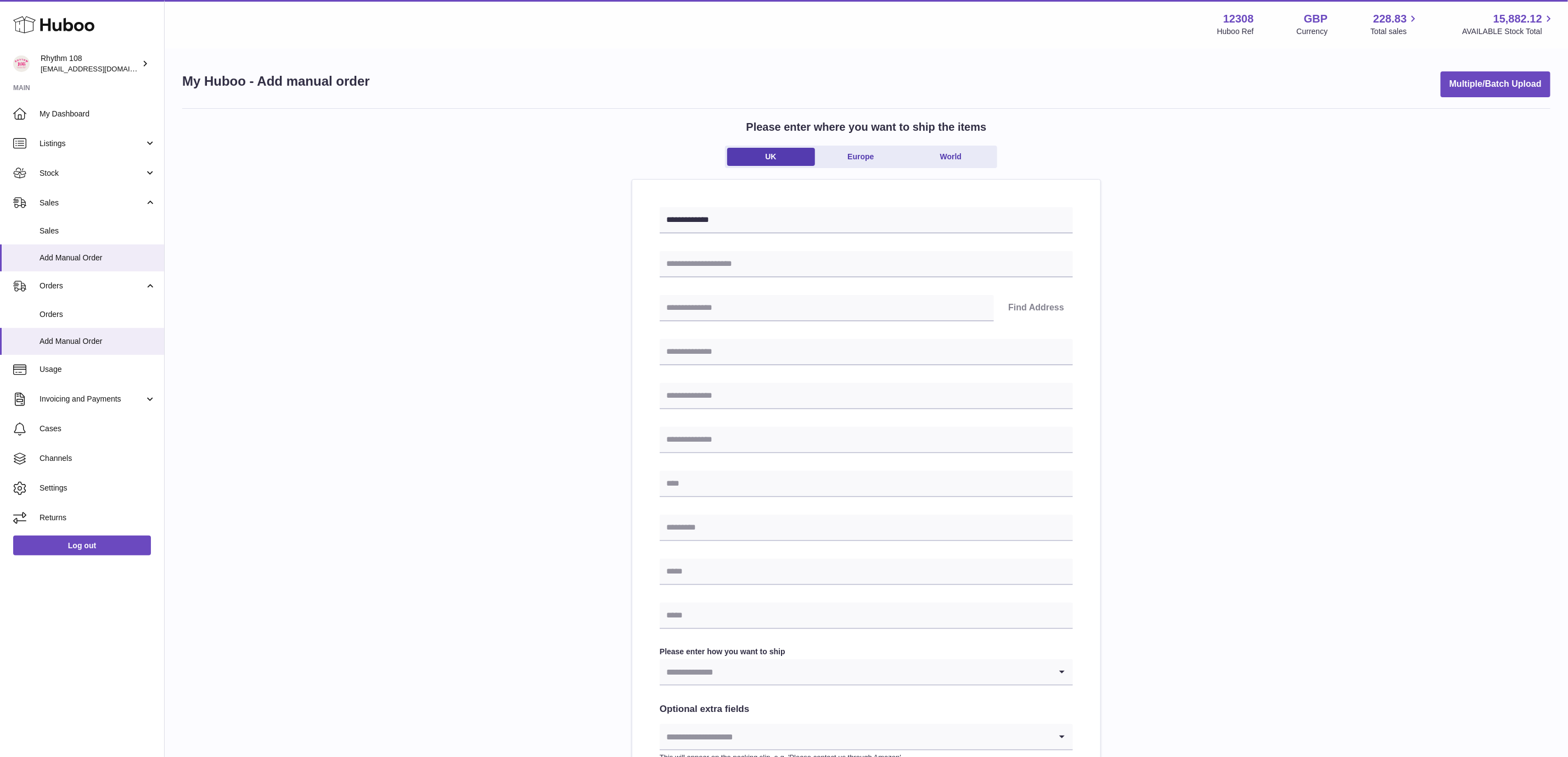
drag, startPoint x: 377, startPoint y: 256, endPoint x: 391, endPoint y: 270, distance: 19.8
click at [377, 257] on div "**********" at bounding box center [866, 491] width 1368 height 765
drag, startPoint x: 783, startPoint y: 261, endPoint x: 814, endPoint y: 277, distance: 34.9
click at [780, 263] on input "text" at bounding box center [866, 264] width 414 height 26
drag, startPoint x: 1258, startPoint y: 454, endPoint x: 1047, endPoint y: 533, distance: 225.3
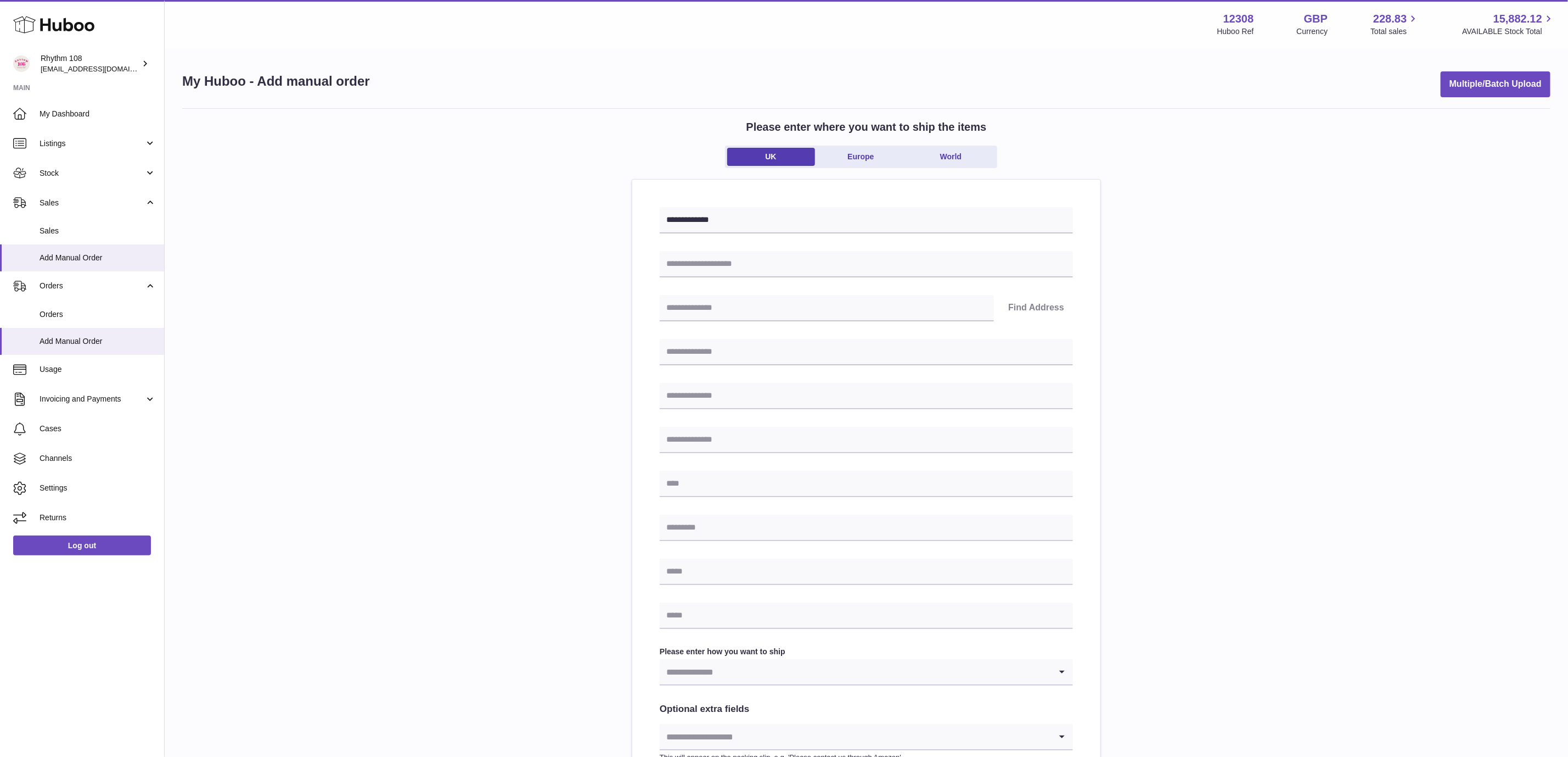
click at [1247, 453] on div "**********" at bounding box center [866, 491] width 1368 height 765
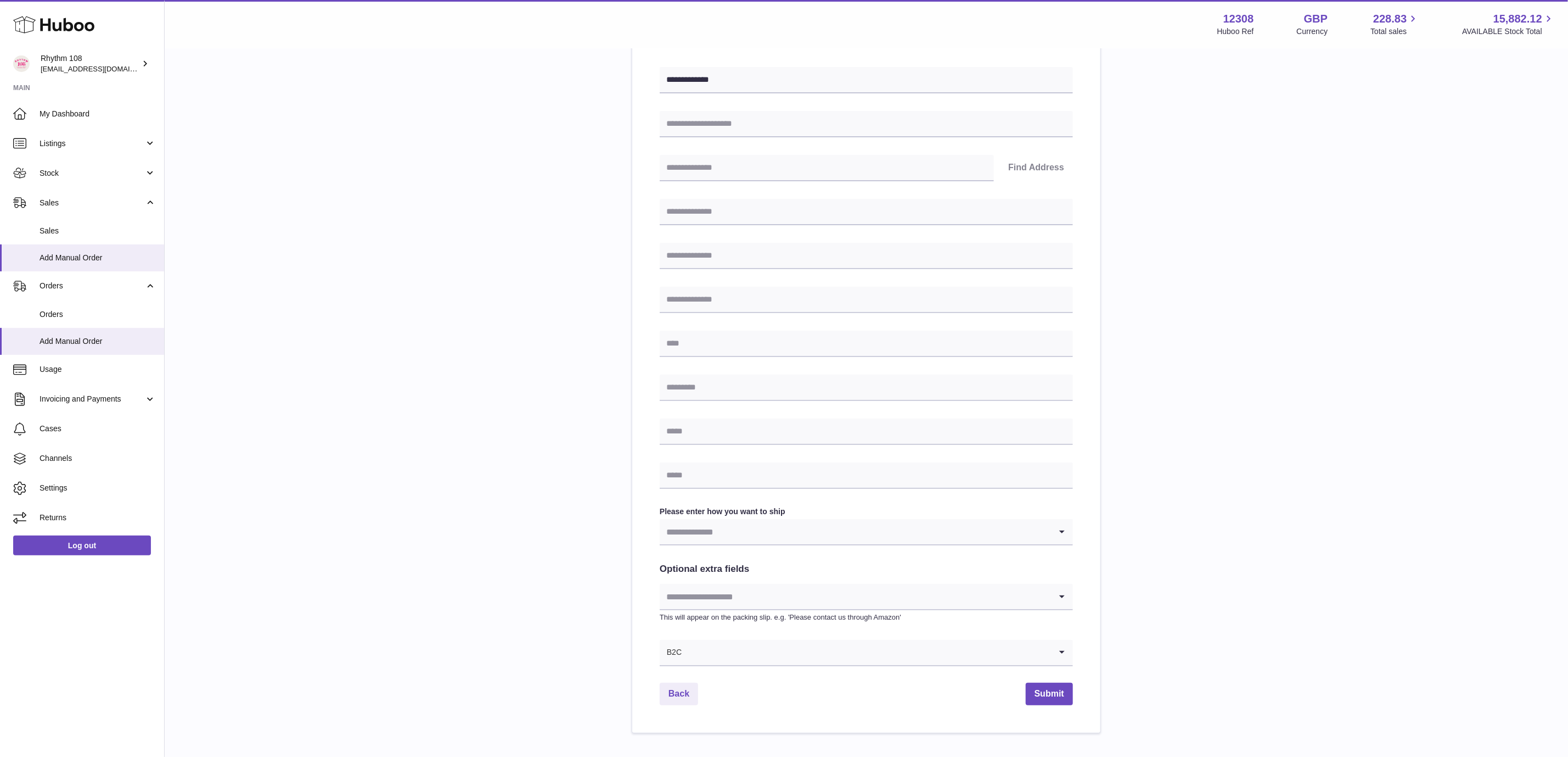
scroll to position [203, 0]
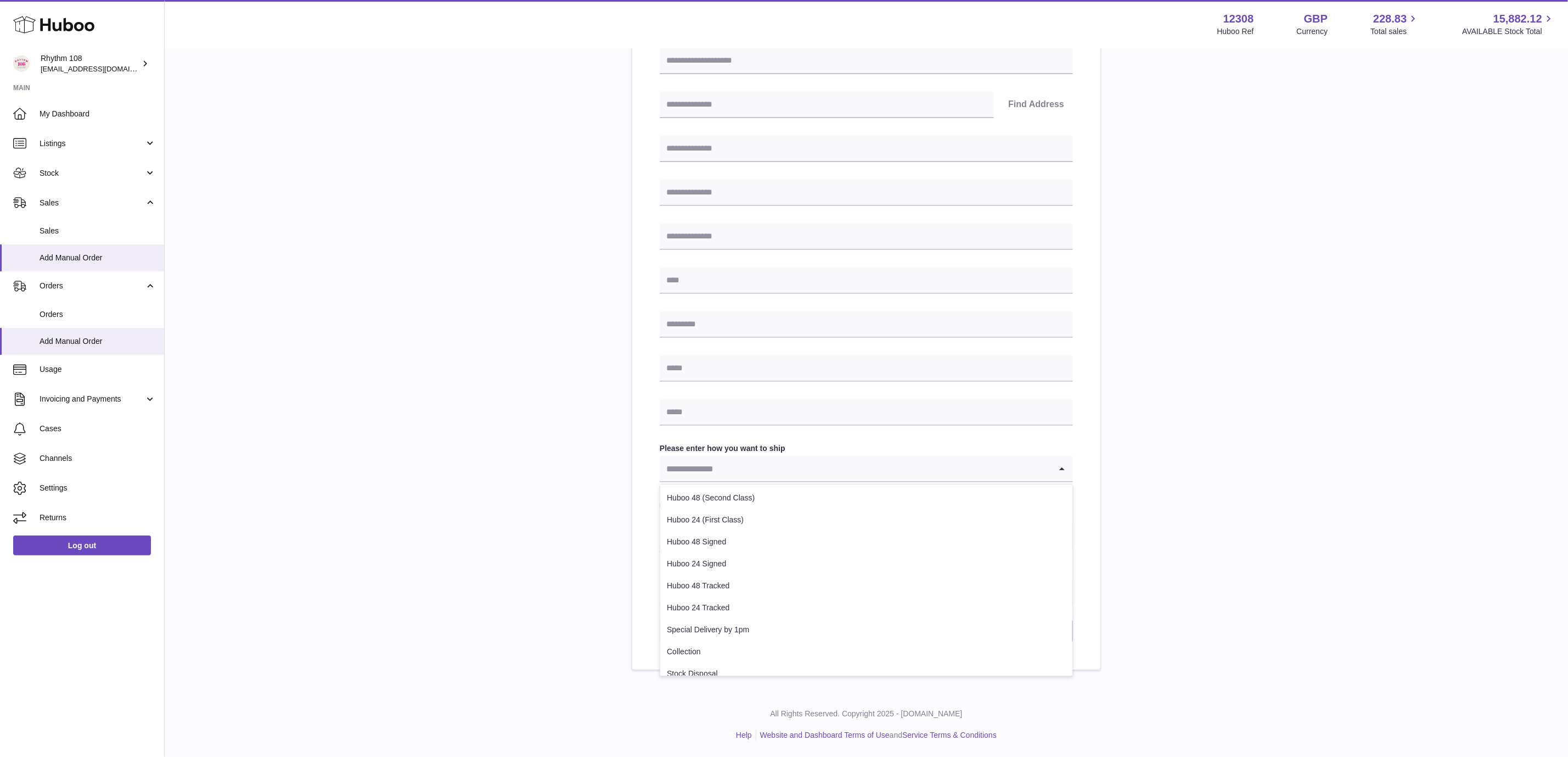
drag, startPoint x: 806, startPoint y: 468, endPoint x: 888, endPoint y: 489, distance: 84.6
click at [807, 468] on input "Search for option" at bounding box center [855, 468] width 391 height 25
click at [802, 651] on li "Collection" at bounding box center [866, 652] width 412 height 22
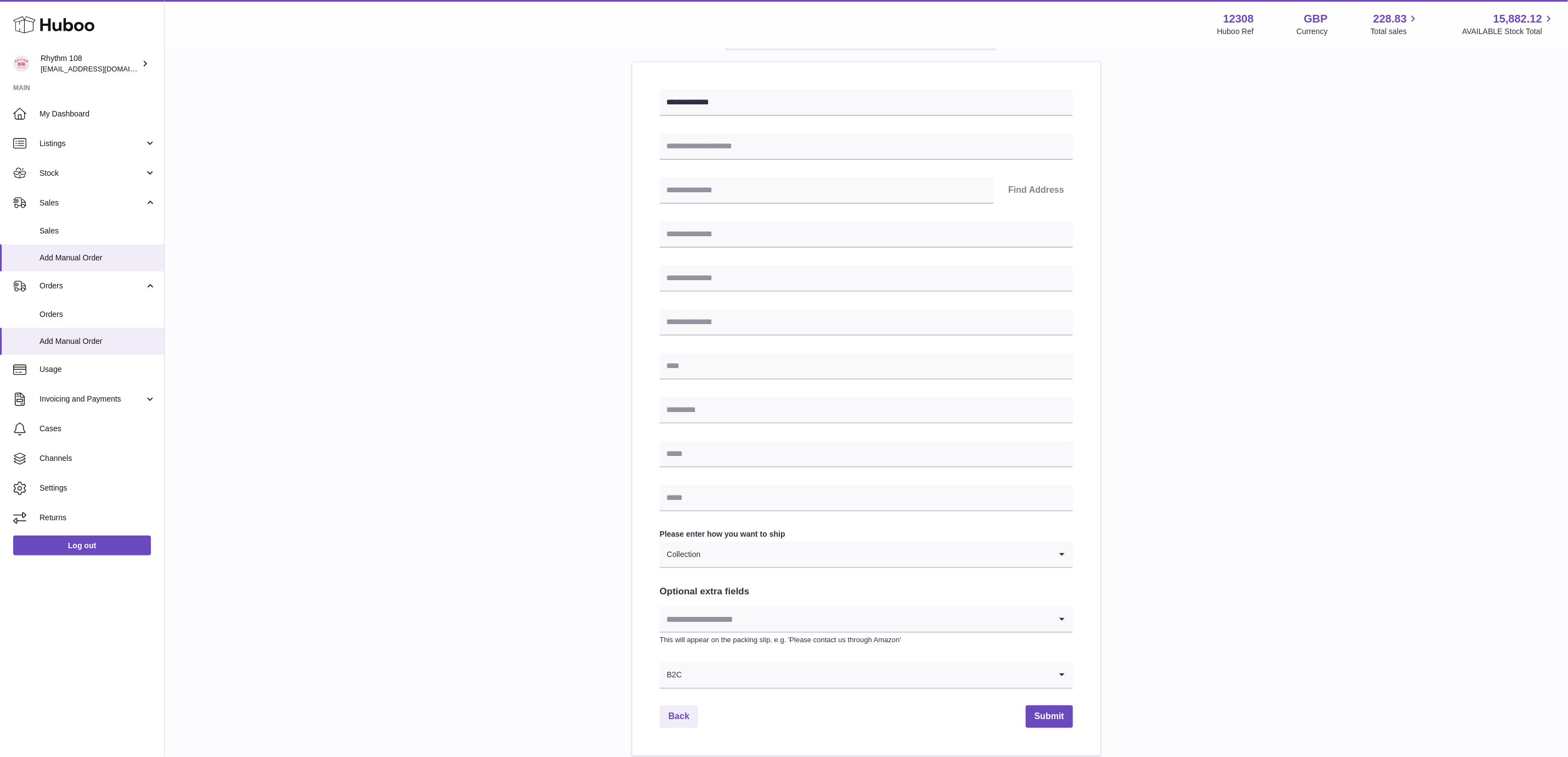
scroll to position [38, 0]
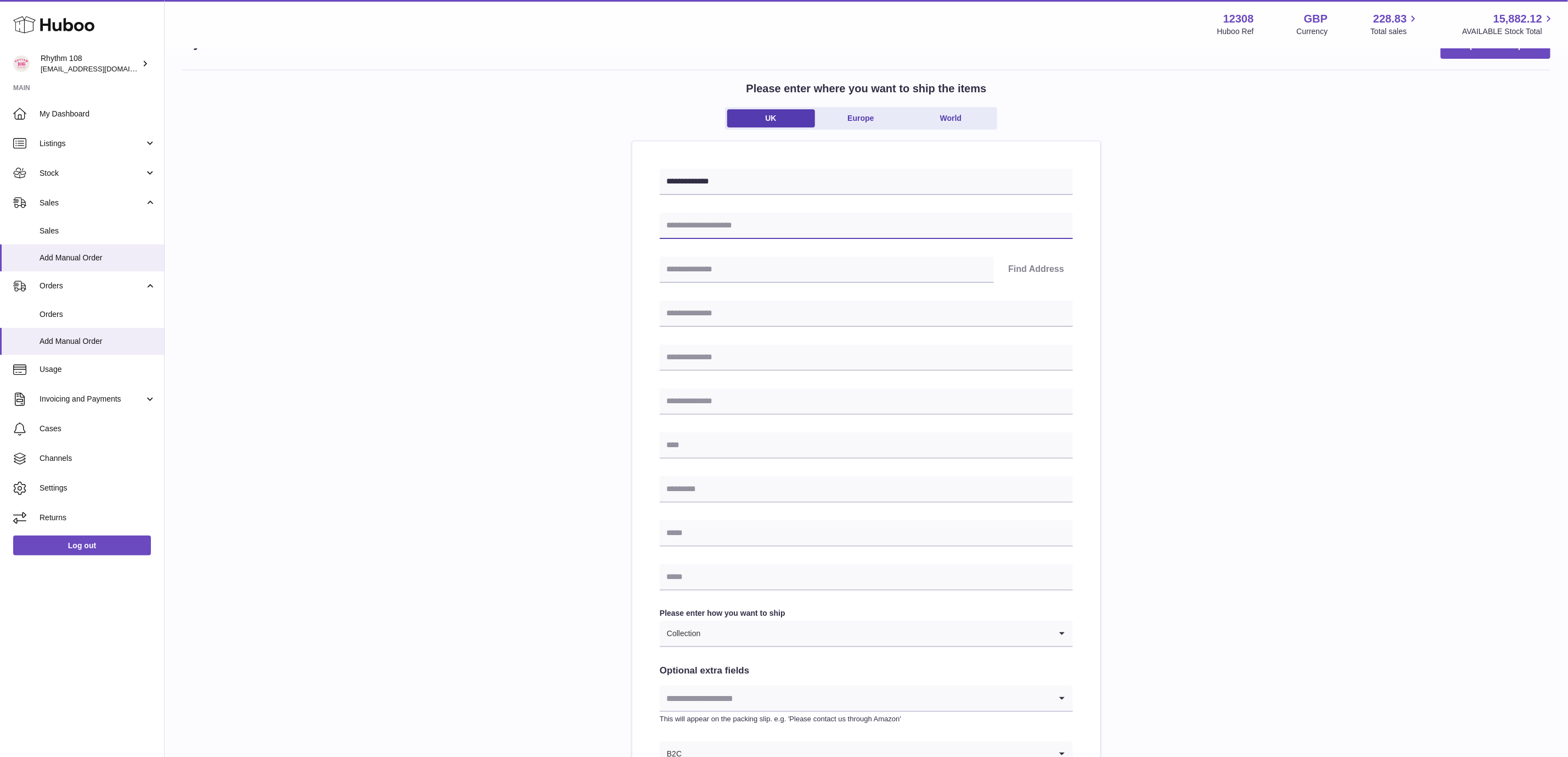
drag, startPoint x: 745, startPoint y: 221, endPoint x: 763, endPoint y: 237, distance: 24.1
click at [746, 221] on input "text" at bounding box center [866, 226] width 414 height 26
click at [997, 226] on input "text" at bounding box center [866, 226] width 414 height 26
click at [928, 221] on input "text" at bounding box center [866, 226] width 414 height 26
drag, startPoint x: 743, startPoint y: 229, endPoint x: 610, endPoint y: 223, distance: 133.1
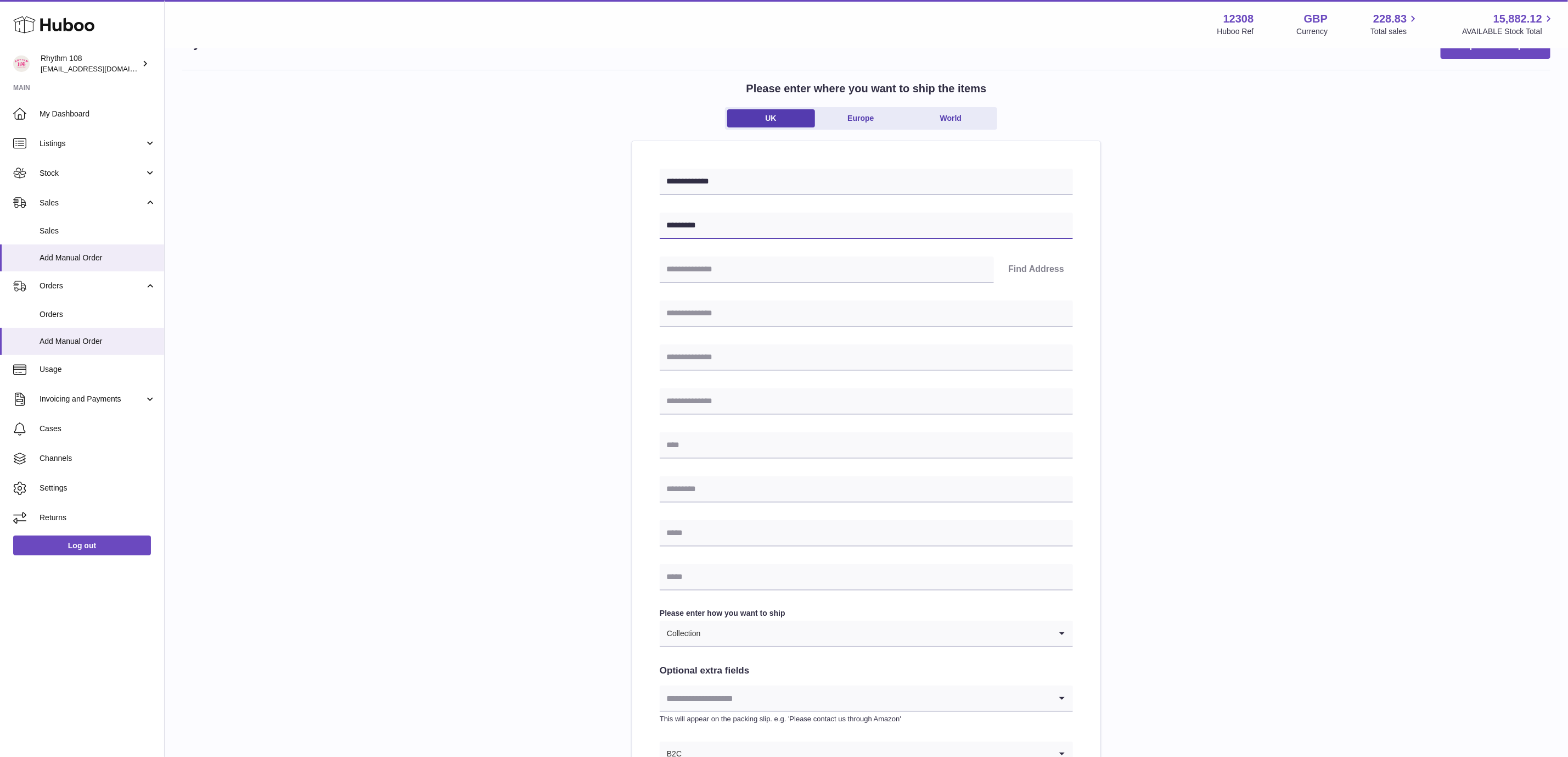
click at [610, 221] on div "**********" at bounding box center [866, 452] width 1368 height 765
type input "*"
type input "*********"
drag, startPoint x: 677, startPoint y: 277, endPoint x: 708, endPoint y: 274, distance: 31.1
click at [678, 279] on input "text" at bounding box center [827, 269] width 334 height 26
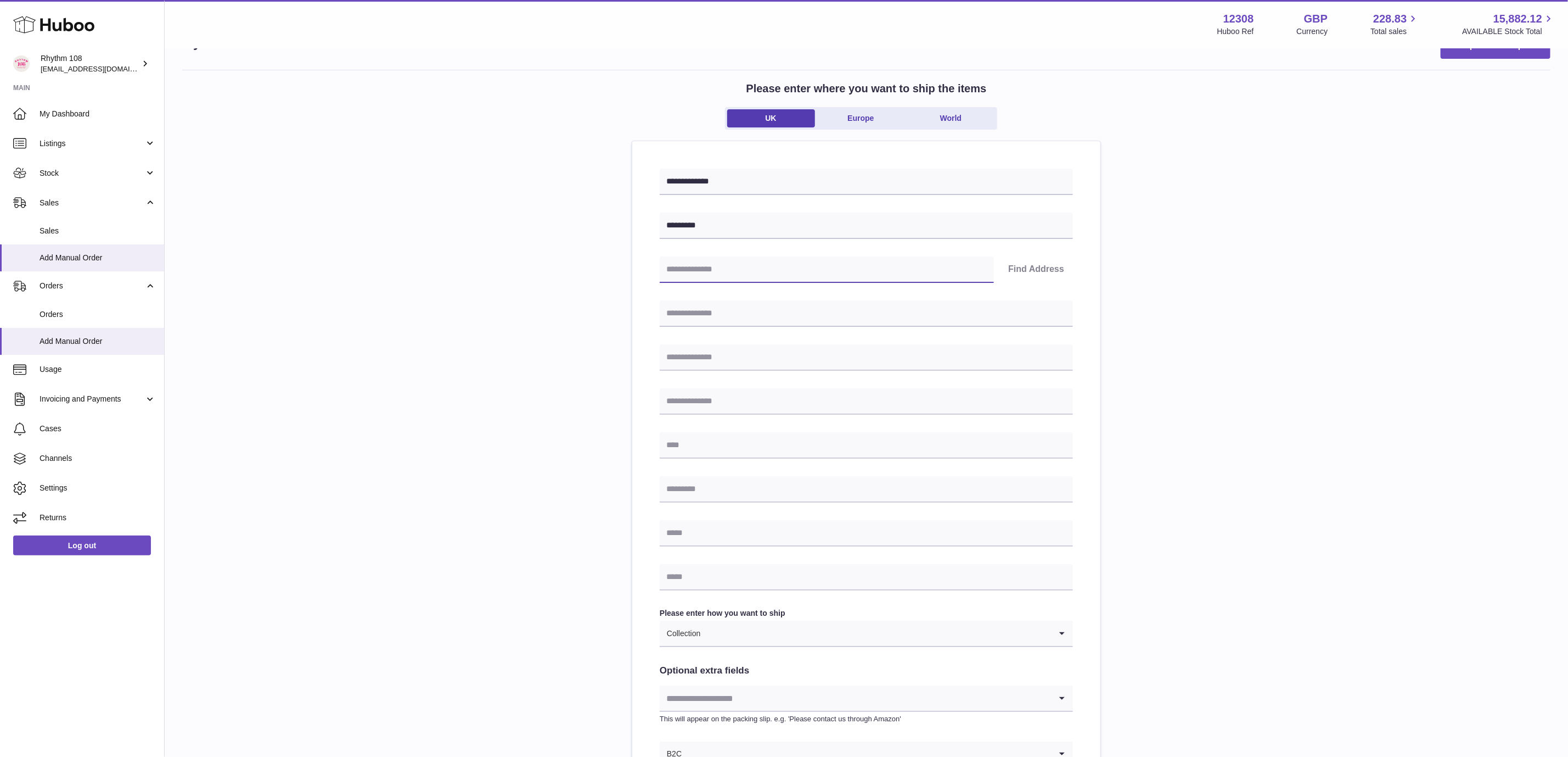
drag, startPoint x: 726, startPoint y: 272, endPoint x: 581, endPoint y: 334, distance: 157.7
click at [726, 272] on input "text" at bounding box center [827, 269] width 334 height 26
click at [435, 379] on div "**********" at bounding box center [866, 452] width 1368 height 765
drag, startPoint x: 716, startPoint y: 267, endPoint x: 919, endPoint y: 272, distance: 203.1
click at [716, 267] on input "text" at bounding box center [827, 269] width 334 height 26
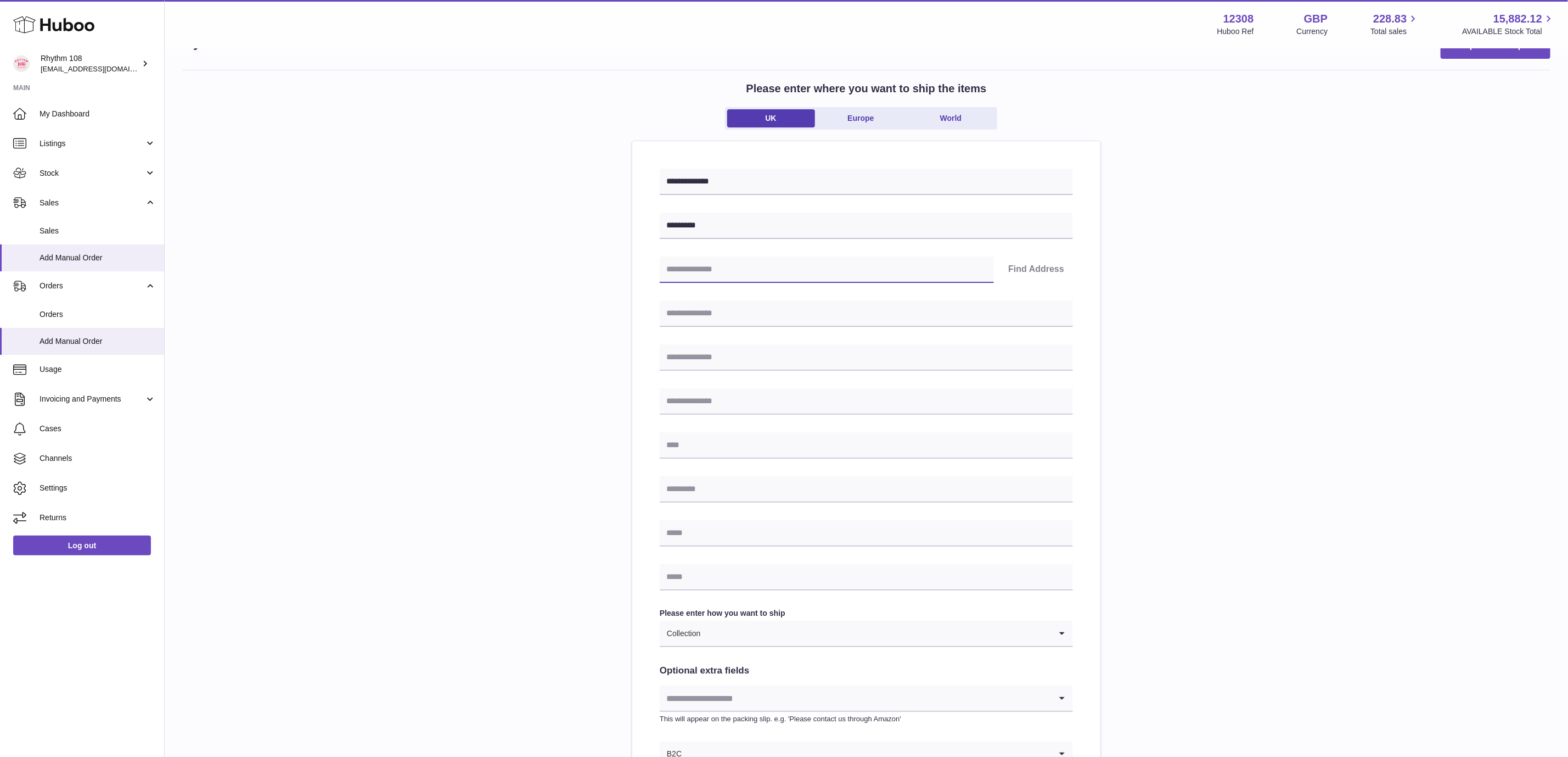
click at [878, 276] on input "text" at bounding box center [827, 269] width 334 height 26
click at [702, 267] on input "text" at bounding box center [827, 269] width 334 height 26
click at [679, 437] on input "text" at bounding box center [866, 445] width 414 height 26
click at [687, 272] on input "text" at bounding box center [827, 269] width 334 height 26
type input "*"
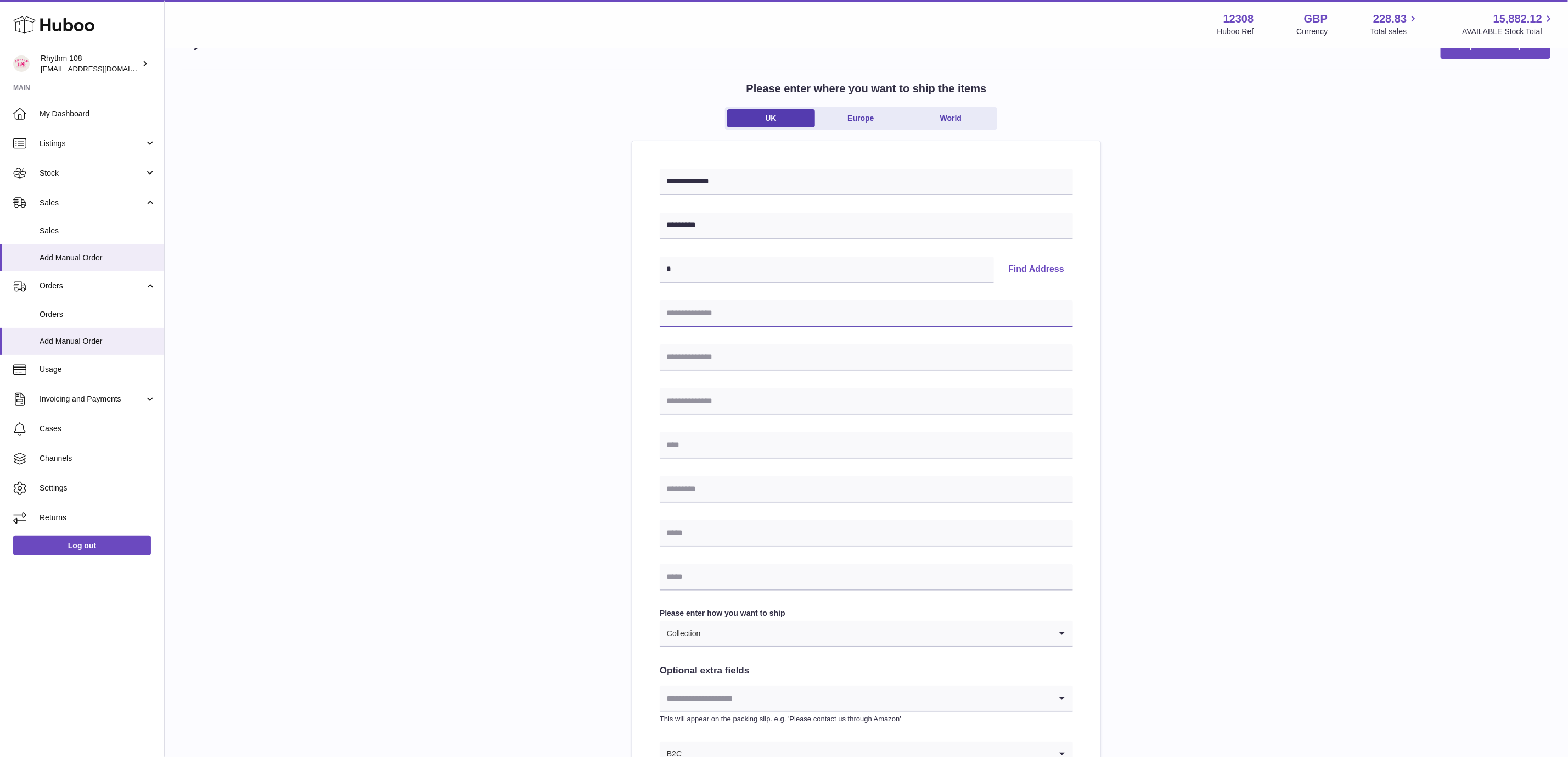
click at [679, 318] on input "text" at bounding box center [866, 313] width 414 height 26
type input "*"
click at [668, 356] on input "text" at bounding box center [866, 358] width 414 height 26
type input "*"
drag, startPoint x: 672, startPoint y: 392, endPoint x: 676, endPoint y: 417, distance: 25.3
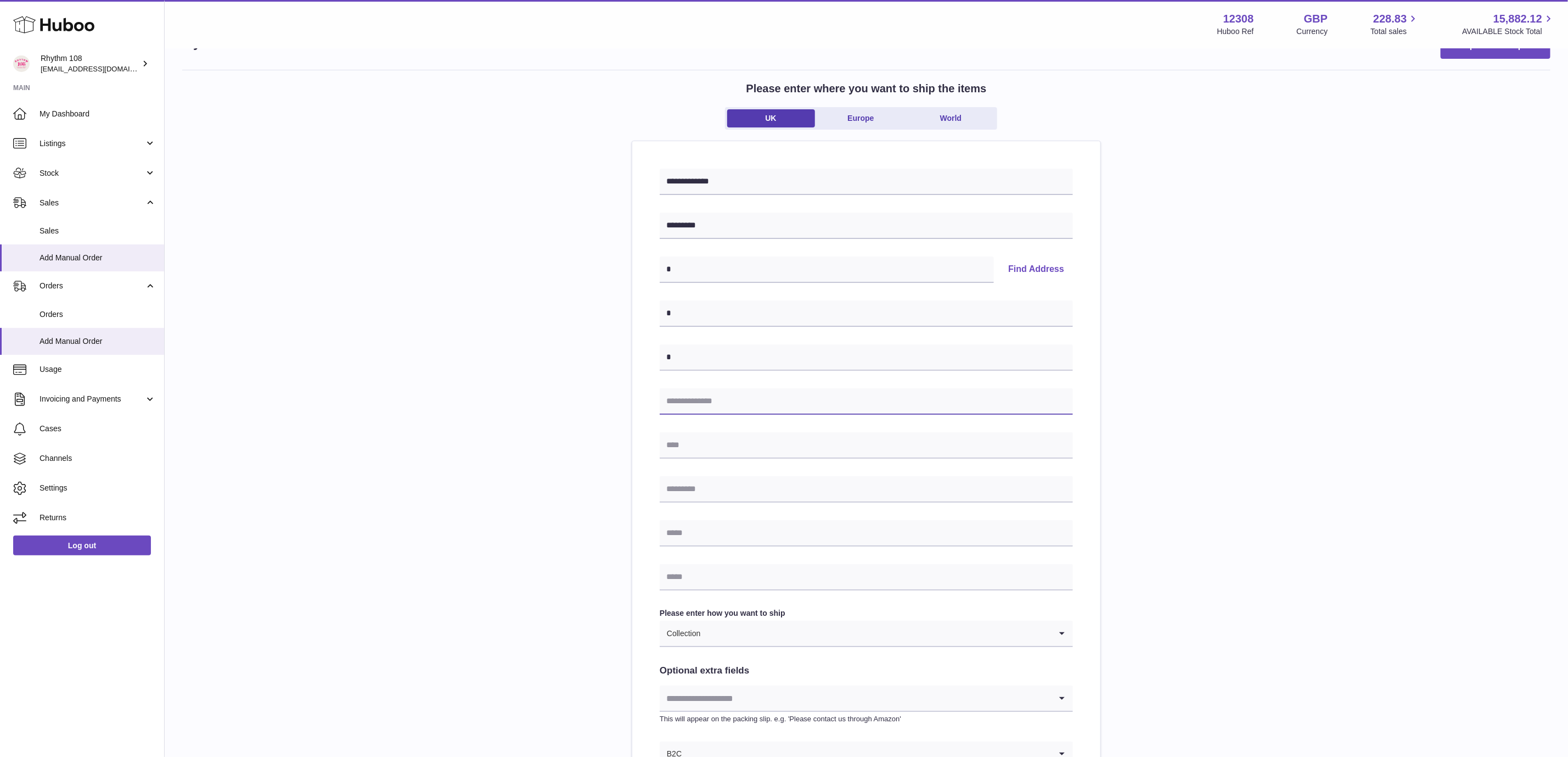
click at [672, 393] on input "text" at bounding box center [866, 402] width 414 height 26
type input "*"
click at [686, 449] on input "text" at bounding box center [866, 445] width 414 height 26
type input "*"
click at [686, 489] on input "text" at bounding box center [866, 489] width 414 height 26
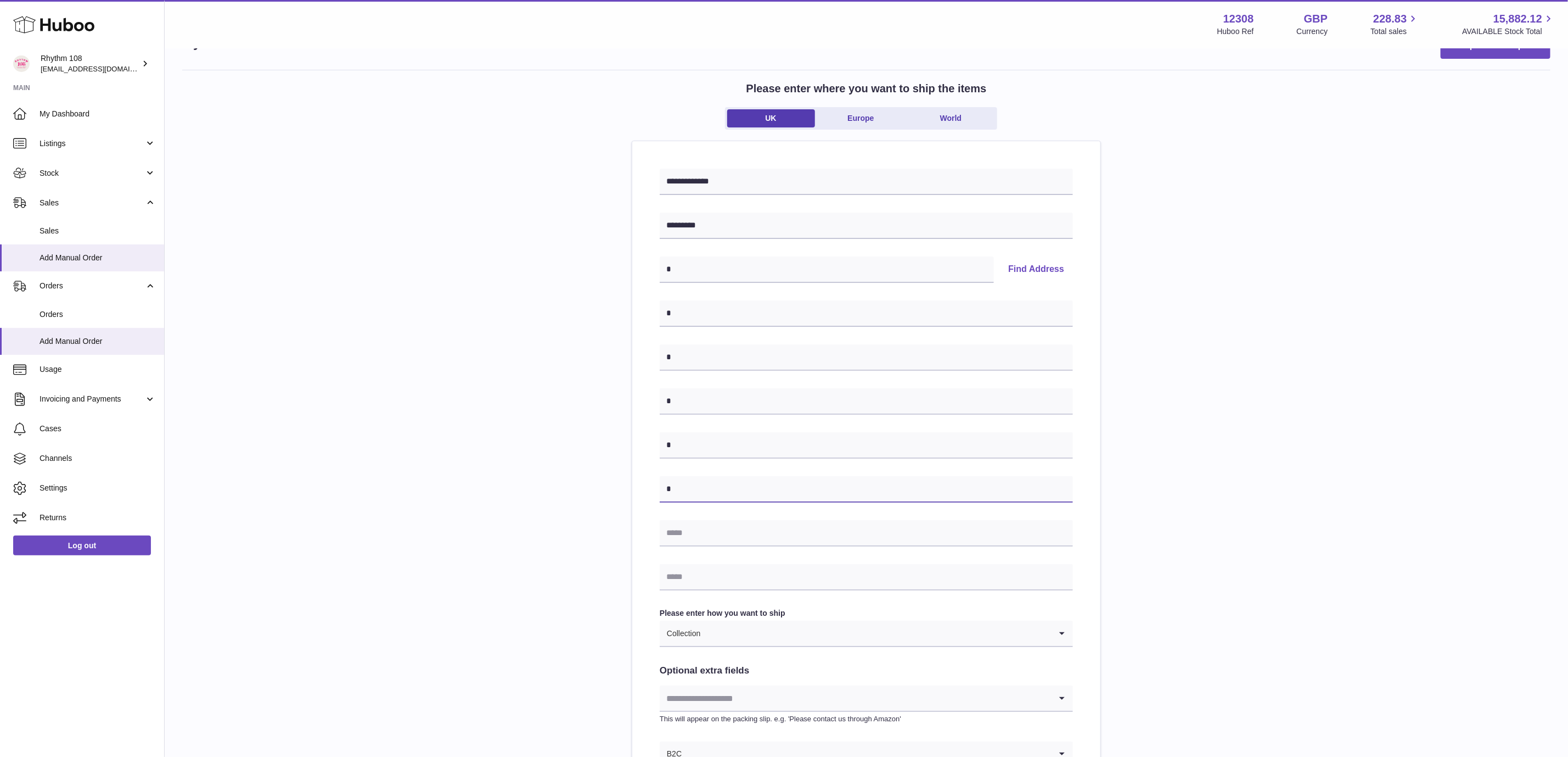
type input "*"
click at [708, 529] on input "text" at bounding box center [866, 533] width 414 height 26
type input "*"
click at [694, 575] on input "text" at bounding box center [866, 577] width 414 height 26
type input "*"
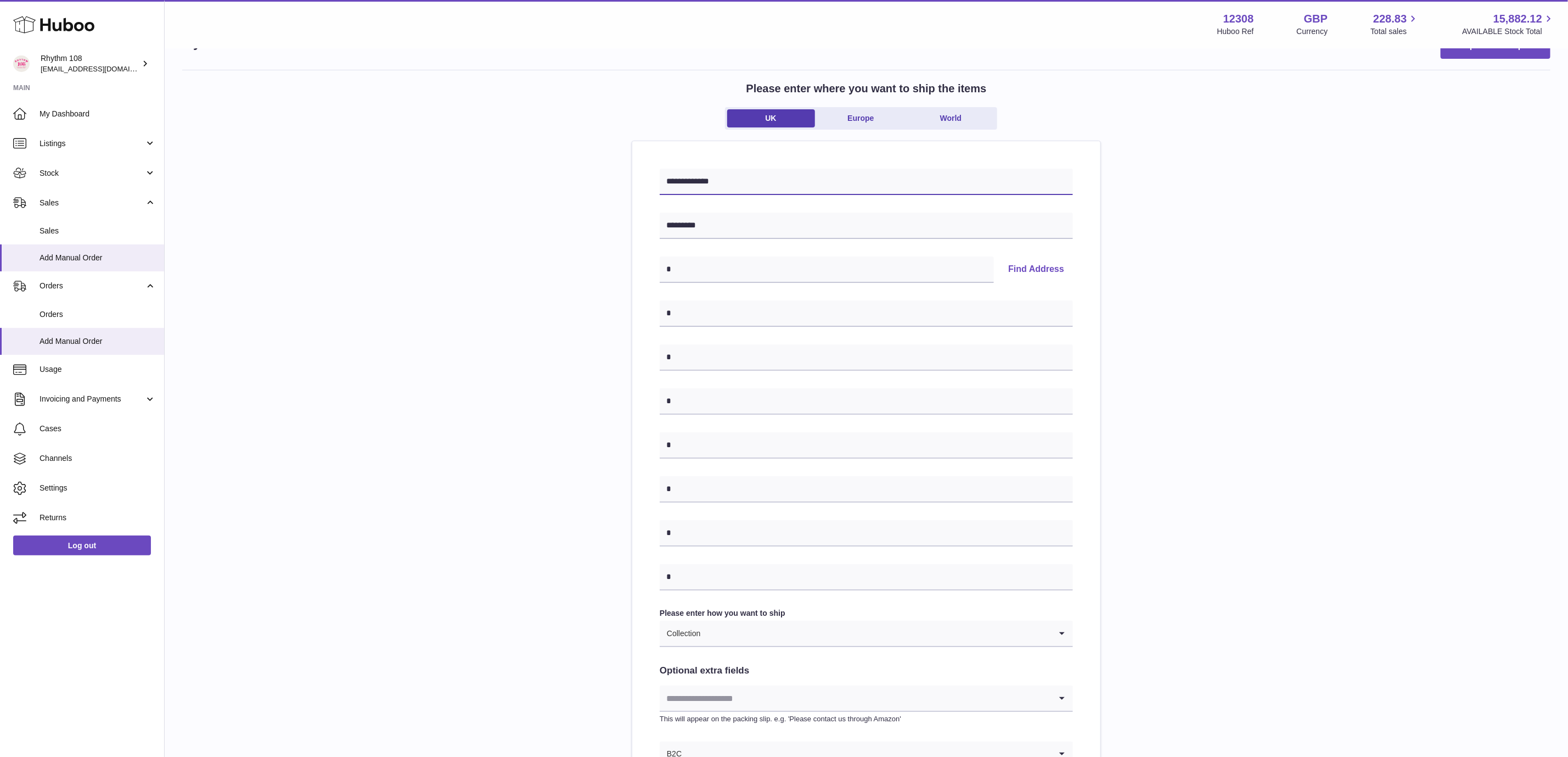
drag, startPoint x: 741, startPoint y: 187, endPoint x: 616, endPoint y: 183, distance: 125.1
click at [616, 183] on div "**********" at bounding box center [866, 452] width 1368 height 765
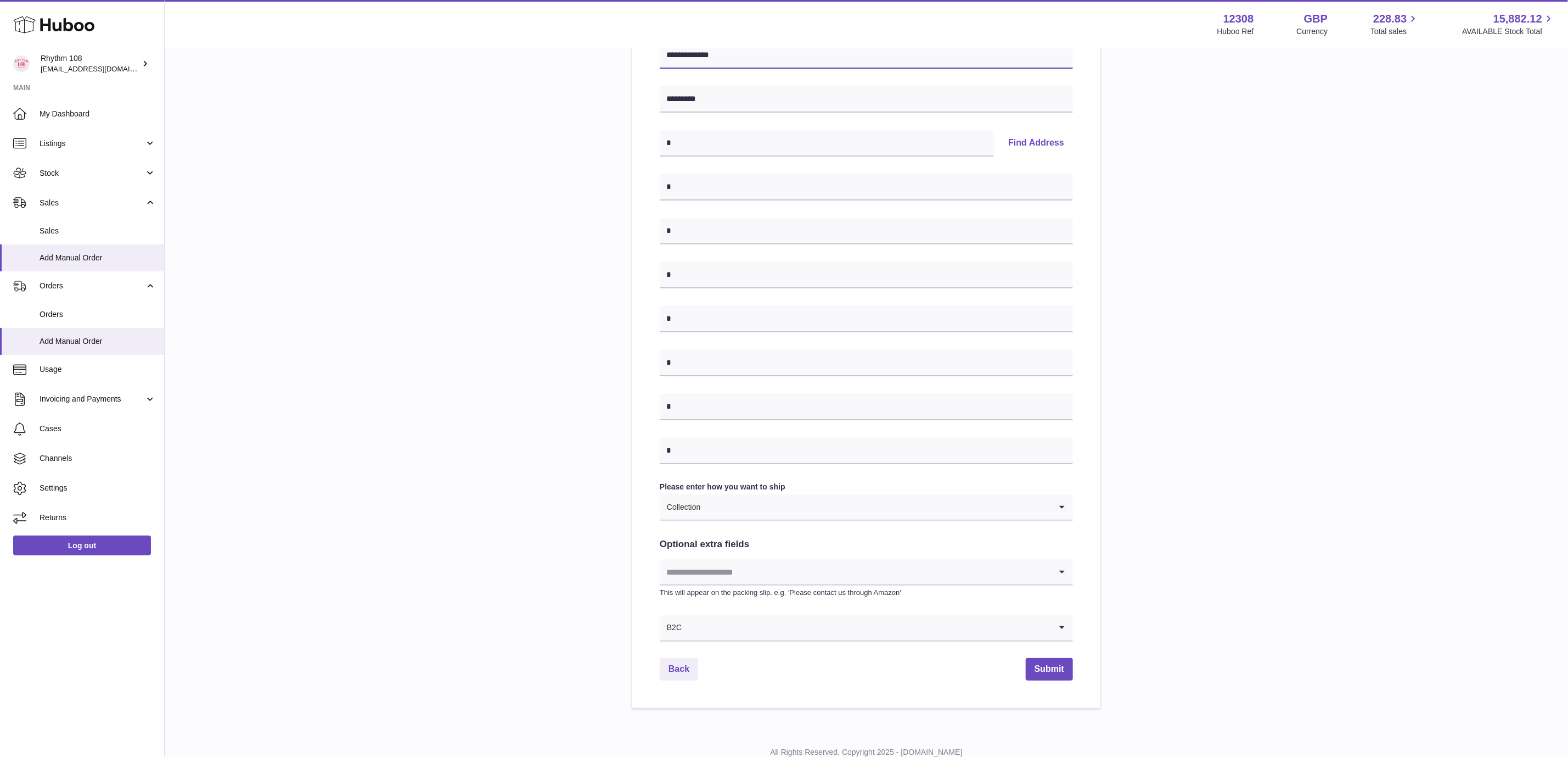
scroll to position [203, 0]
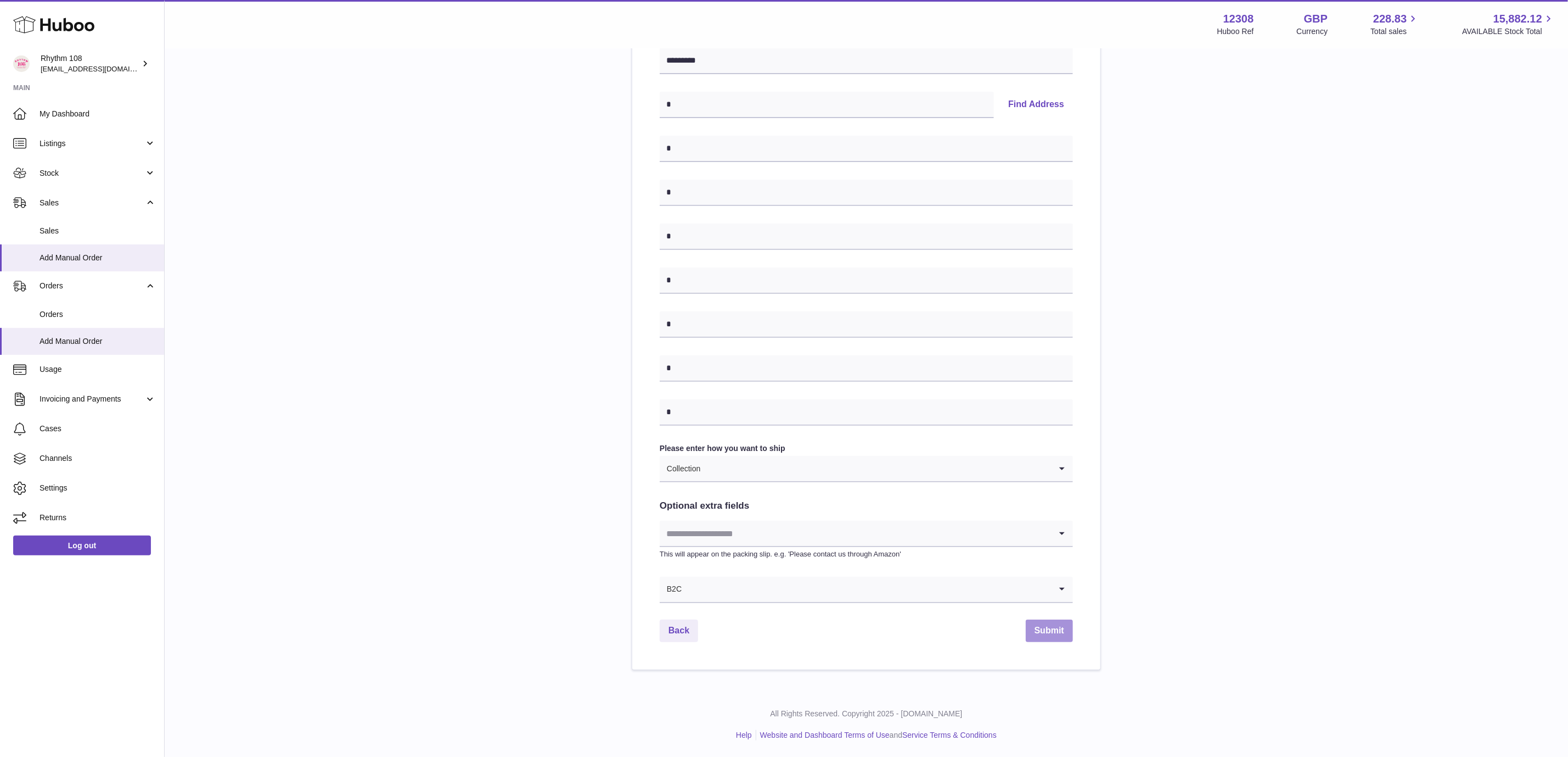
click at [1053, 630] on button "Submit" at bounding box center [1049, 630] width 47 height 22
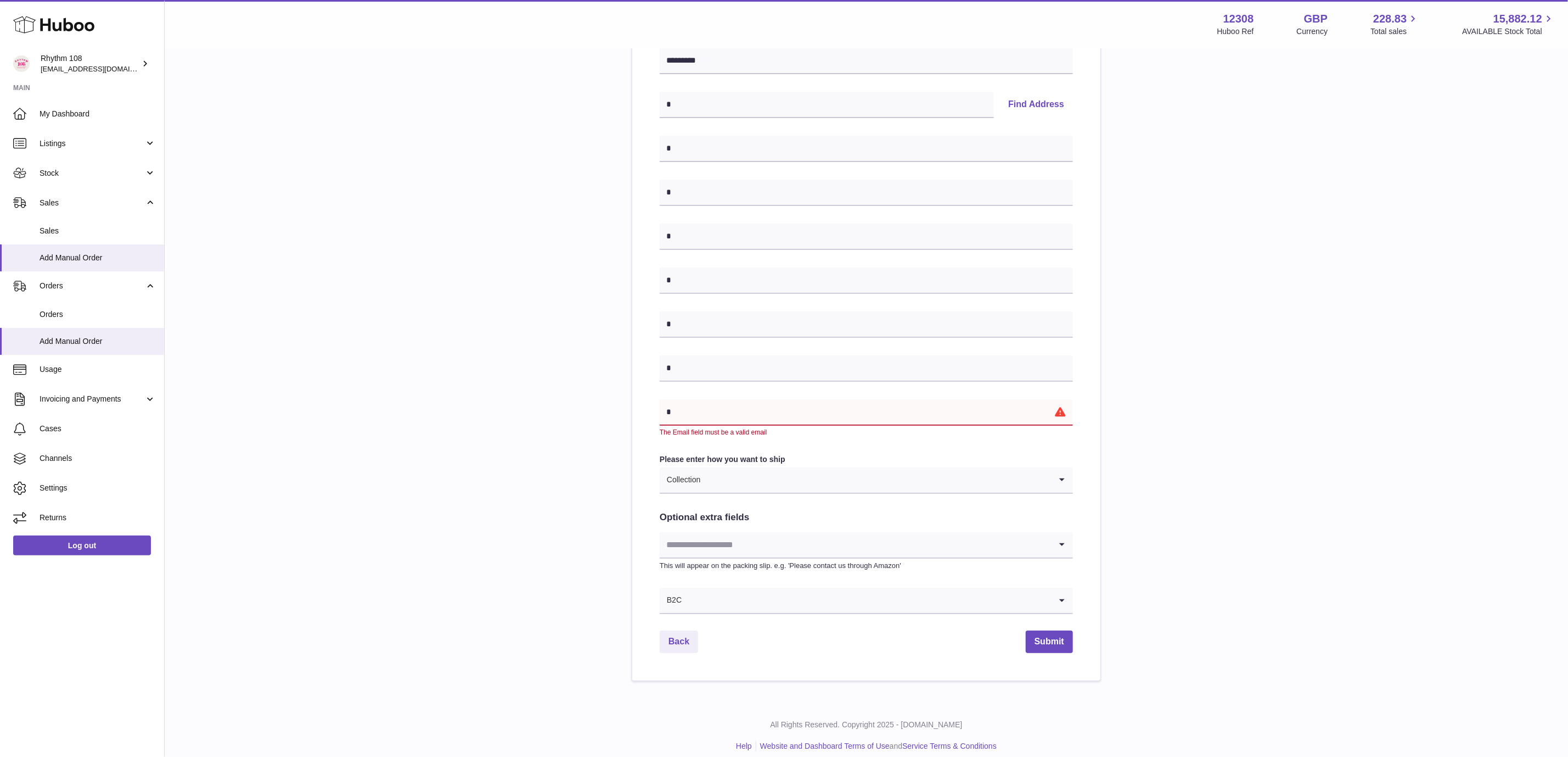
click at [801, 414] on input "*" at bounding box center [866, 413] width 414 height 26
drag, startPoint x: 764, startPoint y: 414, endPoint x: 621, endPoint y: 399, distance: 143.8
click at [623, 404] on div "**********" at bounding box center [866, 293] width 1368 height 776
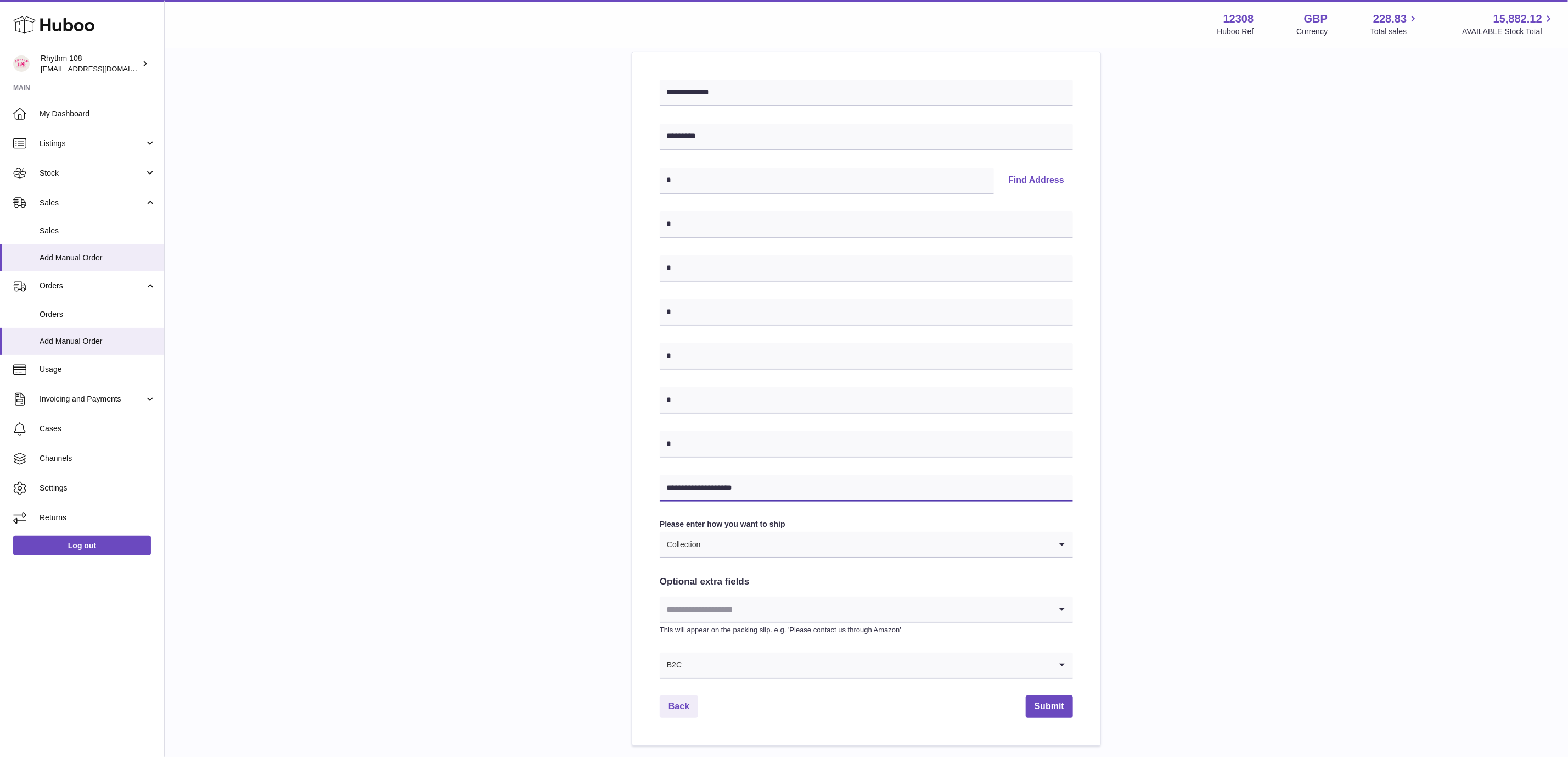
scroll to position [38, 0]
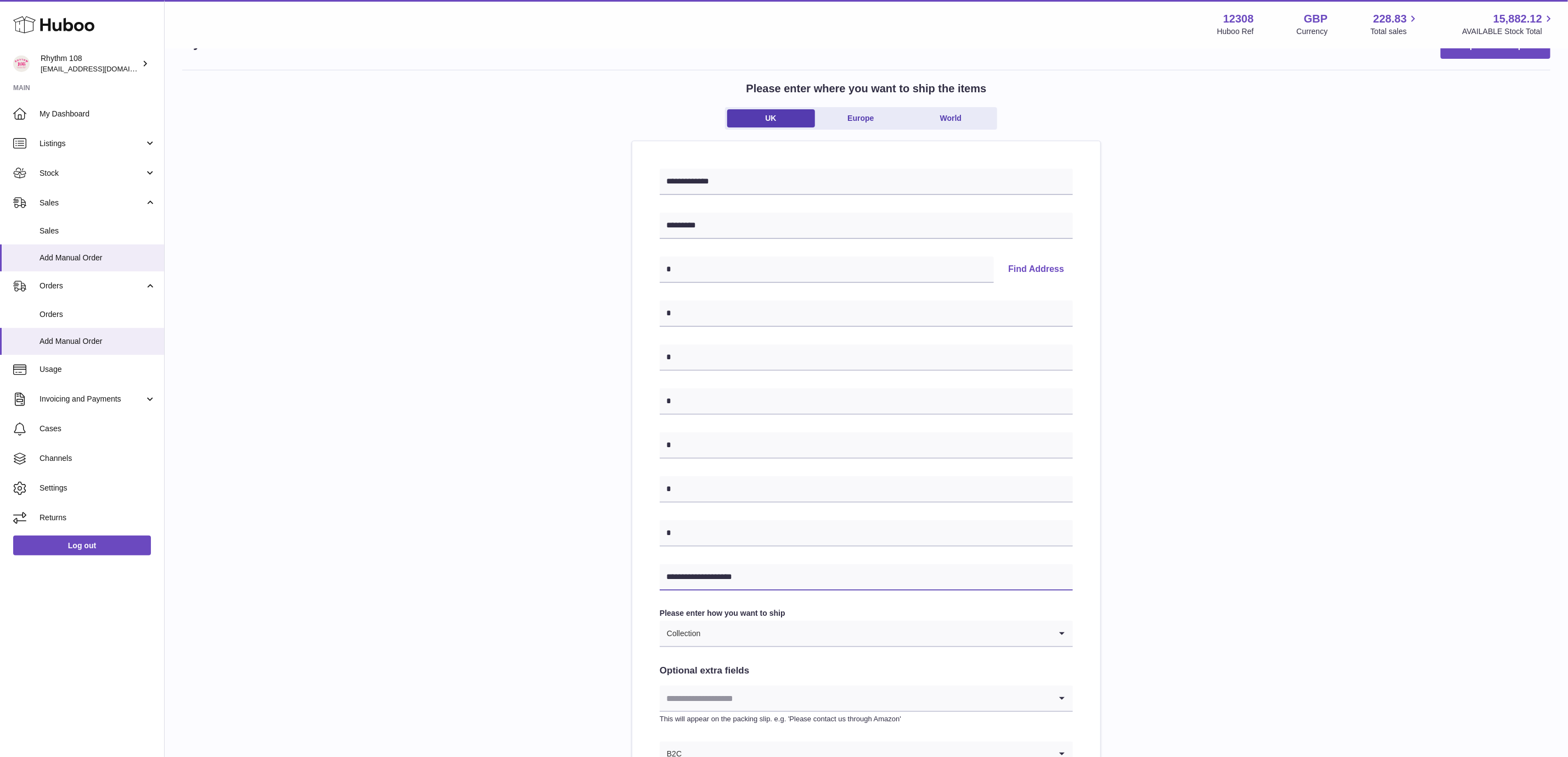
type input "**********"
drag, startPoint x: 753, startPoint y: 174, endPoint x: 499, endPoint y: 162, distance: 254.3
click at [499, 162] on div "**********" at bounding box center [866, 452] width 1368 height 765
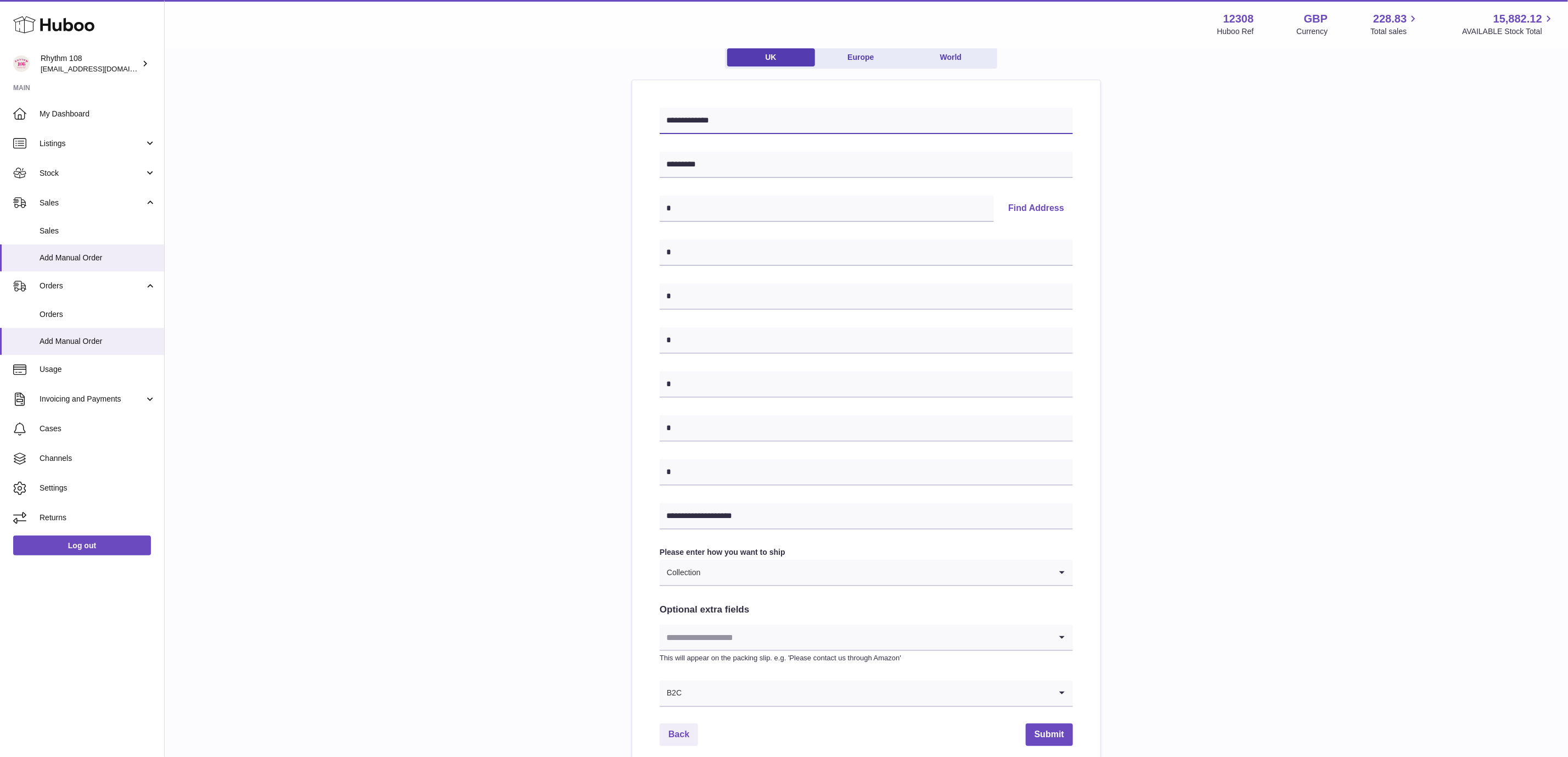
scroll to position [203, 0]
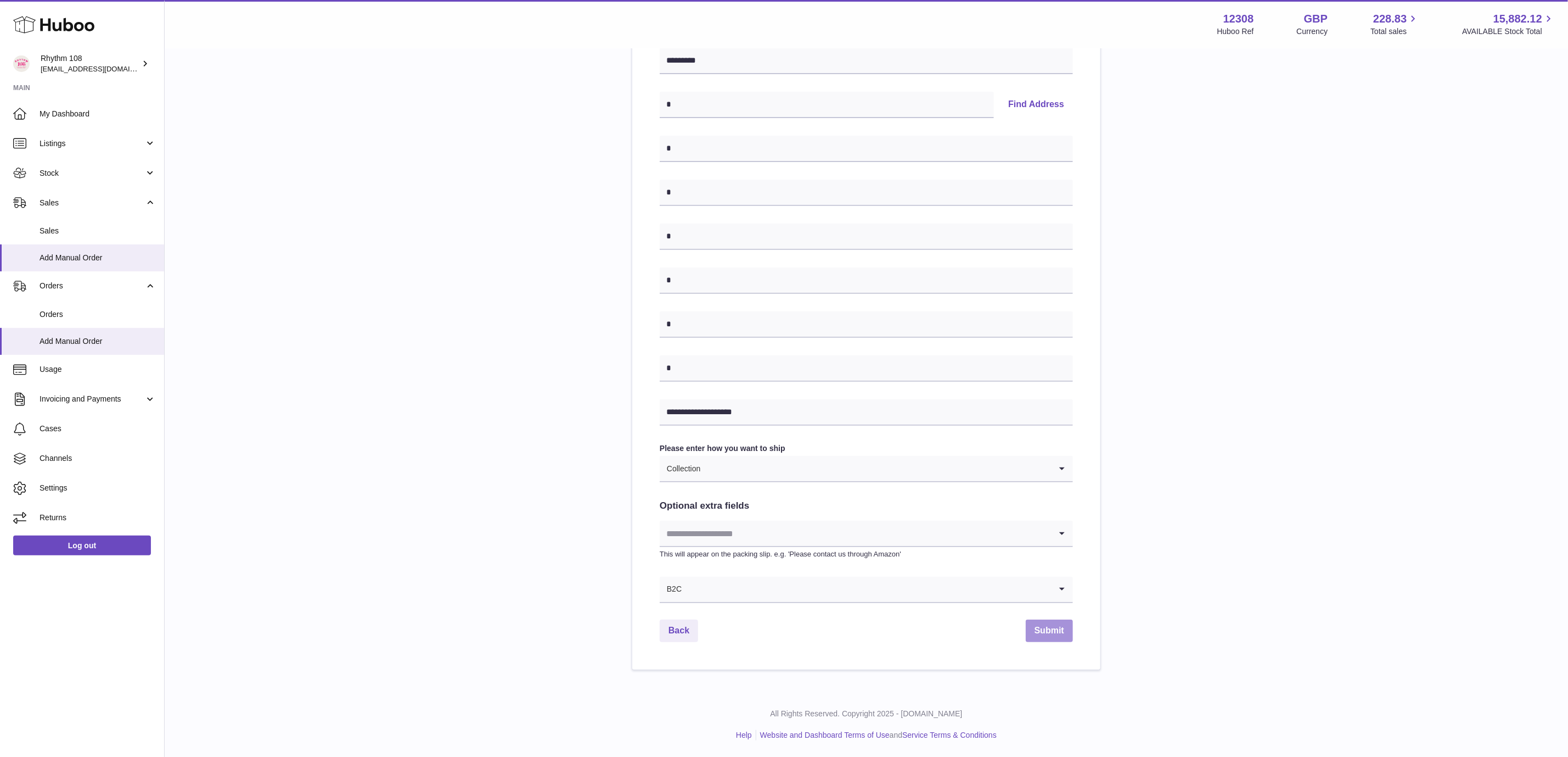
click at [1041, 628] on button "Submit" at bounding box center [1049, 630] width 47 height 22
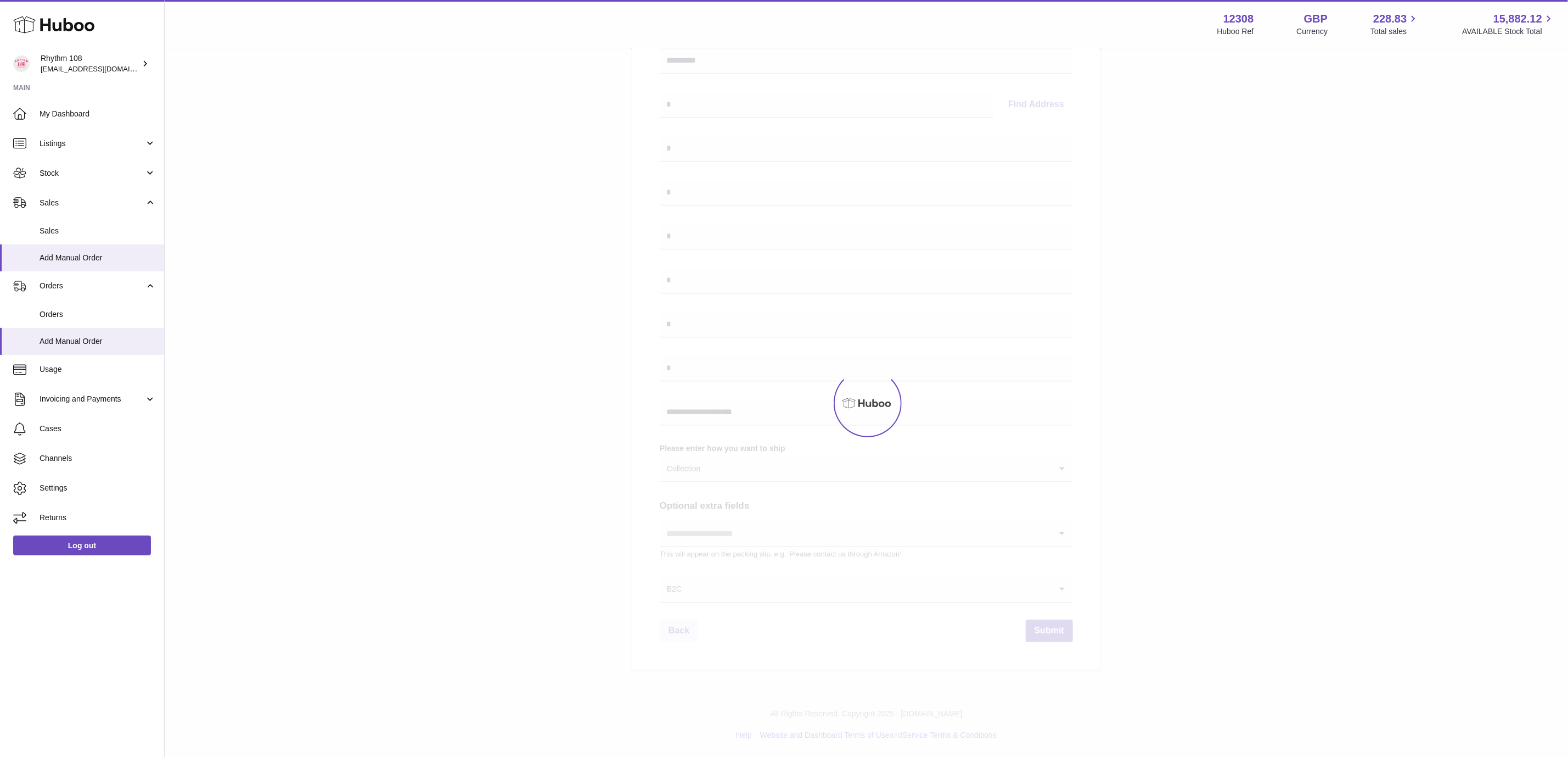
select select "***"
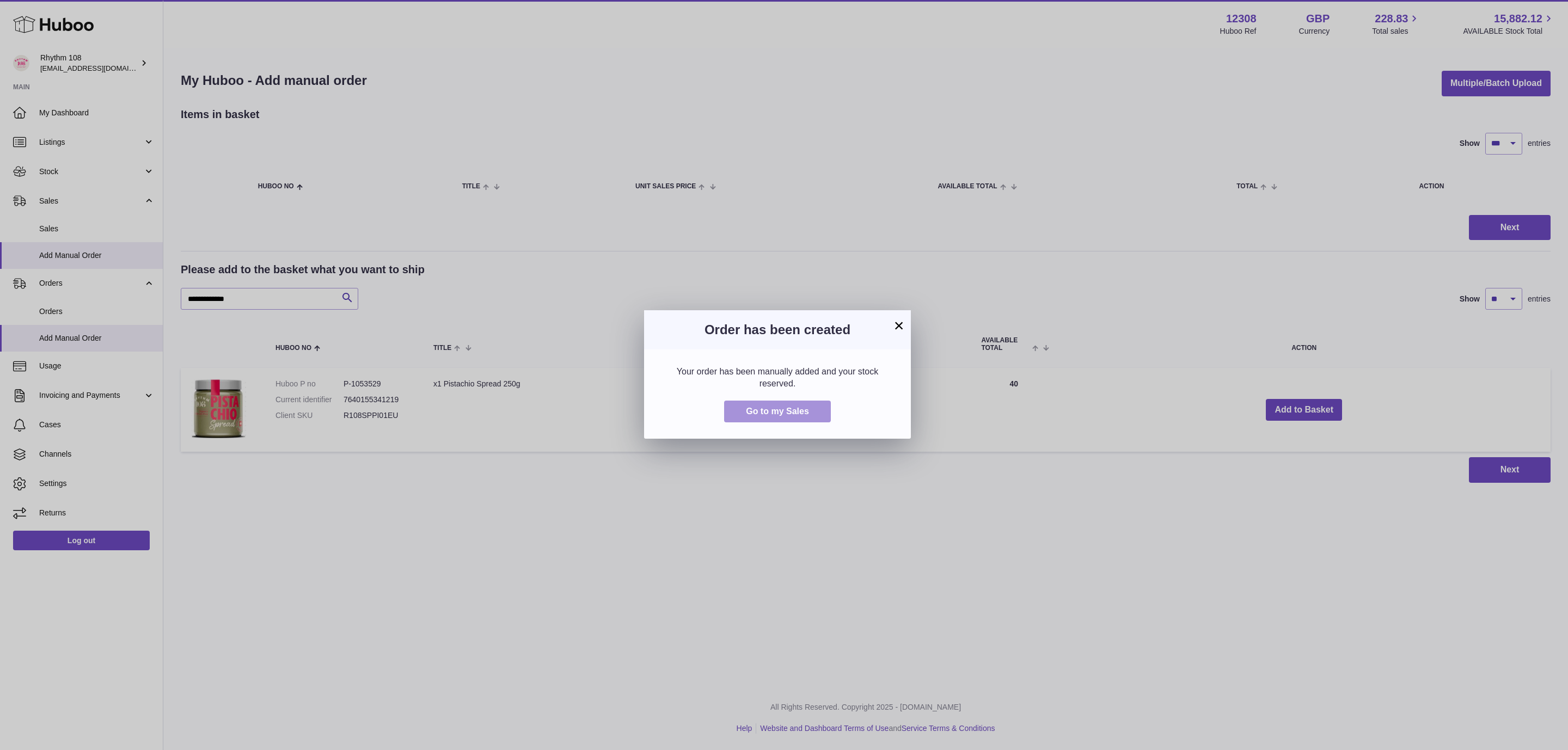
click at [760, 422] on button "Go to my Sales" at bounding box center [777, 412] width 107 height 22
drag, startPoint x: 680, startPoint y: 594, endPoint x: 466, endPoint y: 520, distance: 226.4
click at [679, 594] on div "× Order has been created Your order has been manually added and your stock rese…" at bounding box center [784, 375] width 1568 height 750
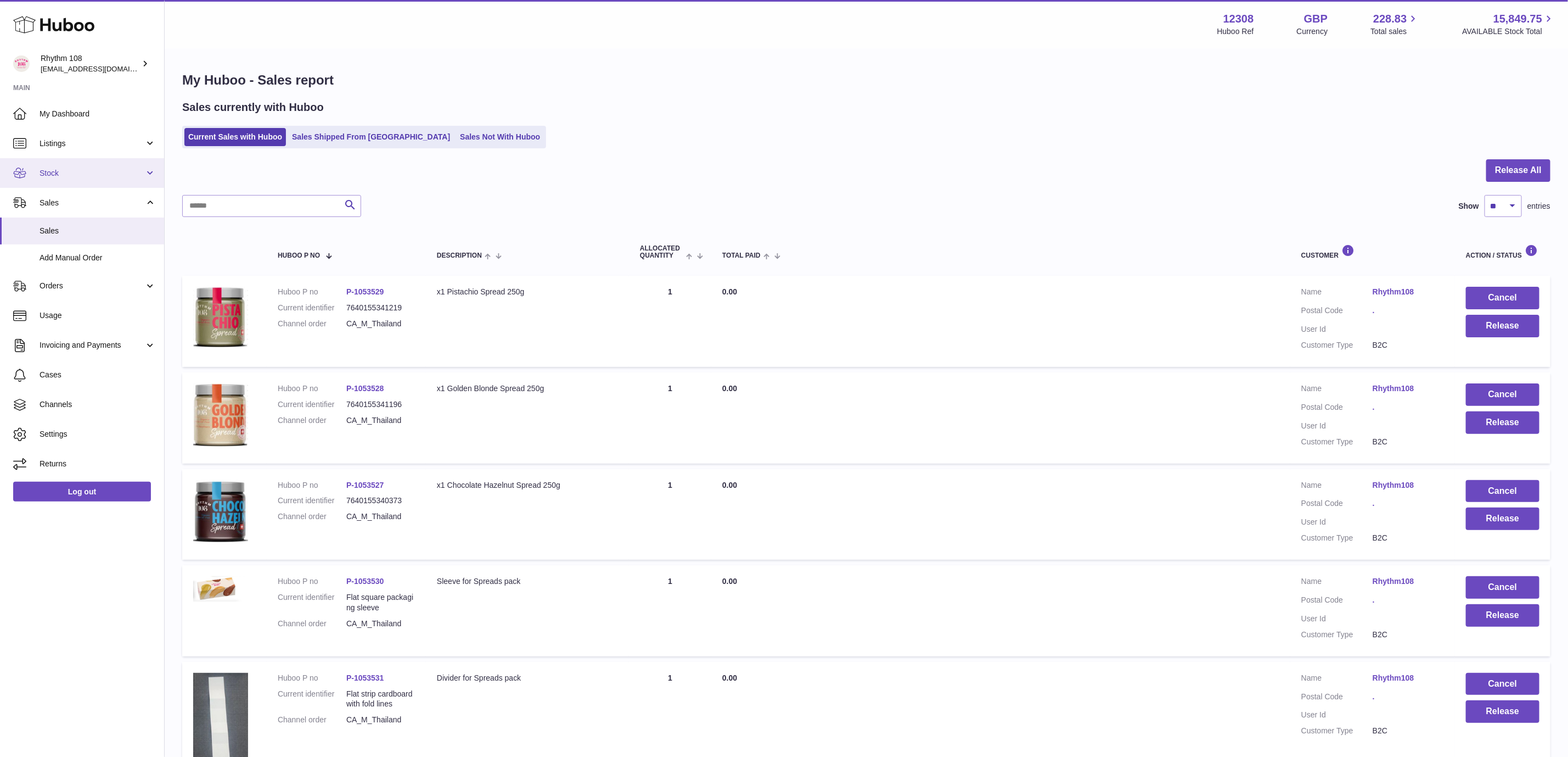
click at [67, 172] on span "Stock" at bounding box center [92, 173] width 105 height 10
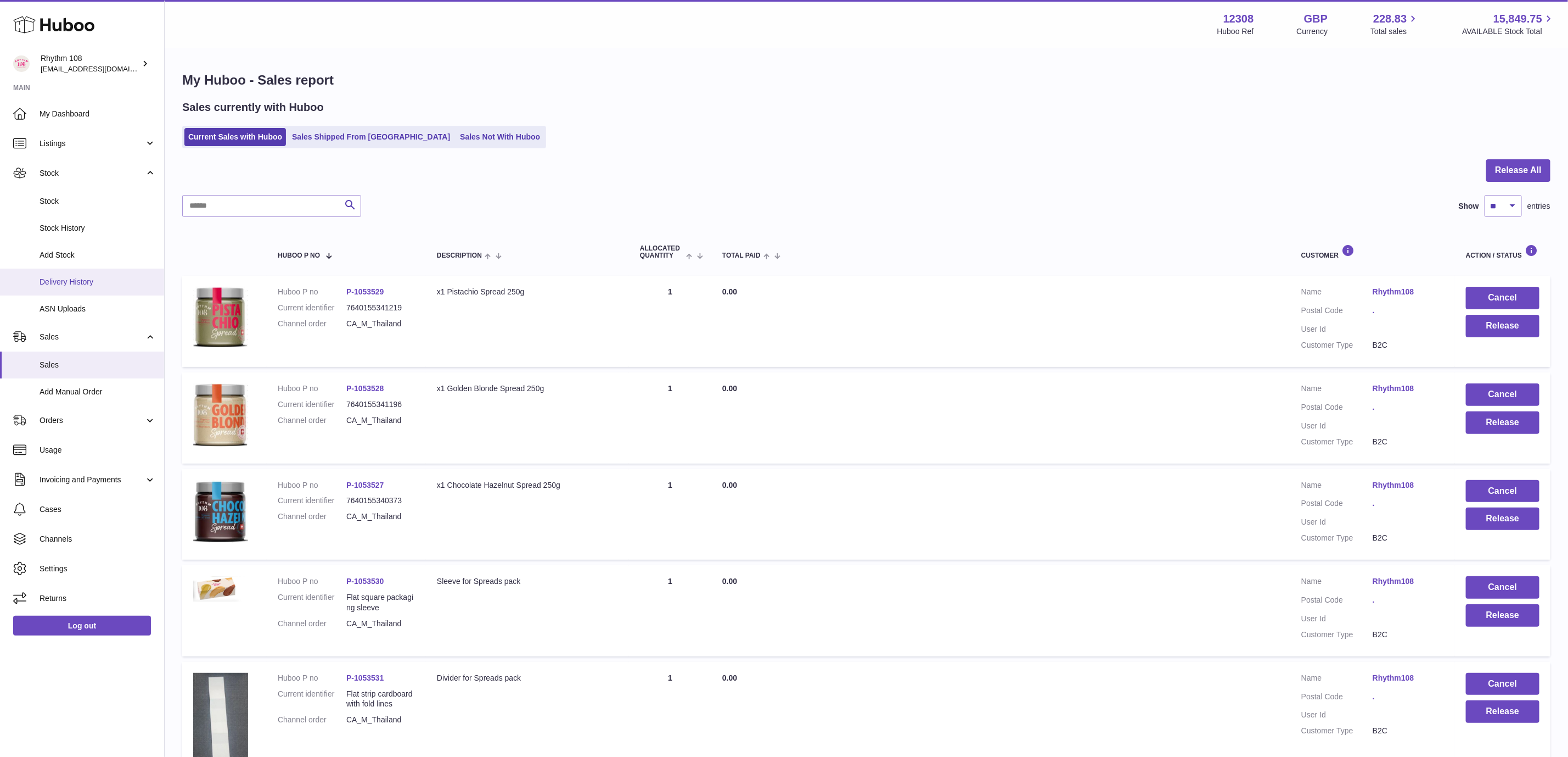
click at [65, 292] on link "Delivery History" at bounding box center [82, 282] width 164 height 27
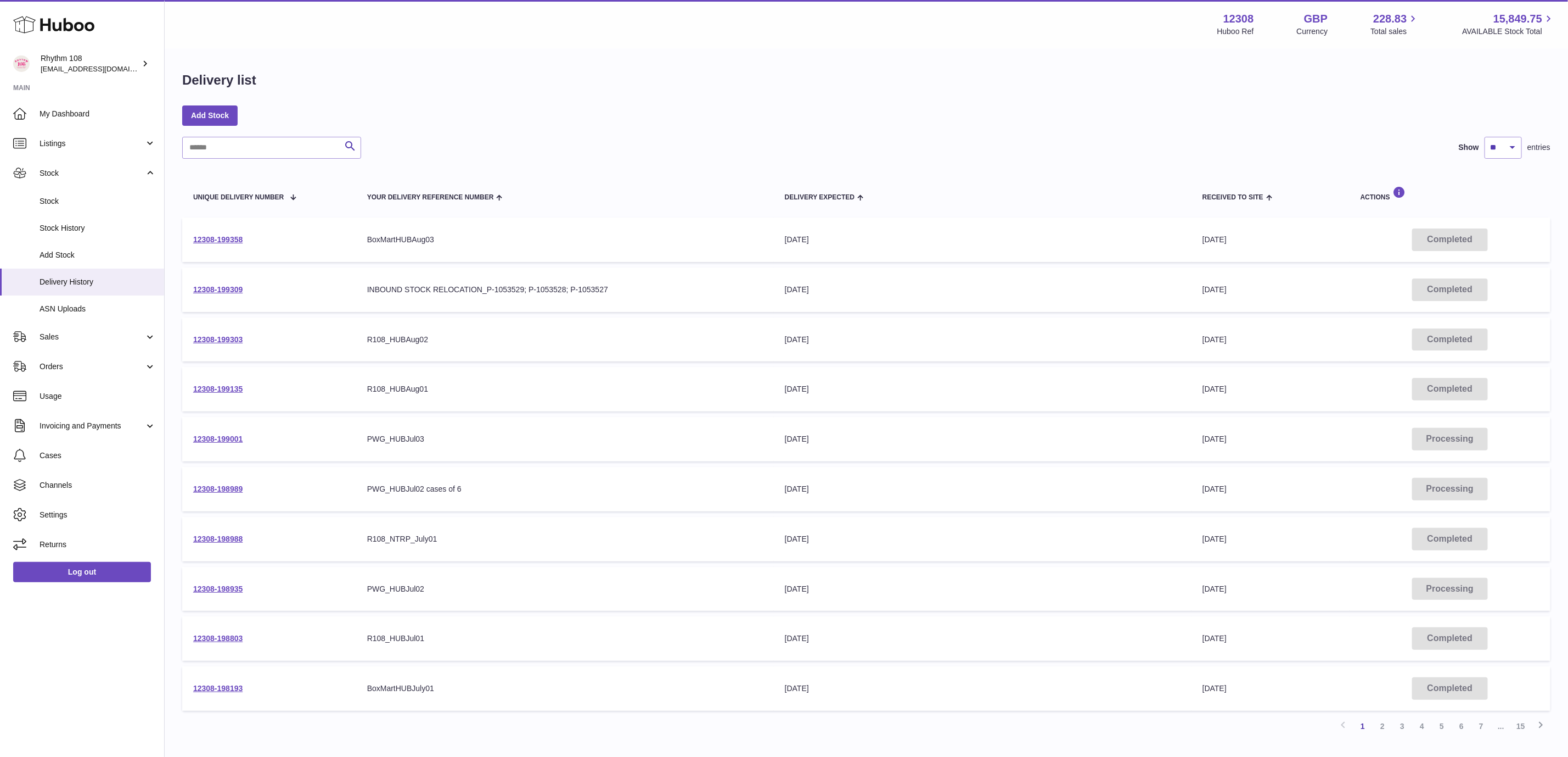
drag, startPoint x: 575, startPoint y: 99, endPoint x: 567, endPoint y: 145, distance: 46.7
click at [575, 101] on div "Delivery list Add Stock Search Show ** ** ** *** entries Unique Delivery Number…" at bounding box center [866, 407] width 1404 height 716
click at [679, 83] on div "Delivery list" at bounding box center [866, 83] width 1368 height 23
click at [69, 114] on span "My Dashboard" at bounding box center [98, 114] width 116 height 10
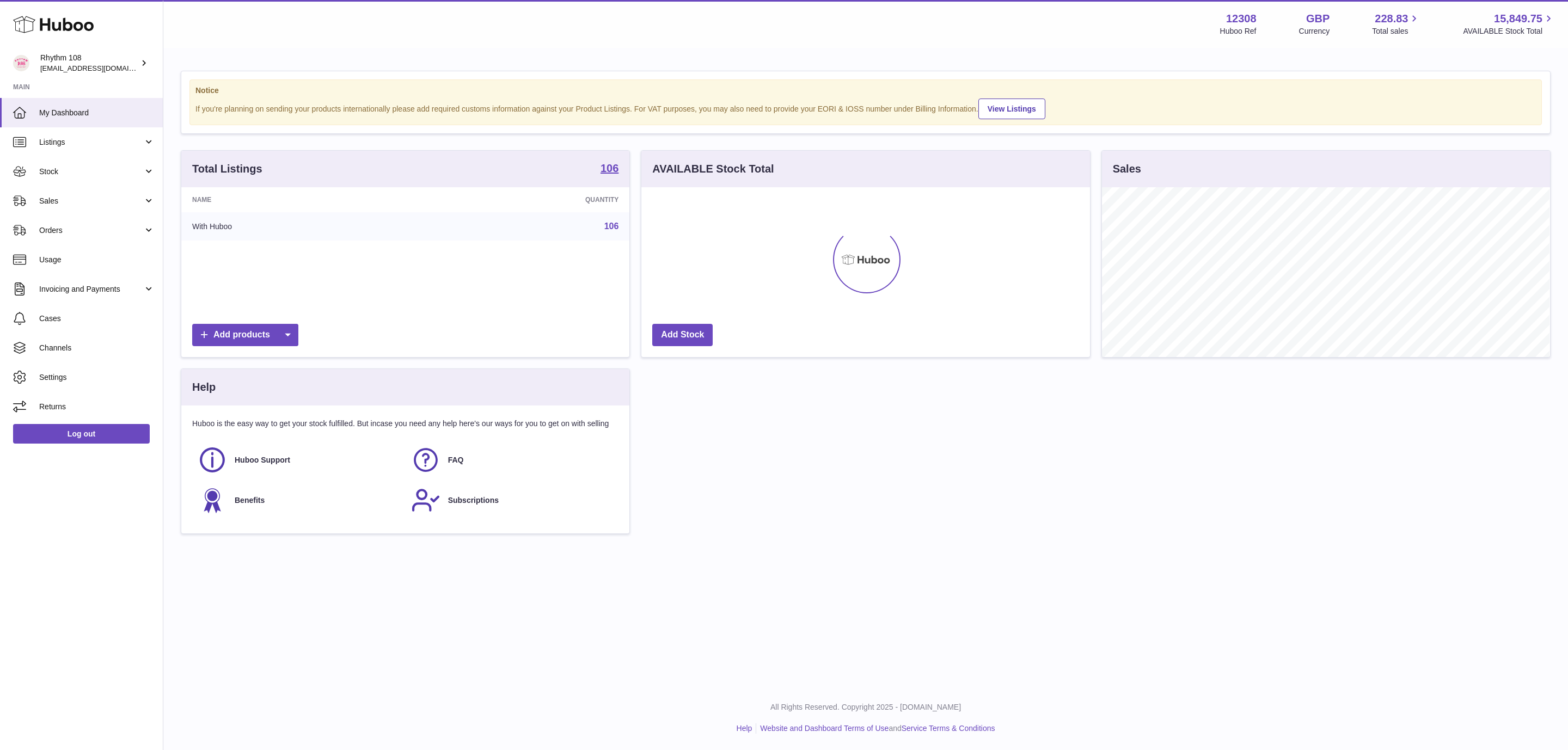
scroll to position [170, 448]
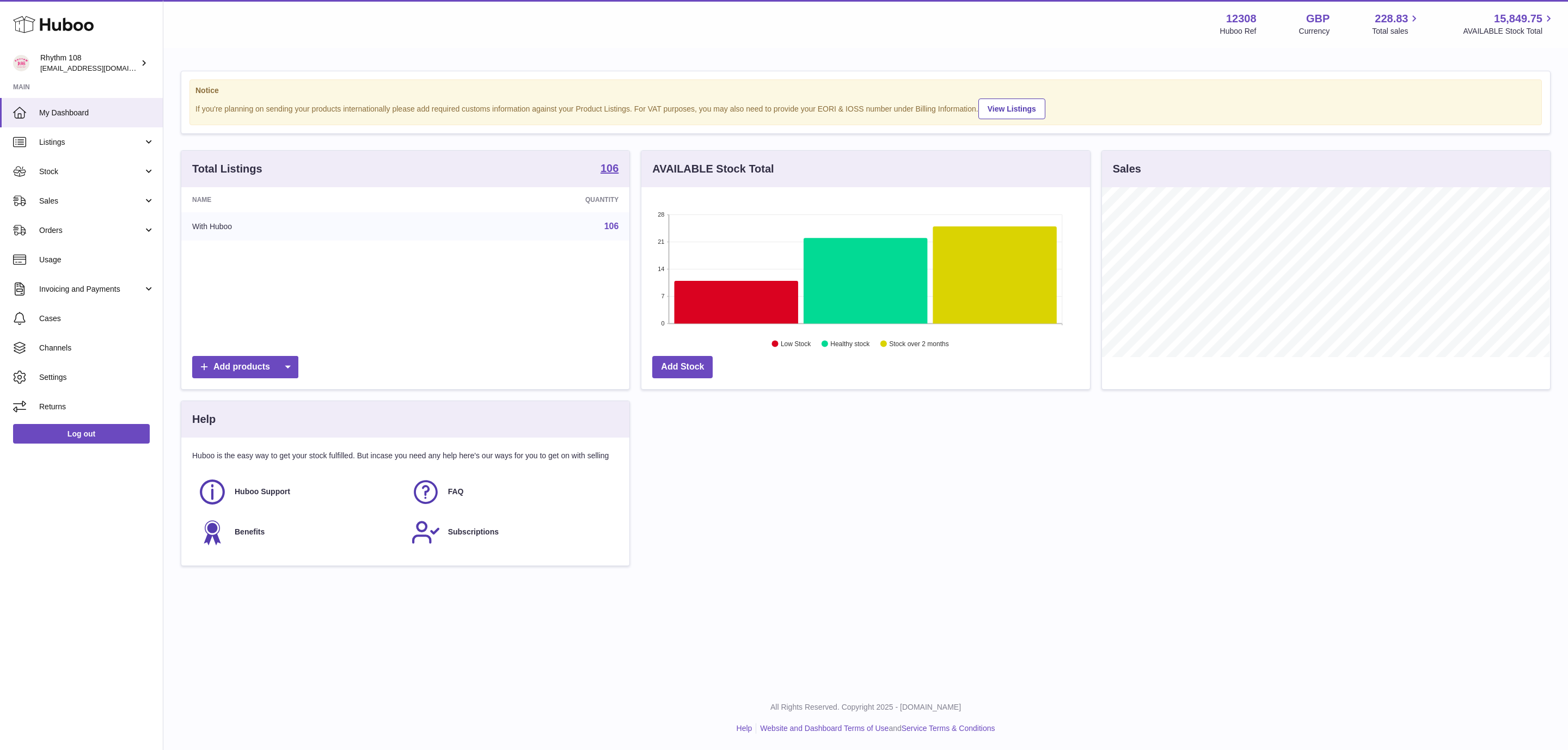
click at [794, 554] on div "Total Listings 106 Name Quantity With Huboo 106 Add products AVAILABLE Stock To…" at bounding box center [865, 363] width 1381 height 427
click at [82, 176] on span "Stock" at bounding box center [91, 171] width 104 height 10
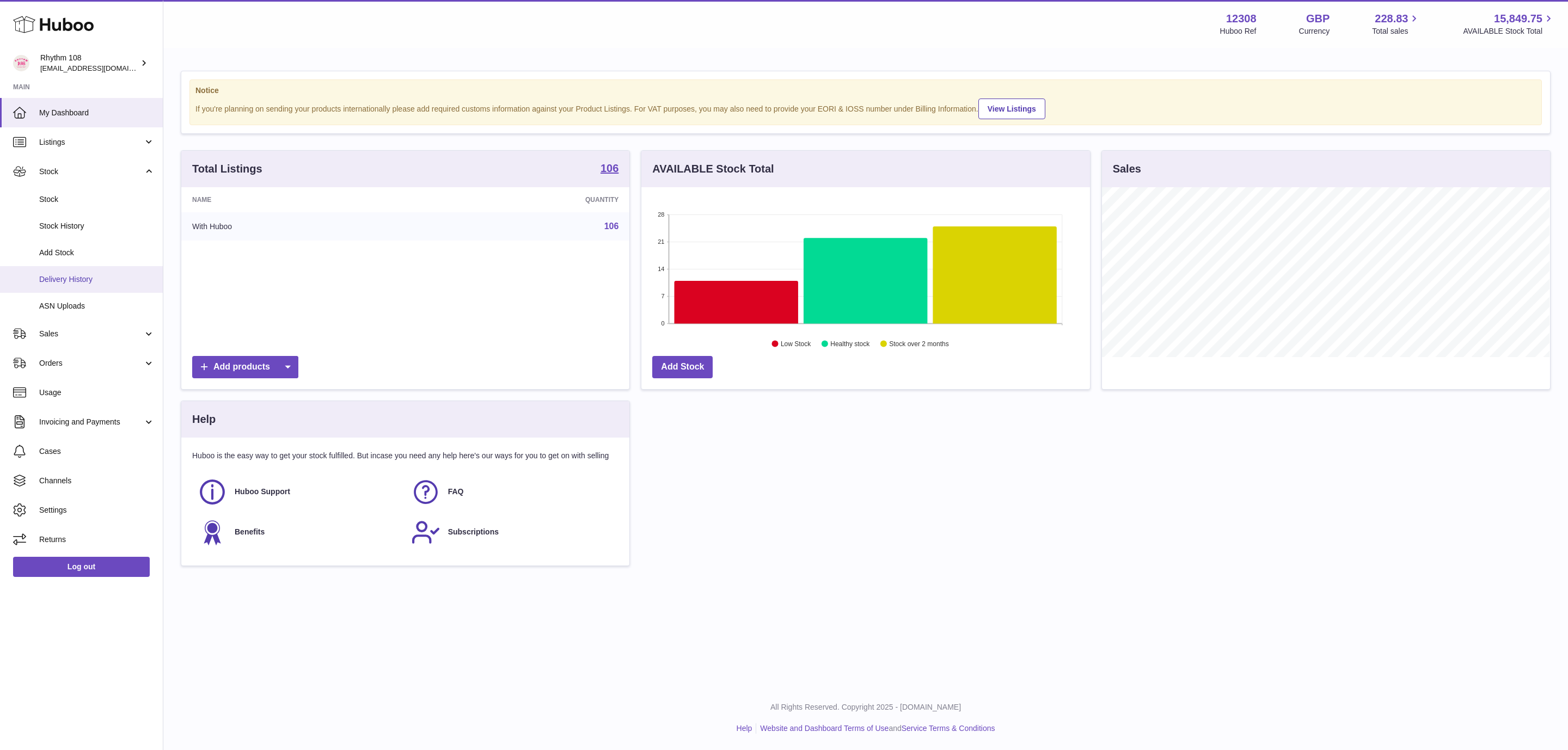
click at [70, 288] on link "Delivery History" at bounding box center [81, 279] width 163 height 27
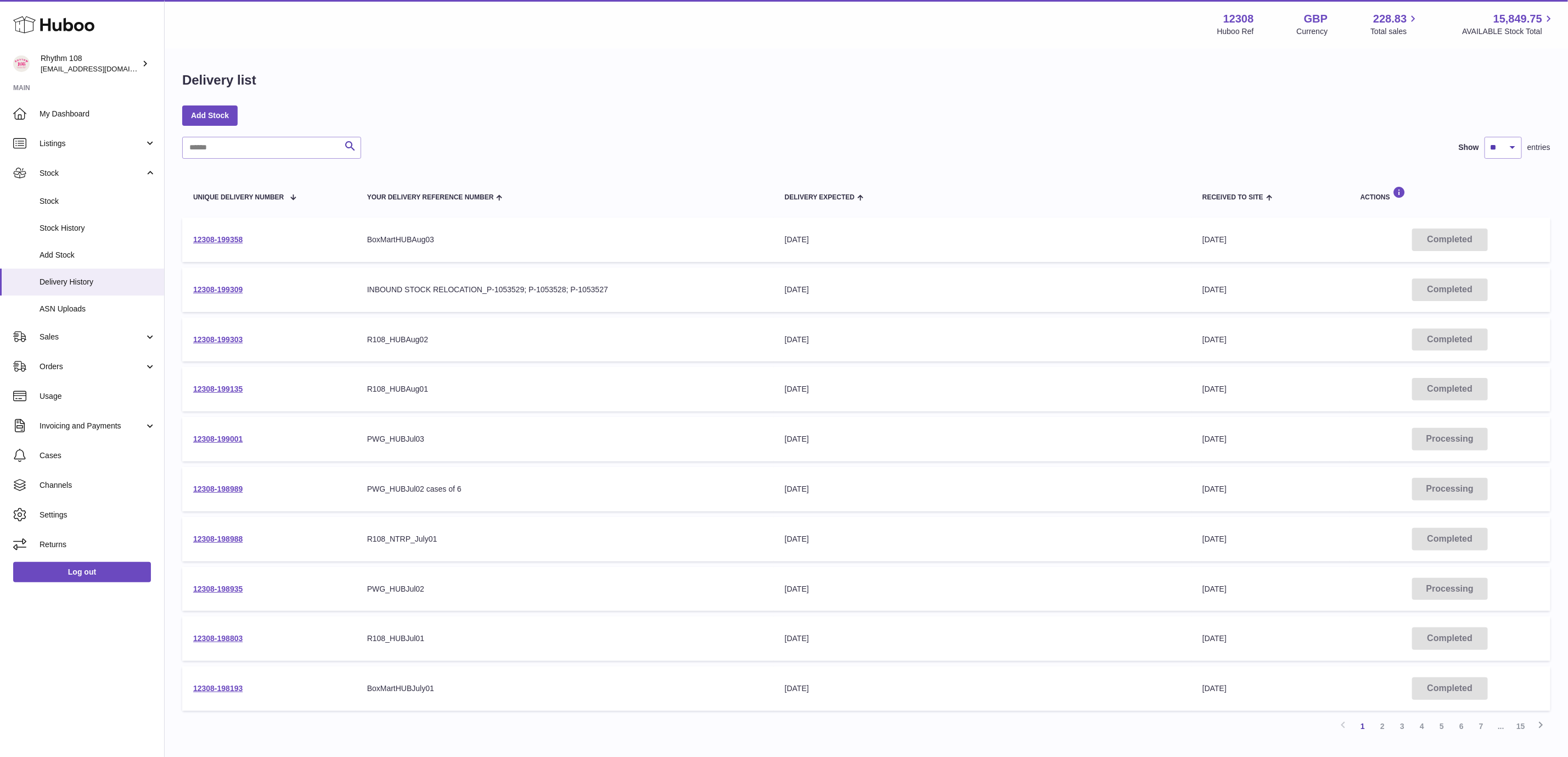
click at [767, 93] on div "Delivery list" at bounding box center [866, 83] width 1368 height 23
click at [228, 236] on link "12308-199358" at bounding box center [218, 240] width 49 height 9
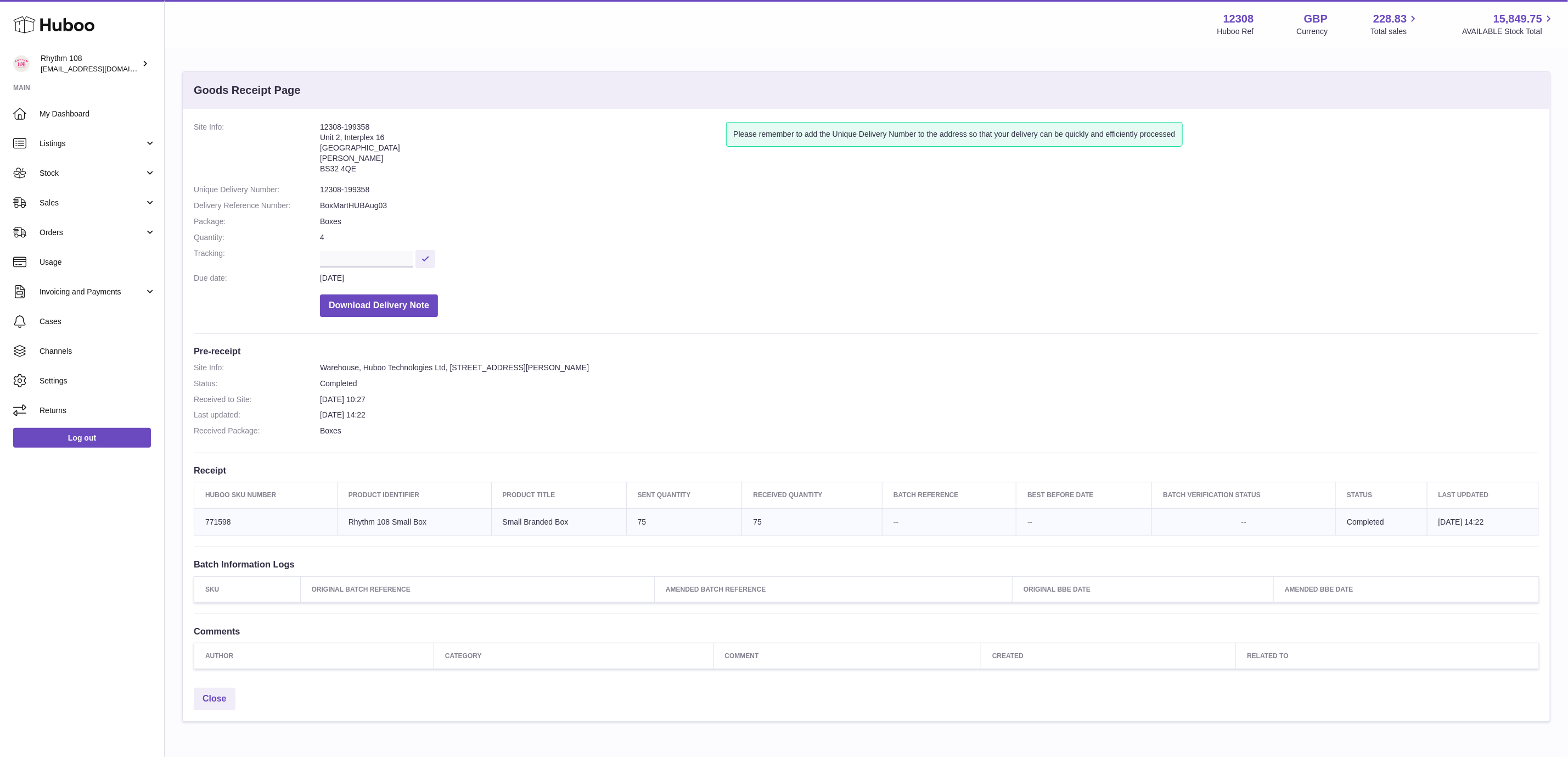
click at [1119, 287] on dl "Site Info: 12308-199358 [STREET_ADDRESS][PERSON_NAME] Please remember to add th…" at bounding box center [866, 221] width 1345 height 200
click at [534, 295] on dd "Download Delivery Note" at bounding box center [929, 303] width 1219 height 28
drag, startPoint x: 866, startPoint y: 315, endPoint x: 832, endPoint y: 215, distance: 105.6
click at [872, 318] on dl "Site Info: 12308-199358 [STREET_ADDRESS][PERSON_NAME] Please remember to add th…" at bounding box center [866, 221] width 1345 height 200
drag, startPoint x: 402, startPoint y: 365, endPoint x: 937, endPoint y: 355, distance: 535.1
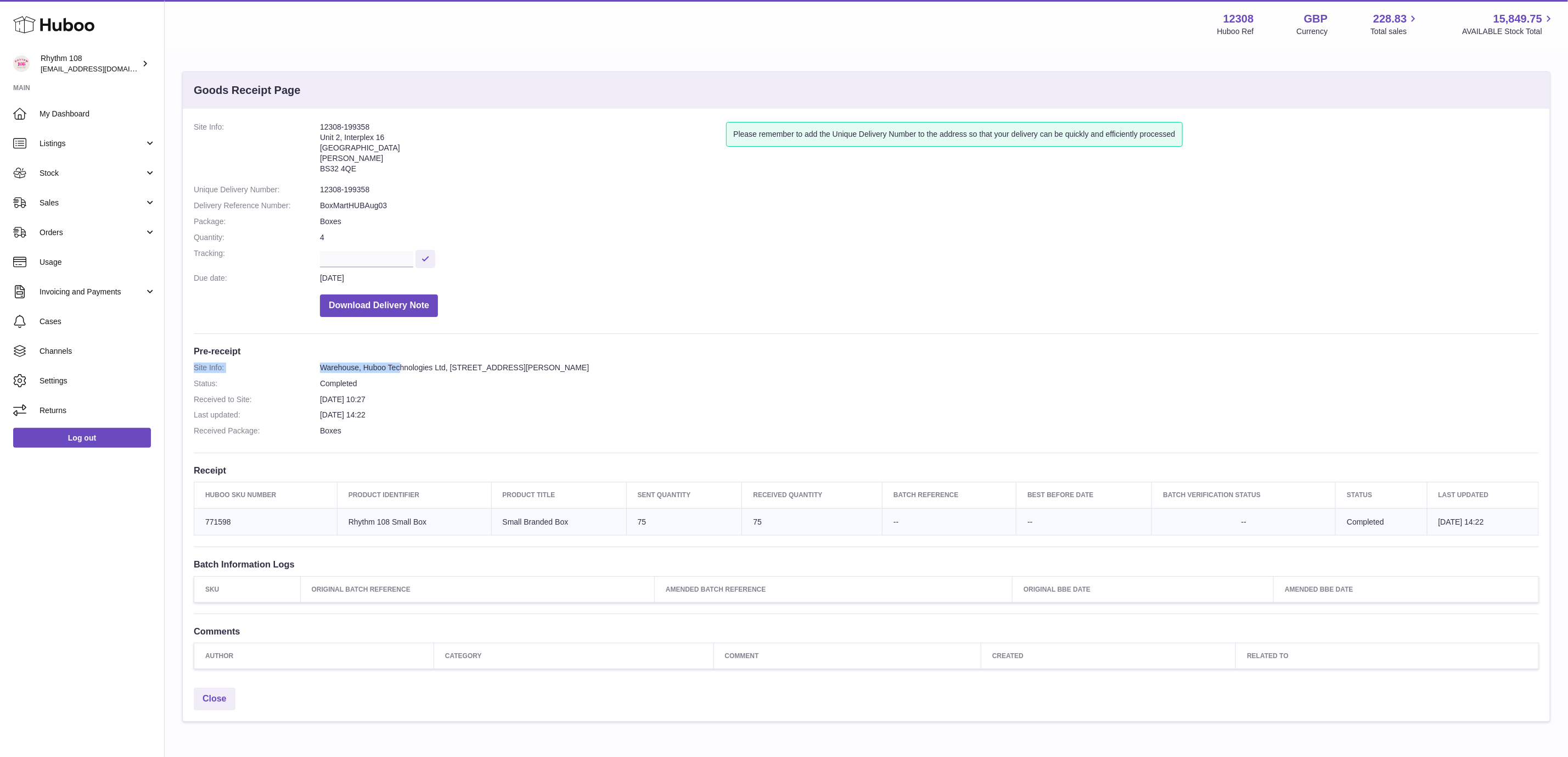
click at [937, 355] on div "Site Info: 12308-199358 Unit 2, Interplex [STREET_ADDRESS][PERSON_NAME] Please …" at bounding box center [866, 395] width 1368 height 573
click at [753, 365] on dd "Warehouse, Huboo Technologies Ltd, [STREET_ADDRESS][PERSON_NAME]" at bounding box center [929, 368] width 1219 height 10
drag, startPoint x: 718, startPoint y: 369, endPoint x: 370, endPoint y: 376, distance: 348.1
click at [364, 368] on dd "Warehouse, Huboo Technologies Ltd, [STREET_ADDRESS][PERSON_NAME]" at bounding box center [929, 368] width 1219 height 10
copy dd "Huboo Technologies Ltd, [STREET_ADDRESS][PERSON_NAME]"
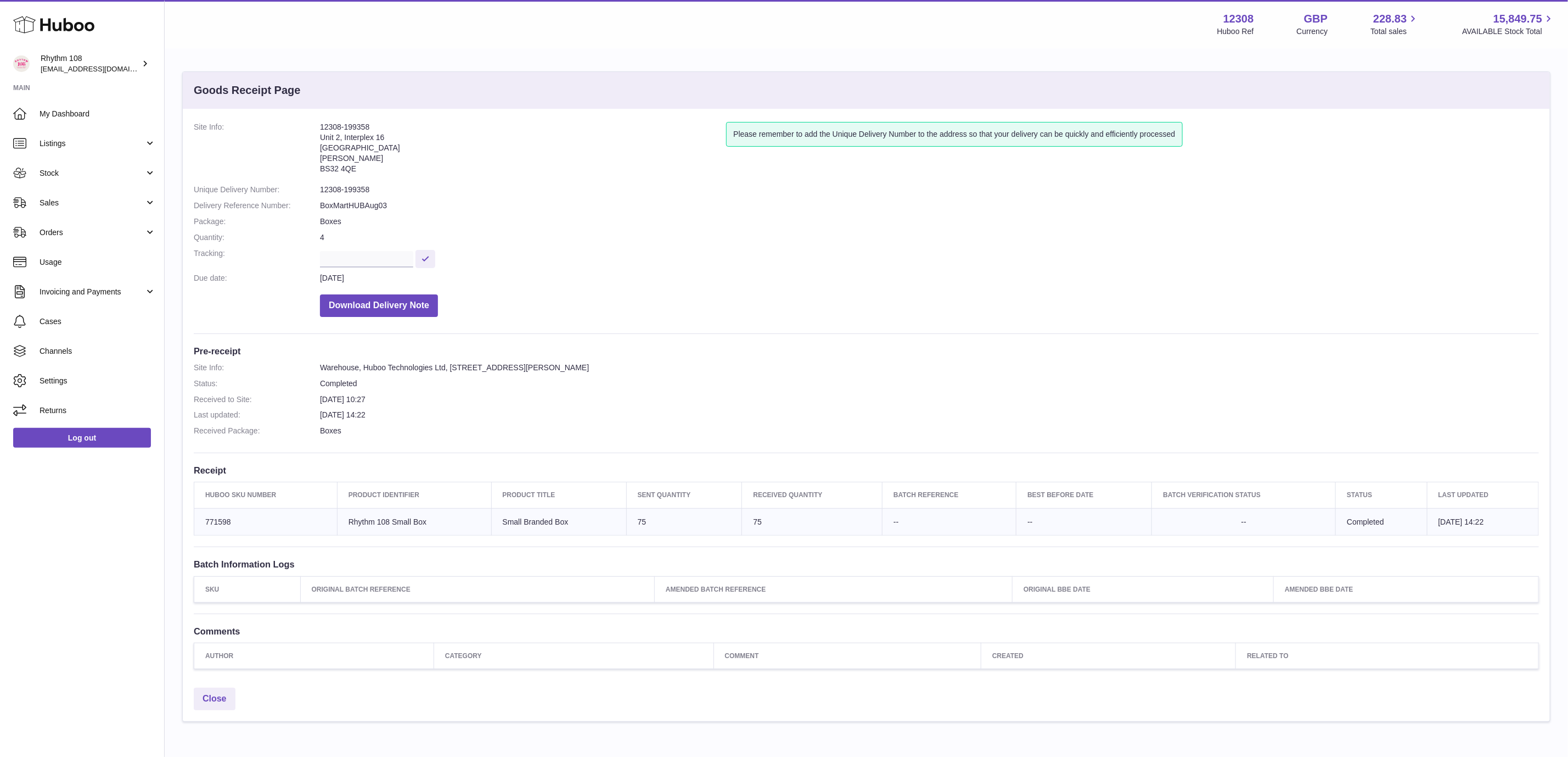
click at [598, 190] on dd "12308-199358" at bounding box center [929, 190] width 1219 height 10
click at [695, 218] on dd "Boxes" at bounding box center [929, 221] width 1219 height 10
click at [758, 302] on dd "Download Delivery Note" at bounding box center [929, 303] width 1219 height 28
drag, startPoint x: 660, startPoint y: 300, endPoint x: 992, endPoint y: 30, distance: 427.9
click at [676, 289] on dd "Download Delivery Note" at bounding box center [929, 303] width 1219 height 28
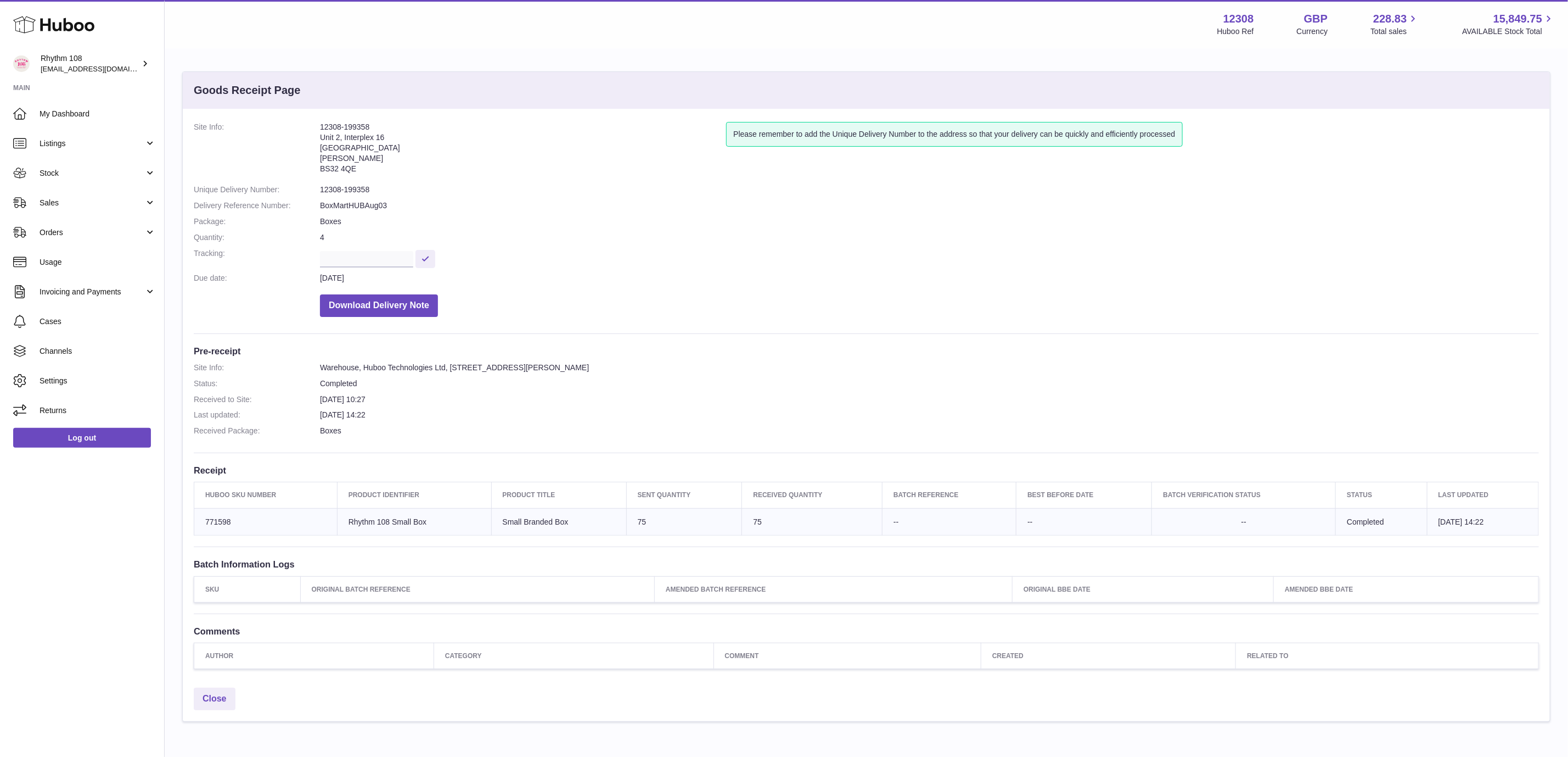
drag, startPoint x: 753, startPoint y: 277, endPoint x: 695, endPoint y: 284, distance: 58.4
click at [750, 277] on dd "13th Aug 2025" at bounding box center [929, 278] width 1219 height 10
drag, startPoint x: 519, startPoint y: 175, endPoint x: 531, endPoint y: 172, distance: 12.4
click at [522, 175] on address "12308-199358 Unit 2, Interplex 16 Ash Ridge Road Bradley Stoke BS32 4QE" at bounding box center [523, 150] width 406 height 57
click at [555, 211] on dd "BoxMartHUBAug03" at bounding box center [929, 206] width 1219 height 10
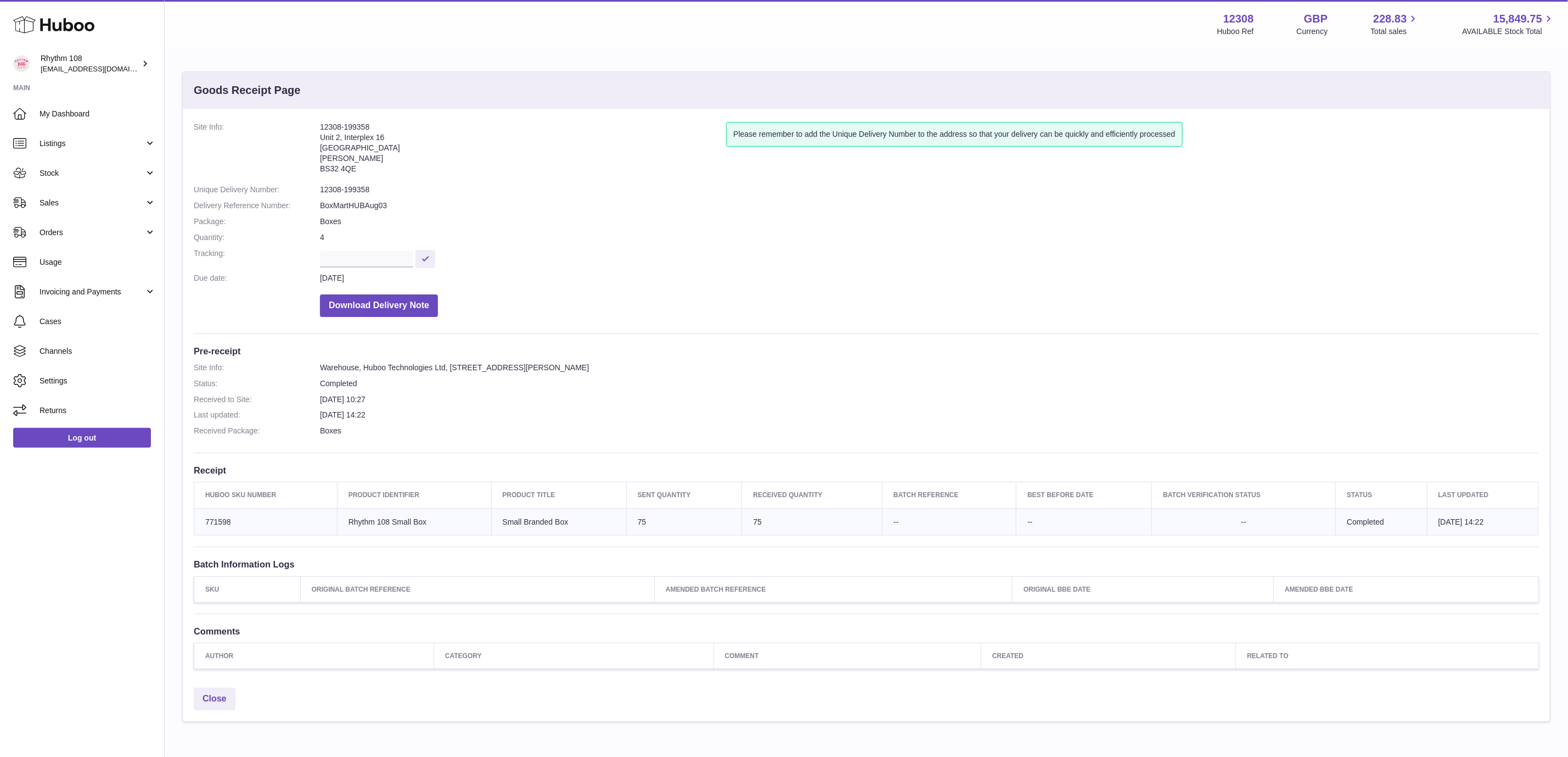
drag, startPoint x: 545, startPoint y: 190, endPoint x: 453, endPoint y: 208, distance: 93.7
click at [544, 191] on dd "12308-199358" at bounding box center [929, 190] width 1219 height 10
click at [477, 200] on dd "BoxMartHUBAug03" at bounding box center [929, 206] width 1219 height 10
click at [545, 191] on dd "12308-199358" at bounding box center [929, 190] width 1219 height 10
drag, startPoint x: 521, startPoint y: 245, endPoint x: 516, endPoint y: 250, distance: 7.1
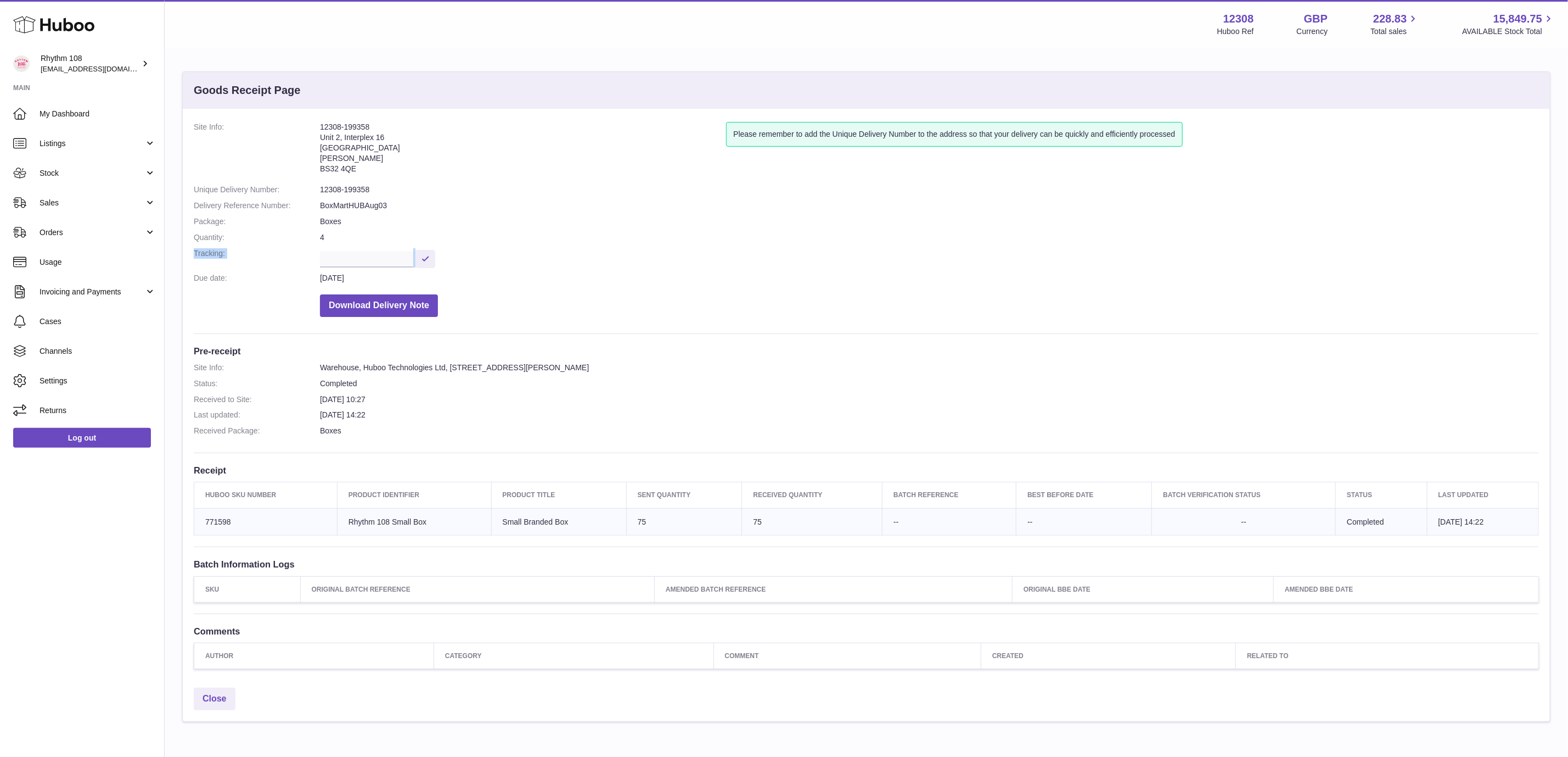
click at [518, 249] on dl "Site Info: 12308-199358 Unit 2, Interplex 16 Ash Ridge Road Bradley Stoke BS32 …" at bounding box center [866, 221] width 1345 height 200
click at [679, 327] on div "Site Info: 12308-199358 Unit 2, Interplex 16 Ash Ridge Road Bradley Stoke BS32 …" at bounding box center [866, 395] width 1368 height 573
click at [581, 384] on dd "Completed" at bounding box center [929, 384] width 1219 height 10
drag, startPoint x: 748, startPoint y: 373, endPoint x: 720, endPoint y: 378, distance: 28.4
click at [287, 355] on div "Site Info: 12308-199358 Unit 2, Interplex 16 Ash Ridge Road Bradley Stoke BS32 …" at bounding box center [866, 395] width 1368 height 573
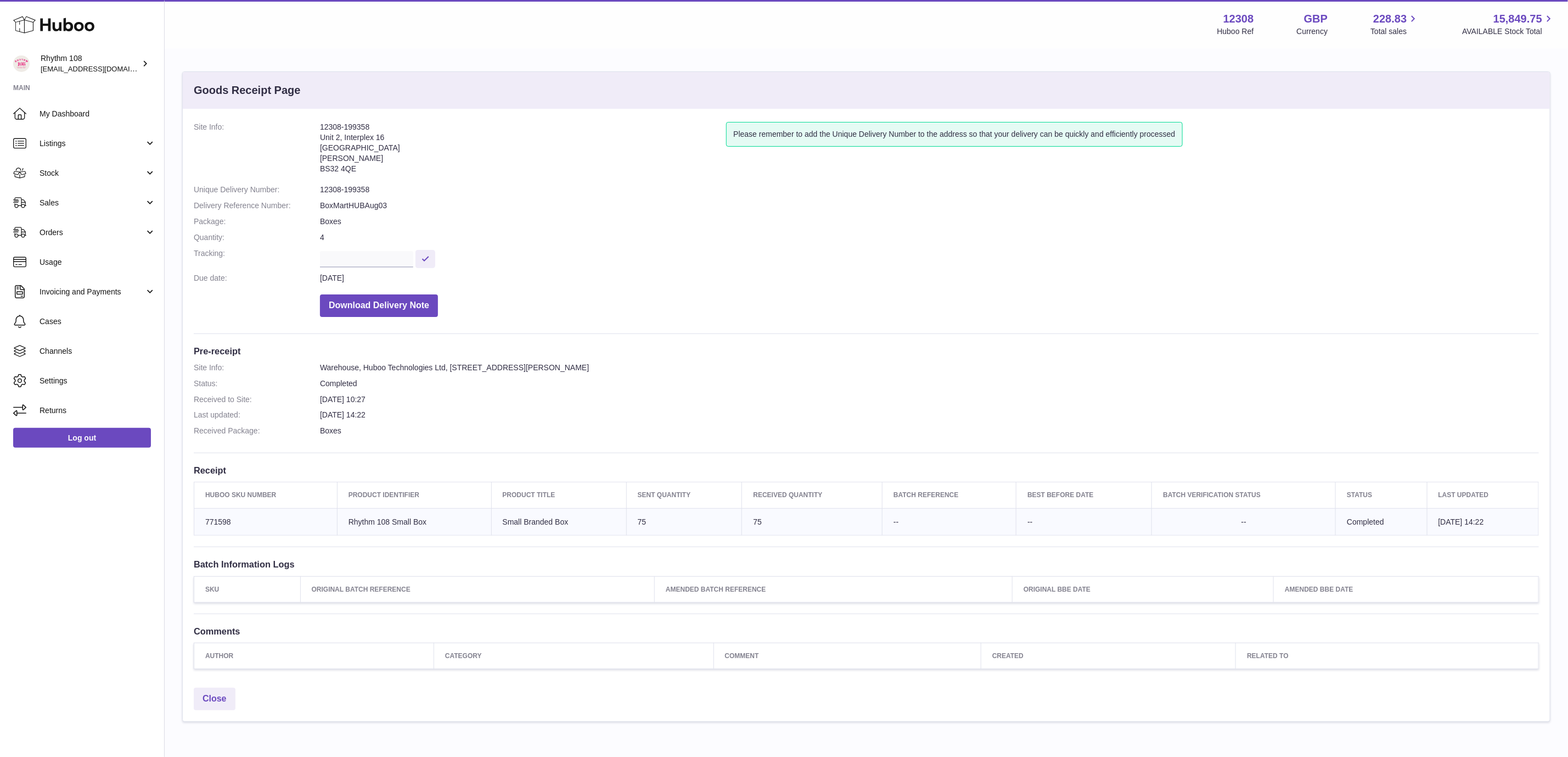
drag, startPoint x: 740, startPoint y: 379, endPoint x: 696, endPoint y: 381, distance: 44.0
click at [725, 381] on dd "Completed" at bounding box center [929, 384] width 1219 height 10
click at [654, 358] on div "Site Info: 12308-199358 Unit 2, Interplex 16 Ash Ridge Road Bradley Stoke BS32 …" at bounding box center [866, 395] width 1368 height 573
click at [475, 183] on dl "Site Info: 12308-199358 Unit 2, Interplex 16 Ash Ridge Road Bradley Stoke BS32 …" at bounding box center [866, 221] width 1345 height 200
drag, startPoint x: 415, startPoint y: 208, endPoint x: 582, endPoint y: 209, distance: 167.0
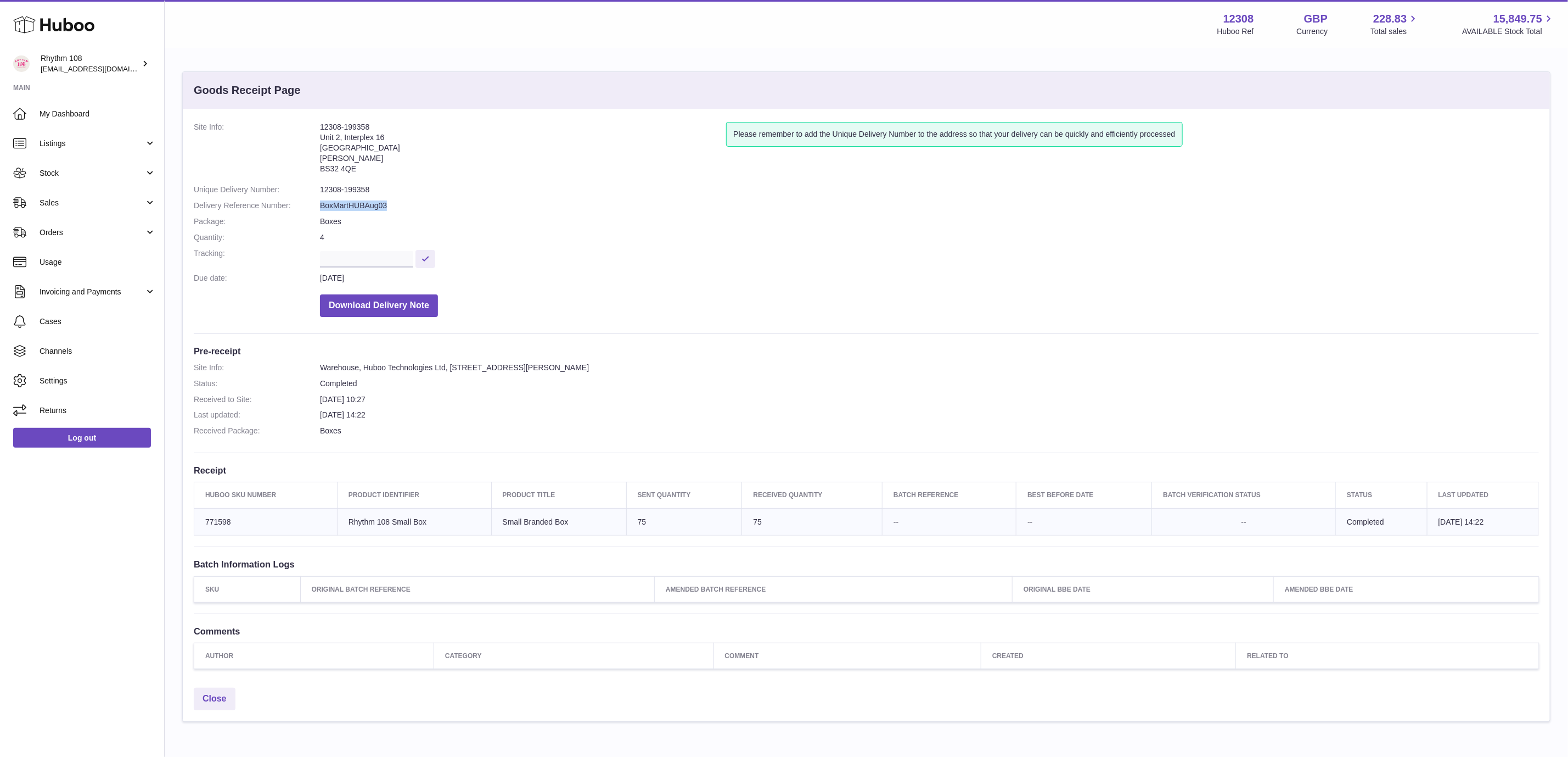
click at [297, 200] on dl "Site Info: 12308-199358 Unit 2, Interplex 16 Ash Ridge Road Bradley Stoke BS32 …" at bounding box center [866, 221] width 1345 height 200
click at [605, 208] on dd "BoxMartHUBAug03" at bounding box center [929, 206] width 1219 height 10
drag, startPoint x: 416, startPoint y: 203, endPoint x: 1033, endPoint y: 150, distance: 619.3
click at [418, 203] on dd "BoxMartHUBAug03" at bounding box center [929, 206] width 1219 height 10
click at [912, 248] on dd at bounding box center [929, 258] width 1219 height 20
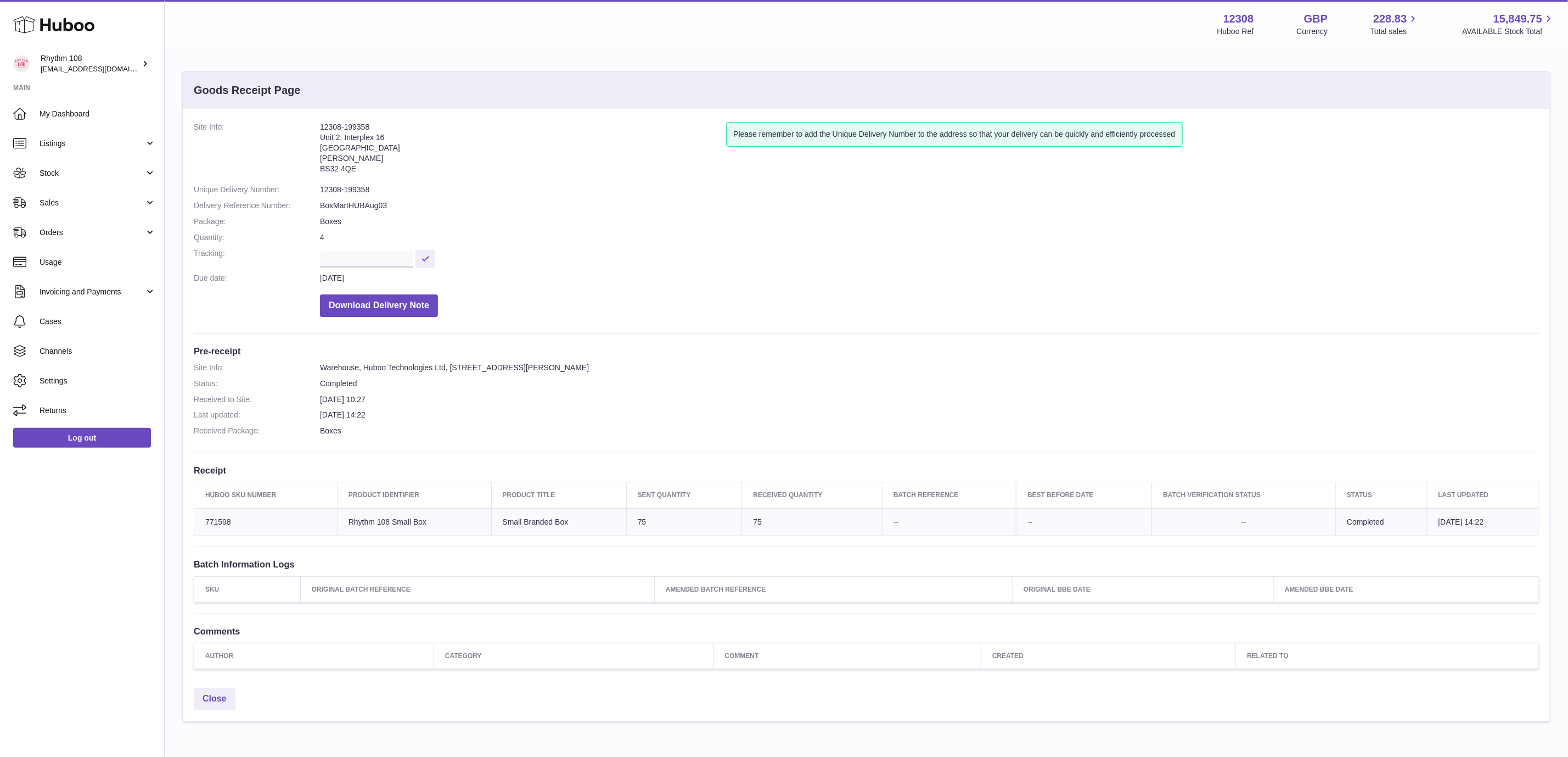
click at [686, 290] on dd "Download Delivery Note" at bounding box center [929, 303] width 1219 height 28
click at [785, 374] on dl "Site Info: Warehouse, Huboo Technologies Ltd, Unit 2 Interplex 16 Ash Ridge Rd.…" at bounding box center [866, 402] width 1345 height 79
click at [667, 368] on dd "Warehouse, Huboo Technologies Ltd, Unit 2 Interplex 16 Ash Ridge Rd., Bradley S…" at bounding box center [929, 368] width 1219 height 10
drag, startPoint x: 709, startPoint y: 365, endPoint x: 259, endPoint y: 356, distance: 450.1
click at [161, 355] on div "Huboo Rhythm 108 orders@rhythm108.com Main My Dashboard Listings Not with Huboo…" at bounding box center [784, 404] width 1568 height 808
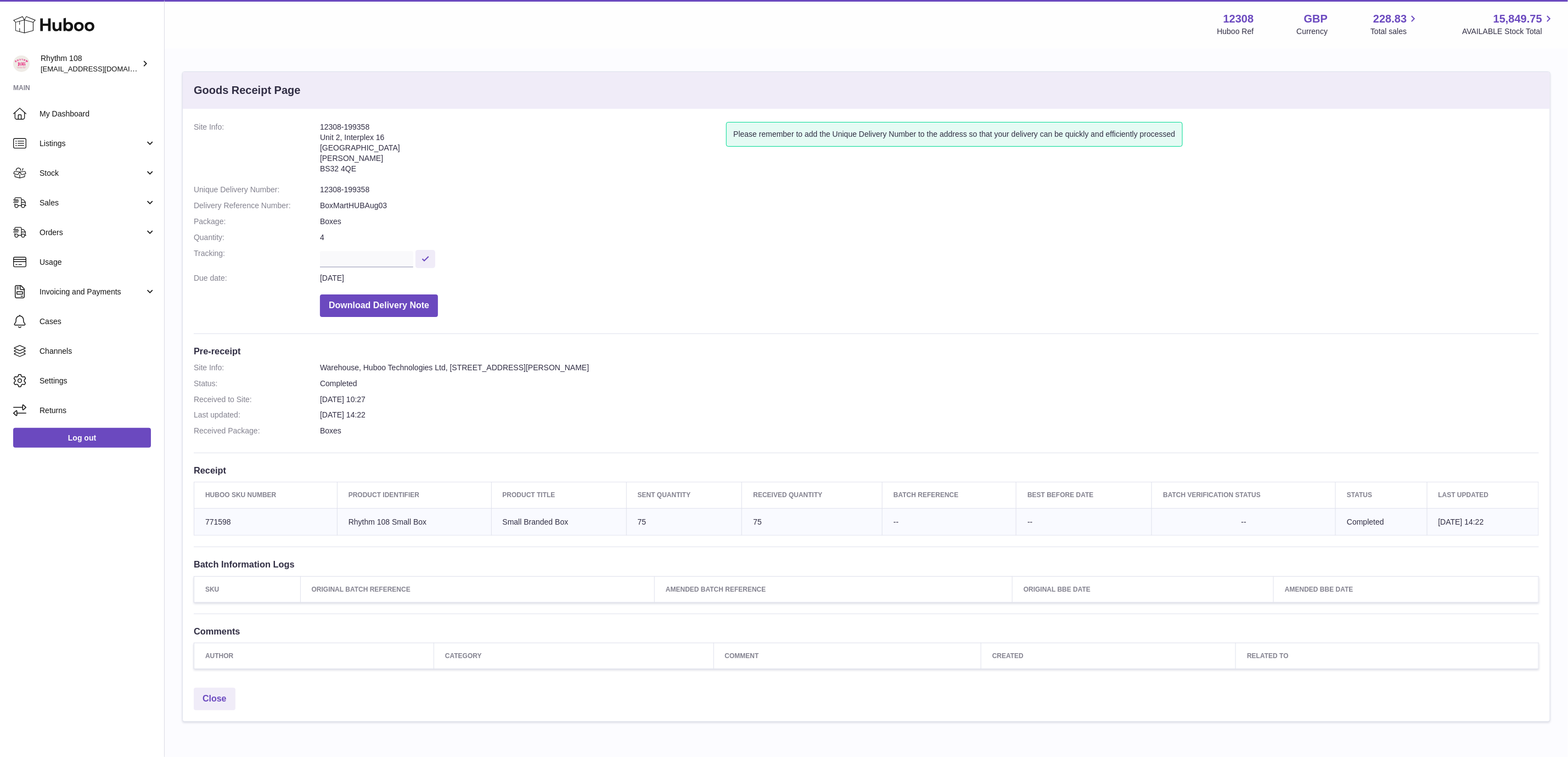
click at [815, 365] on dd "Warehouse, Huboo Technologies Ltd, Unit 2 Interplex 16 Ash Ridge Rd., Bradley S…" at bounding box center [929, 368] width 1219 height 10
click at [610, 378] on dd "Completed" at bounding box center [929, 384] width 1219 height 10
click at [469, 384] on dd "Completed" at bounding box center [929, 384] width 1219 height 10
click at [620, 254] on dd at bounding box center [929, 258] width 1219 height 20
click at [781, 239] on dd "4" at bounding box center [929, 237] width 1219 height 10
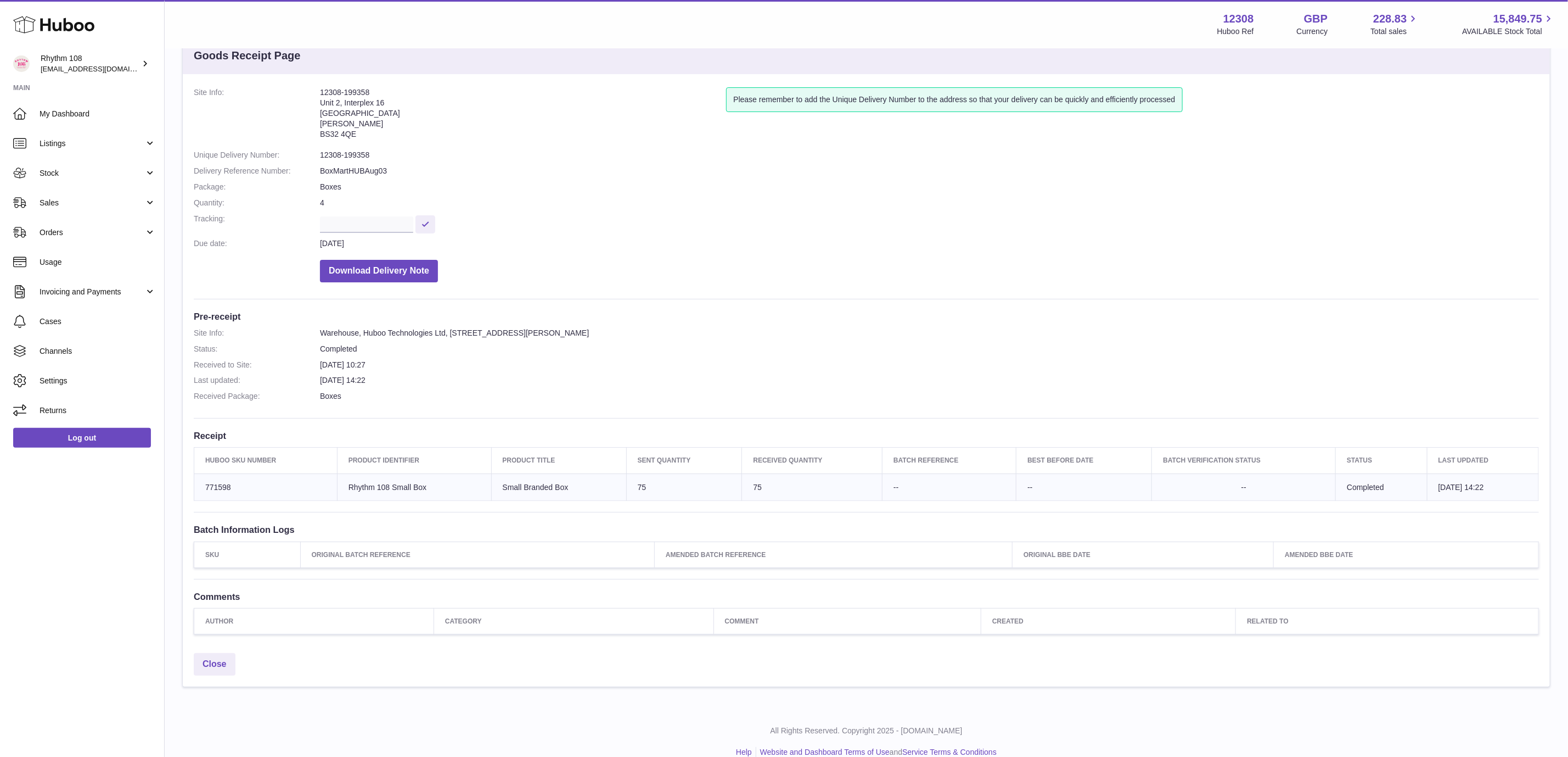
scroll to position [54, 0]
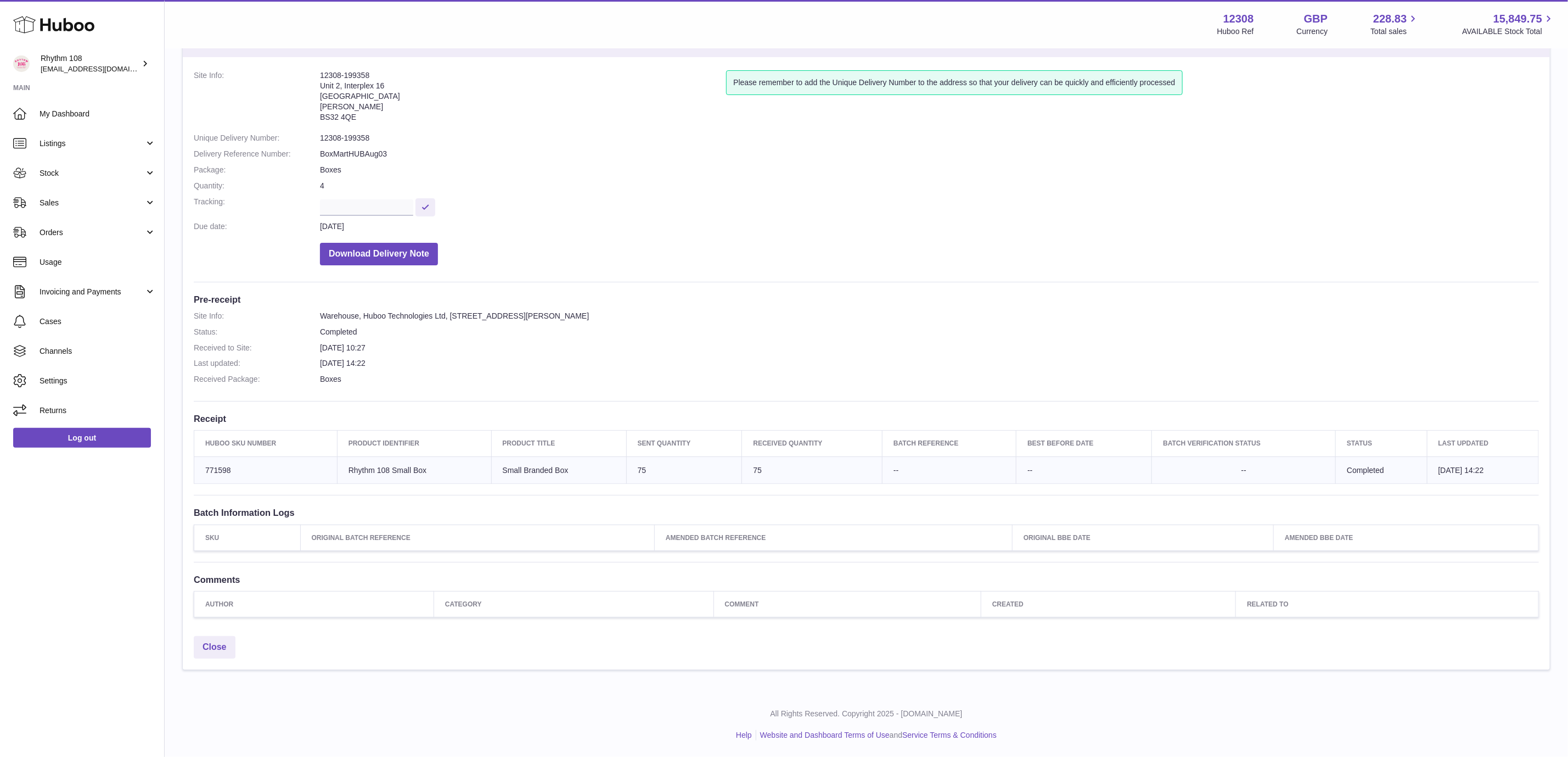
drag, startPoint x: 882, startPoint y: 214, endPoint x: 888, endPoint y: 213, distance: 6.1
click at [885, 213] on dl "Site Info: 12308-199358 Unit 2, Interplex 16 Ash Ridge Road Bradley Stoke BS32 …" at bounding box center [866, 170] width 1345 height 200
click at [775, 215] on dl "Site Info: 12308-199358 Unit 2, Interplex 16 Ash Ridge Road Bradley Stoke BS32 …" at bounding box center [866, 170] width 1345 height 200
drag, startPoint x: 682, startPoint y: 221, endPoint x: 144, endPoint y: 295, distance: 543.1
click at [680, 221] on dd "13th Aug 2025" at bounding box center [929, 227] width 1219 height 10
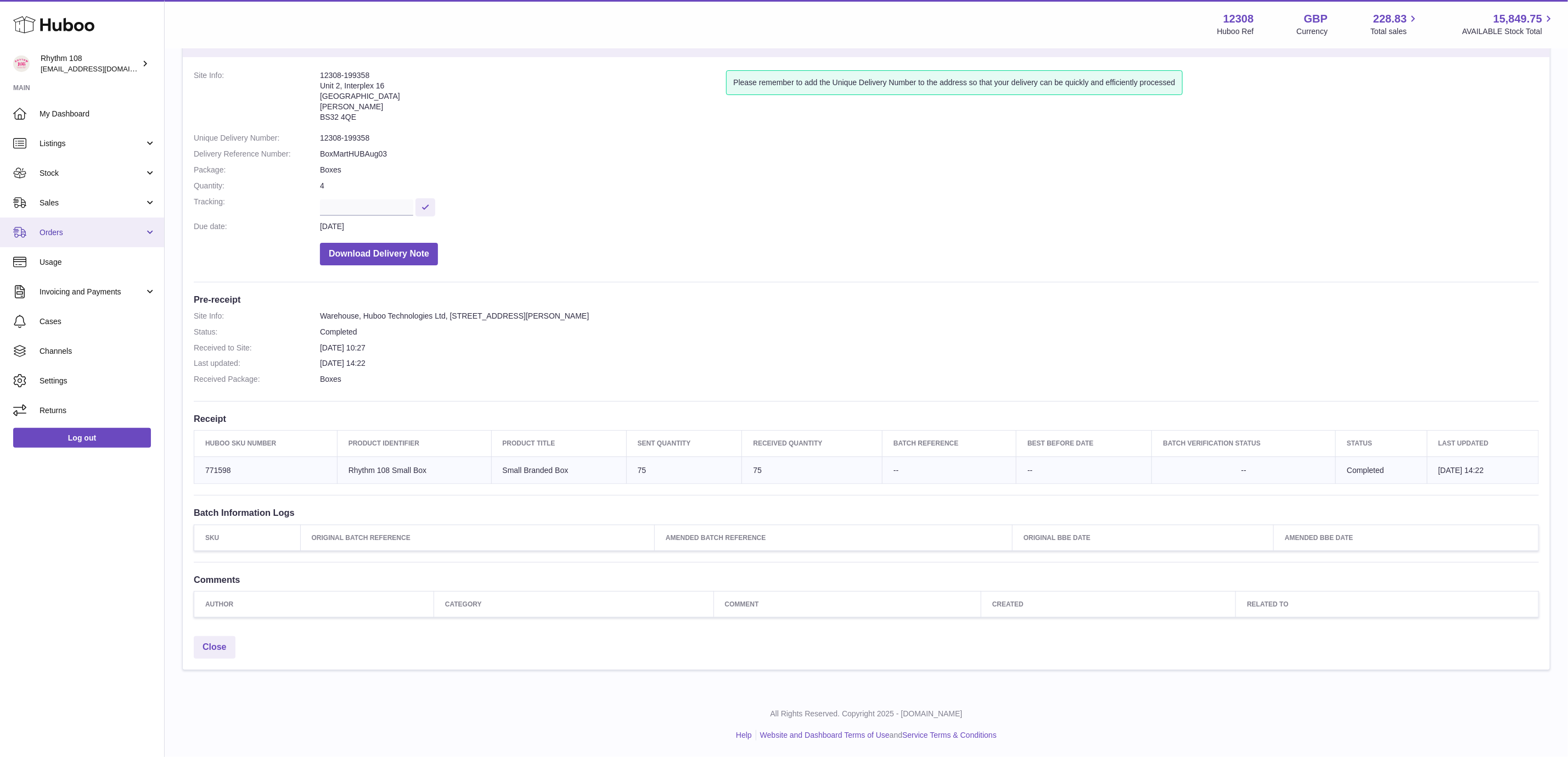
click at [79, 234] on span "Orders" at bounding box center [92, 232] width 105 height 10
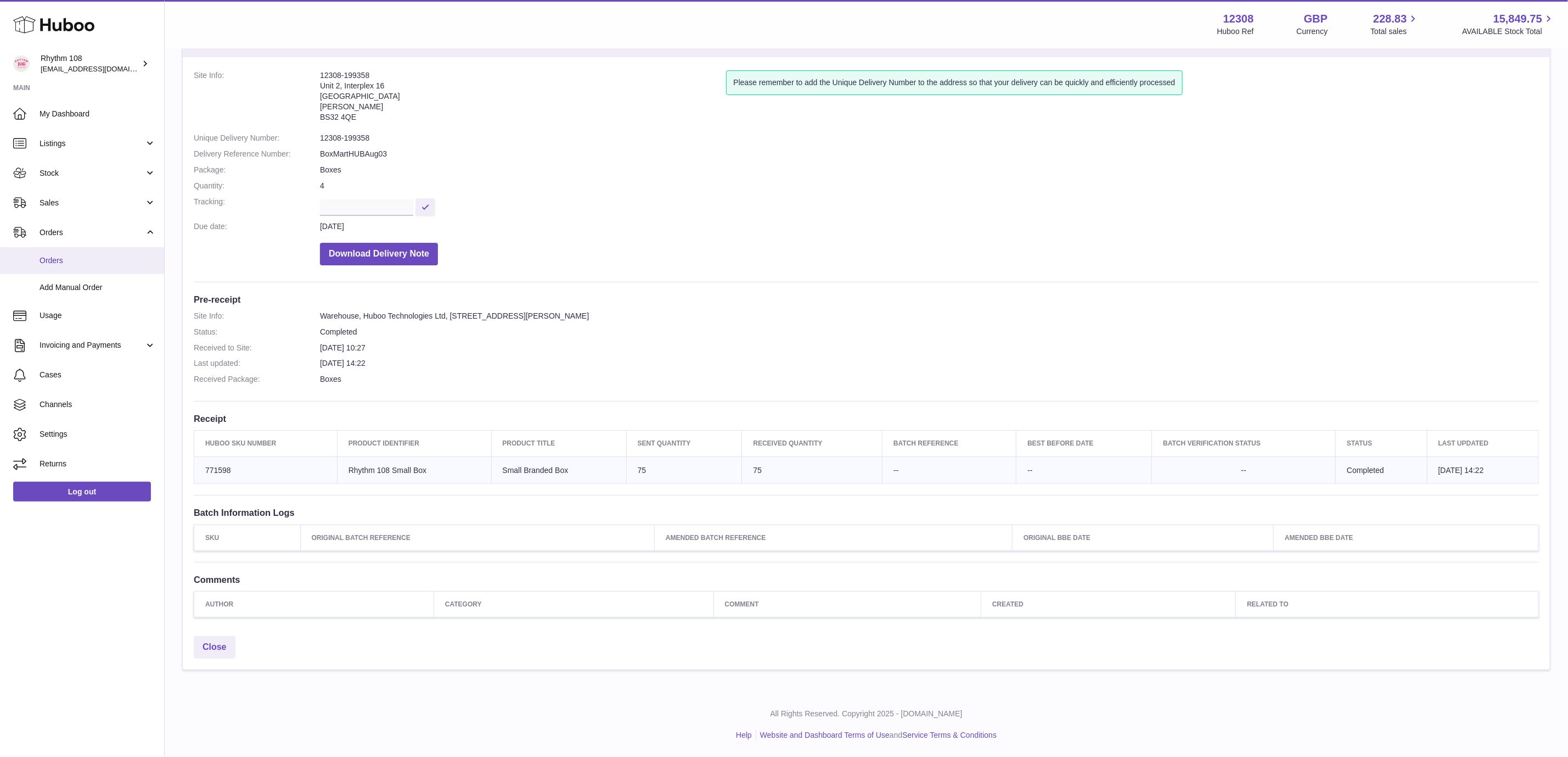
click at [89, 266] on link "Orders" at bounding box center [82, 261] width 164 height 27
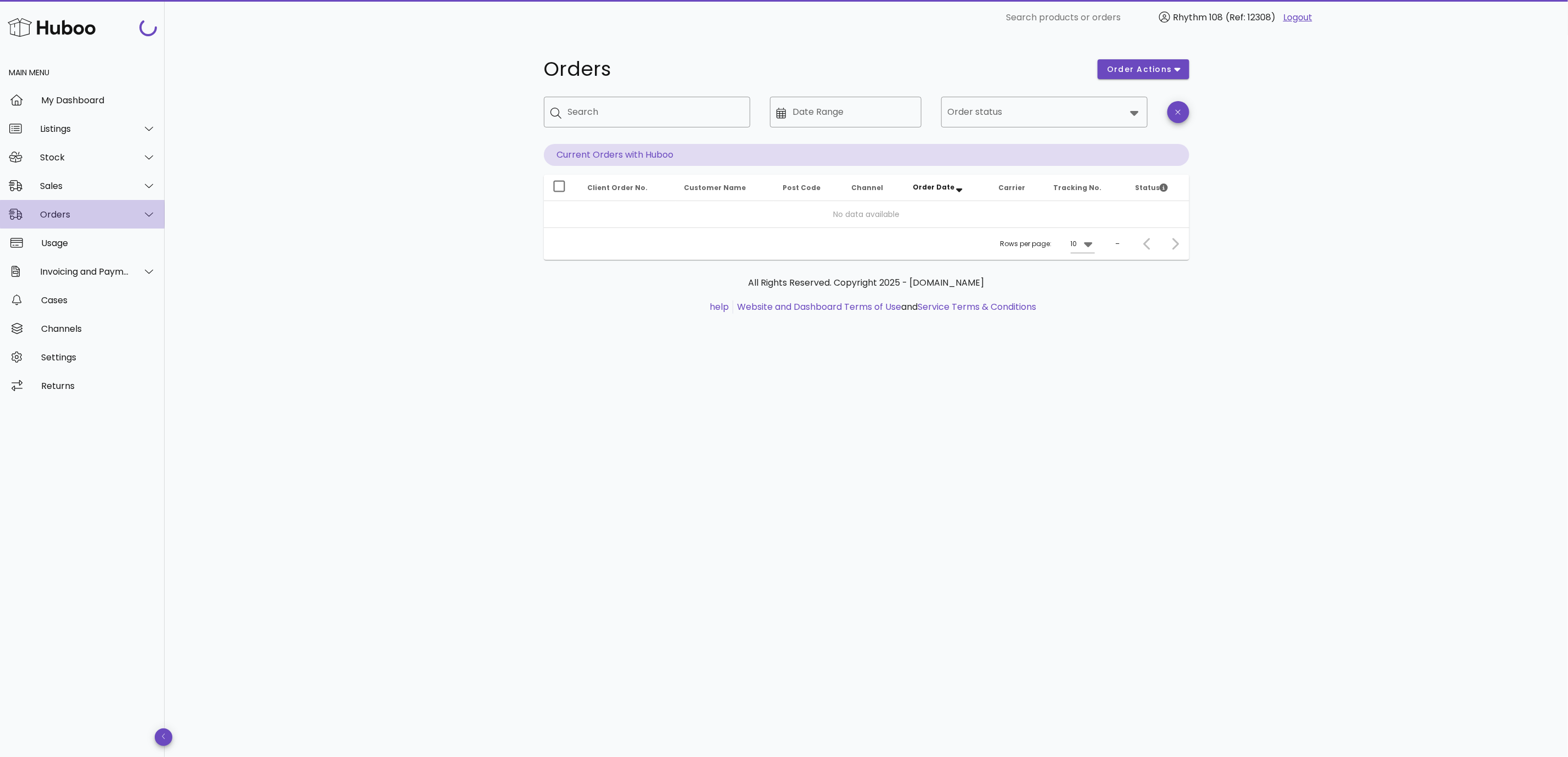
click at [59, 215] on div "Orders" at bounding box center [85, 214] width 90 height 10
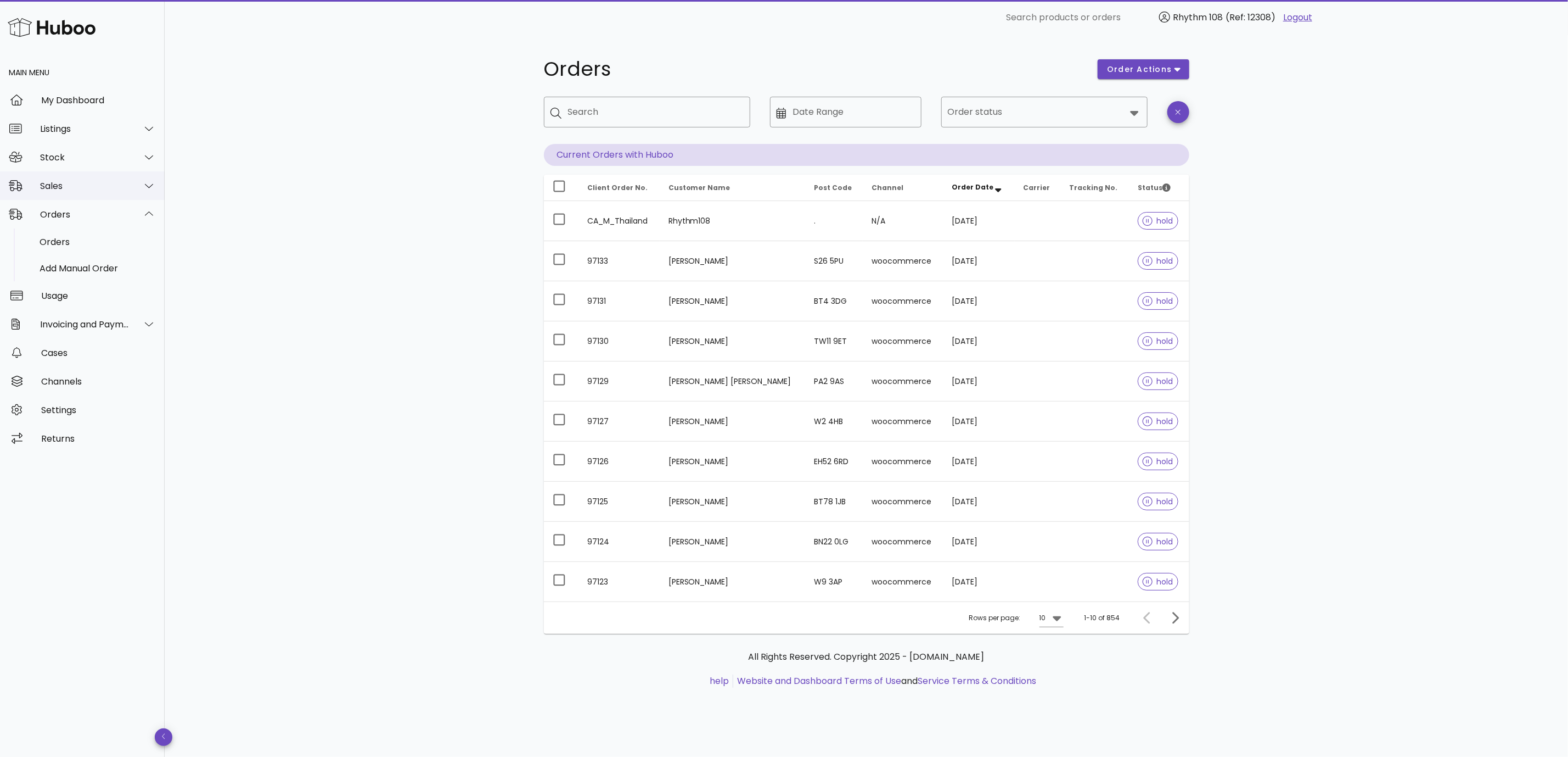
click at [65, 181] on div "Sales" at bounding box center [85, 186] width 90 height 10
click at [60, 213] on div "Sales" at bounding box center [98, 213] width 116 height 10
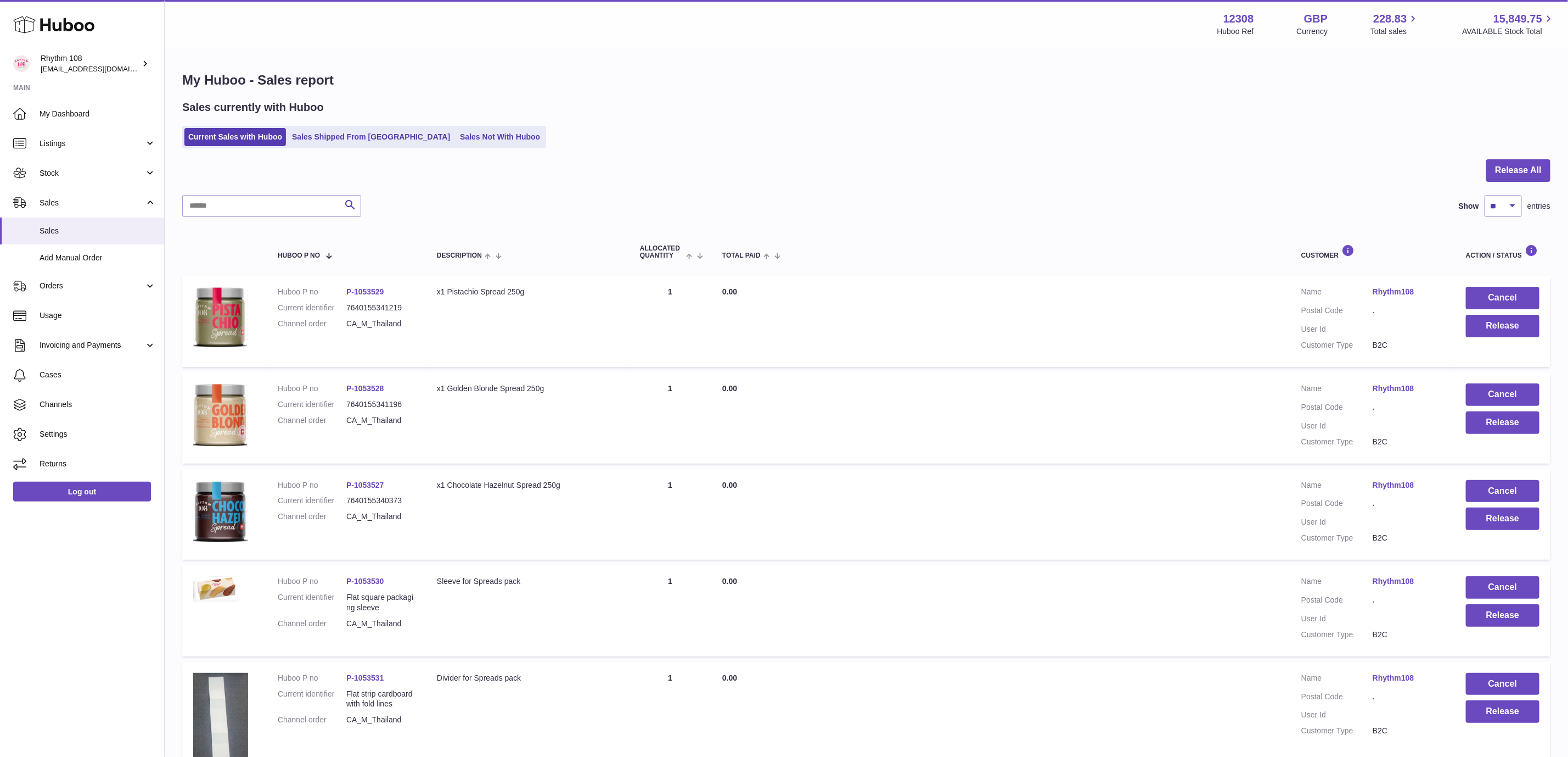
click at [768, 156] on div "My Huboo - Sales report Sales currently with Huboo Current Sales with Huboo Sal…" at bounding box center [866, 685] width 1404 height 1272
click at [245, 208] on input "text" at bounding box center [271, 206] width 179 height 22
paste input "*****"
type input "*****"
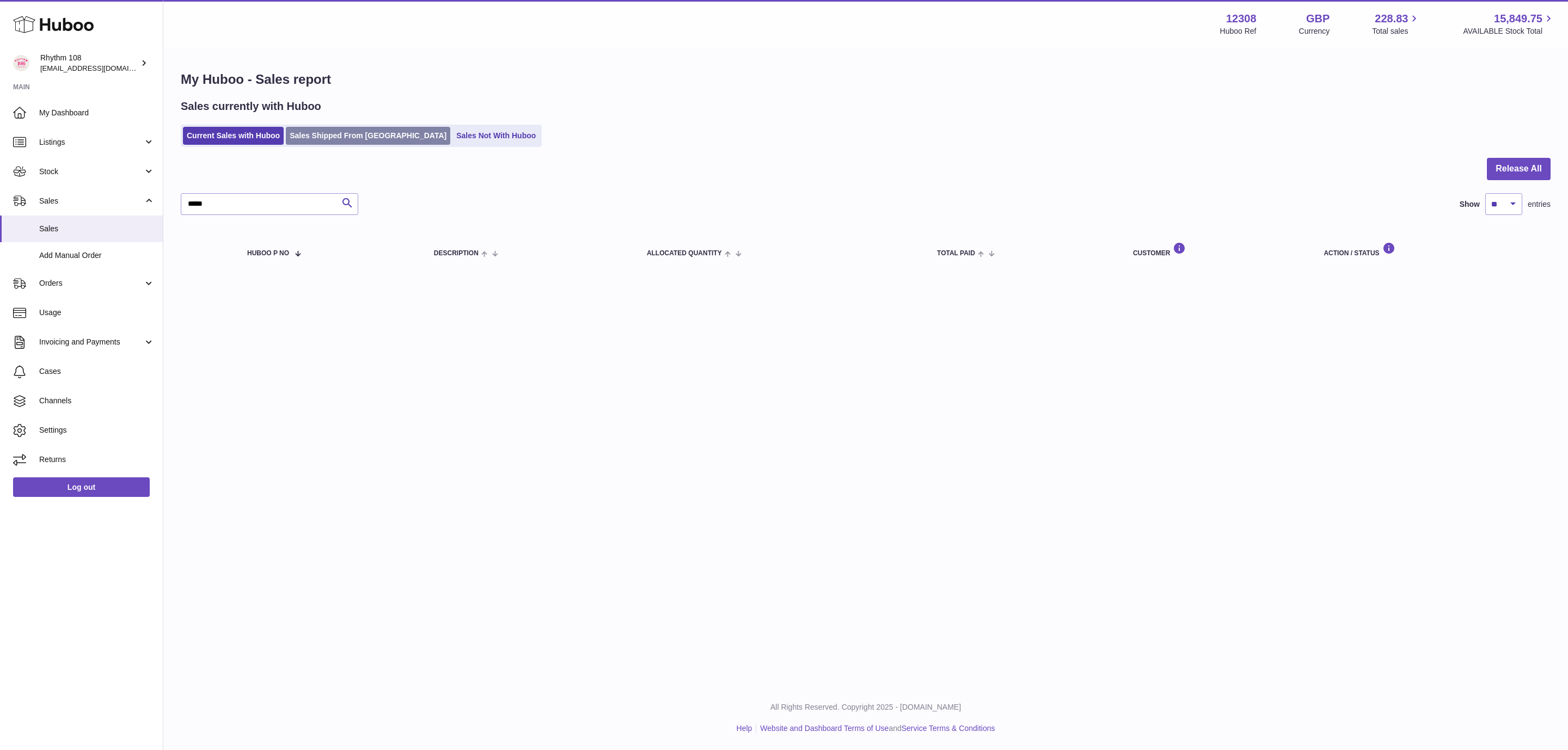
click at [311, 123] on div "Sales currently with Huboo Current Sales with Huboo Sales Shipped From Huboo Sa…" at bounding box center [866, 123] width 1370 height 48
click at [313, 130] on link "Sales Shipped From Huboo" at bounding box center [367, 136] width 164 height 18
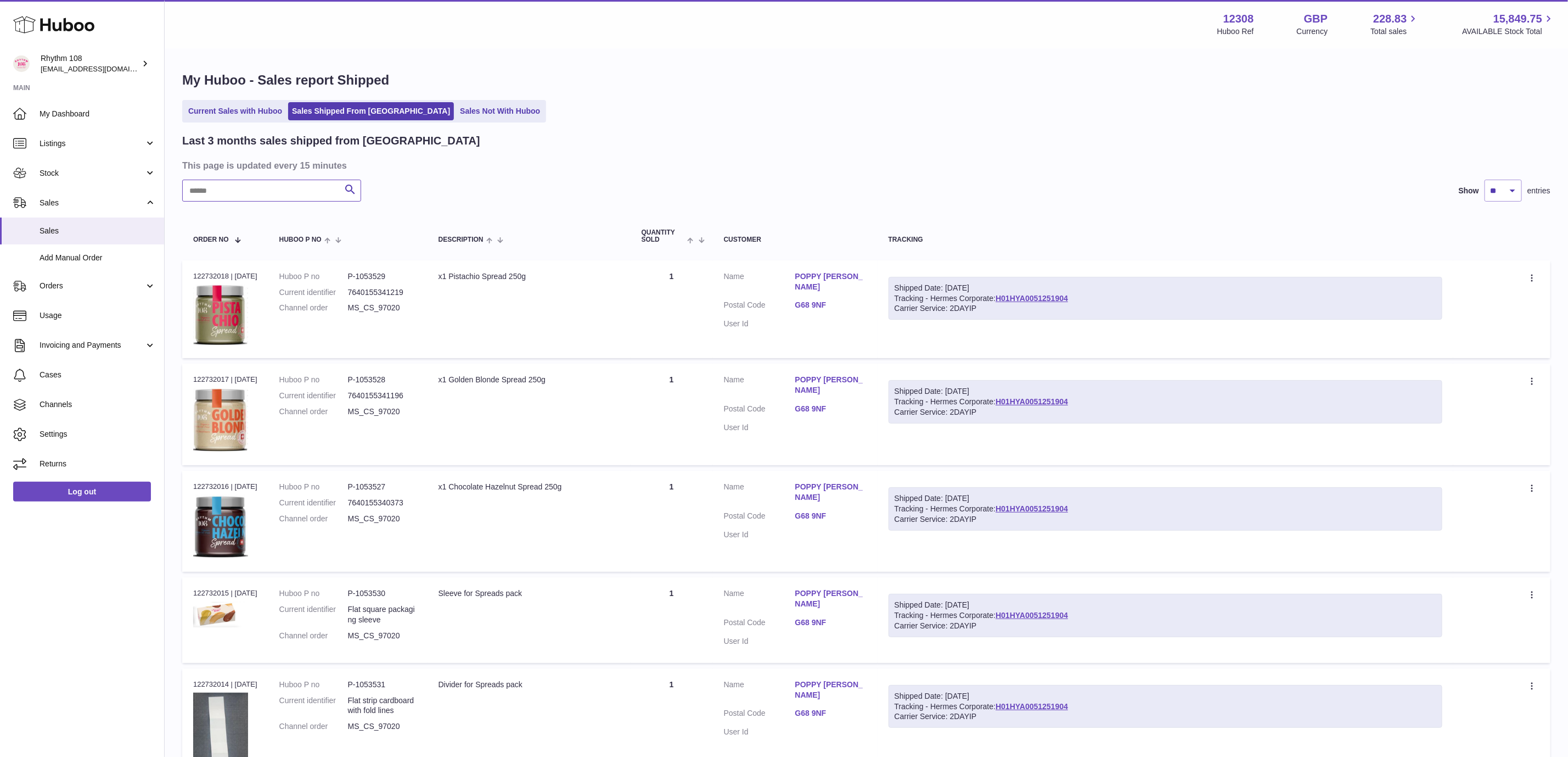
click at [236, 196] on input "text" at bounding box center [271, 190] width 179 height 22
paste input "*****"
type input "*****"
click at [1023, 294] on link "H01HYA0051251904" at bounding box center [1032, 298] width 72 height 9
